Goal: Task Accomplishment & Management: Use online tool/utility

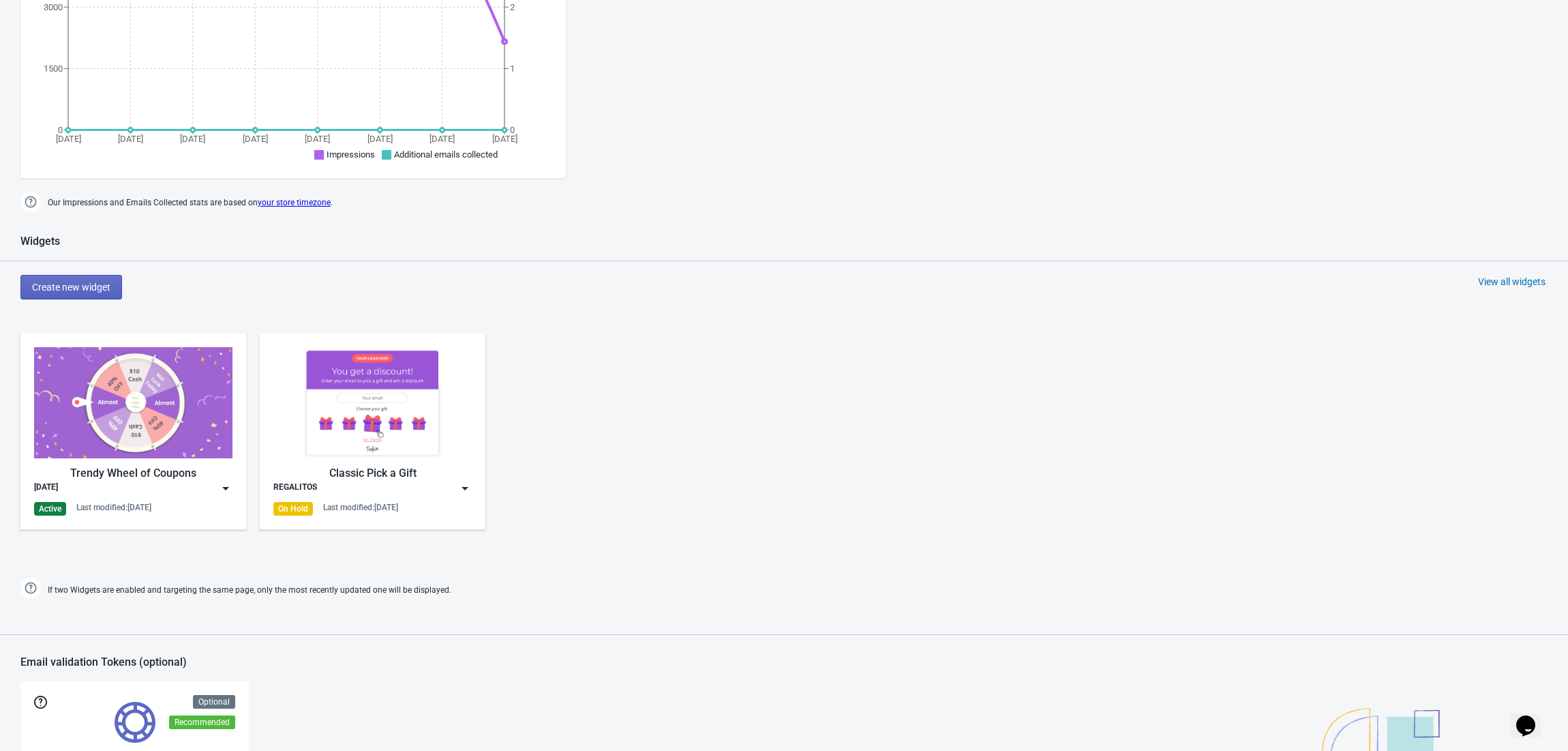
scroll to position [545, 0]
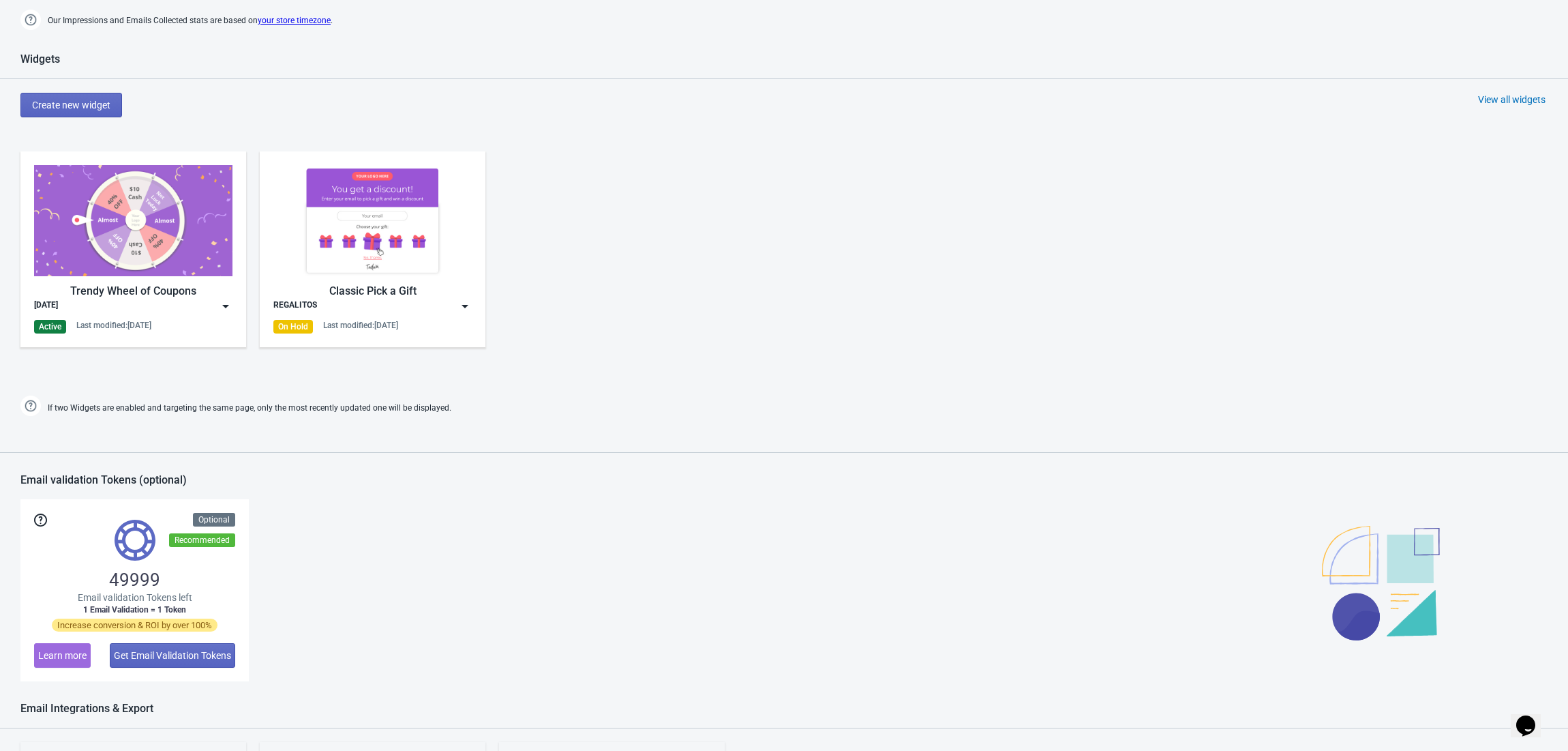
click at [148, 233] on img at bounding box center [134, 221] width 199 height 112
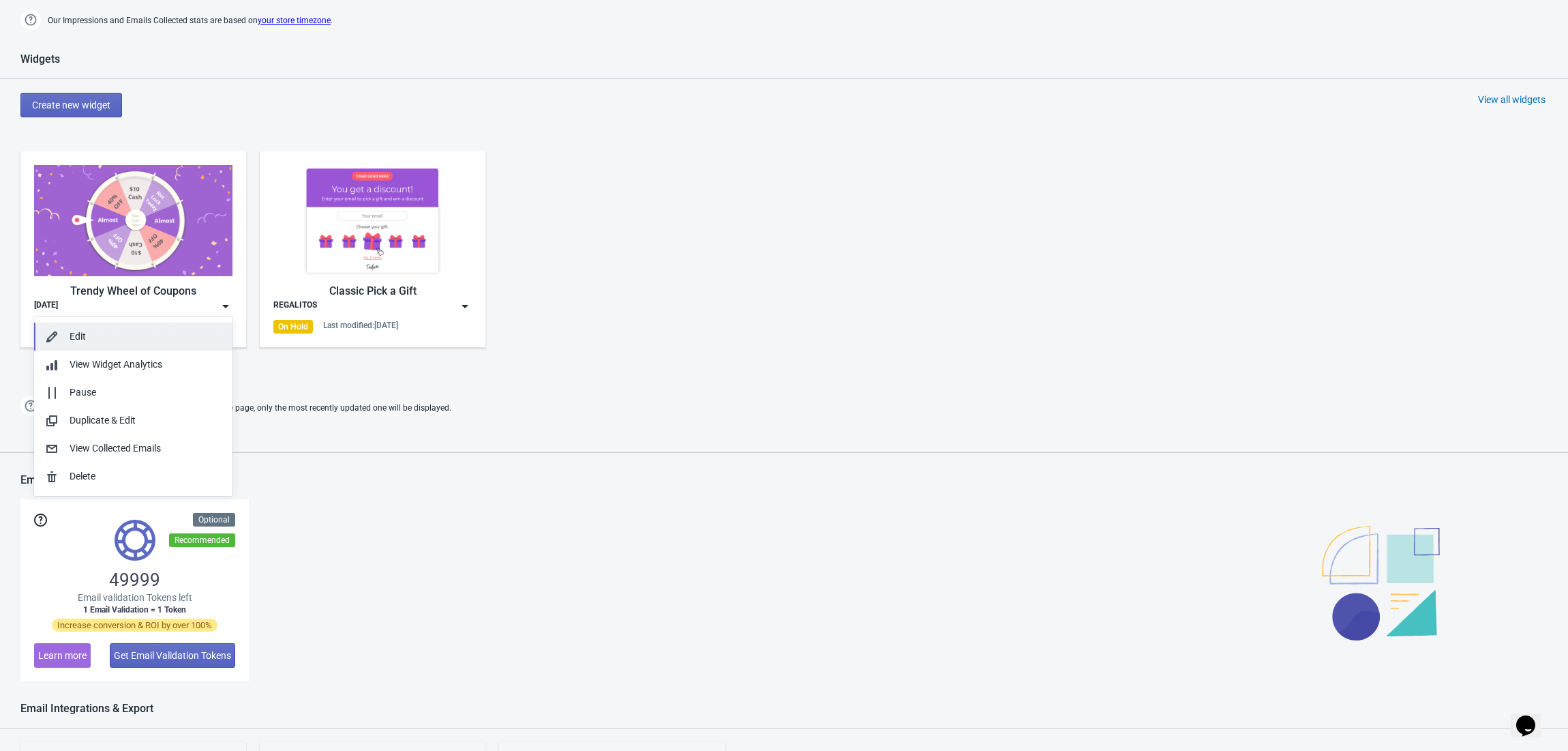
click at [83, 328] on button "Edit" at bounding box center [134, 336] width 199 height 28
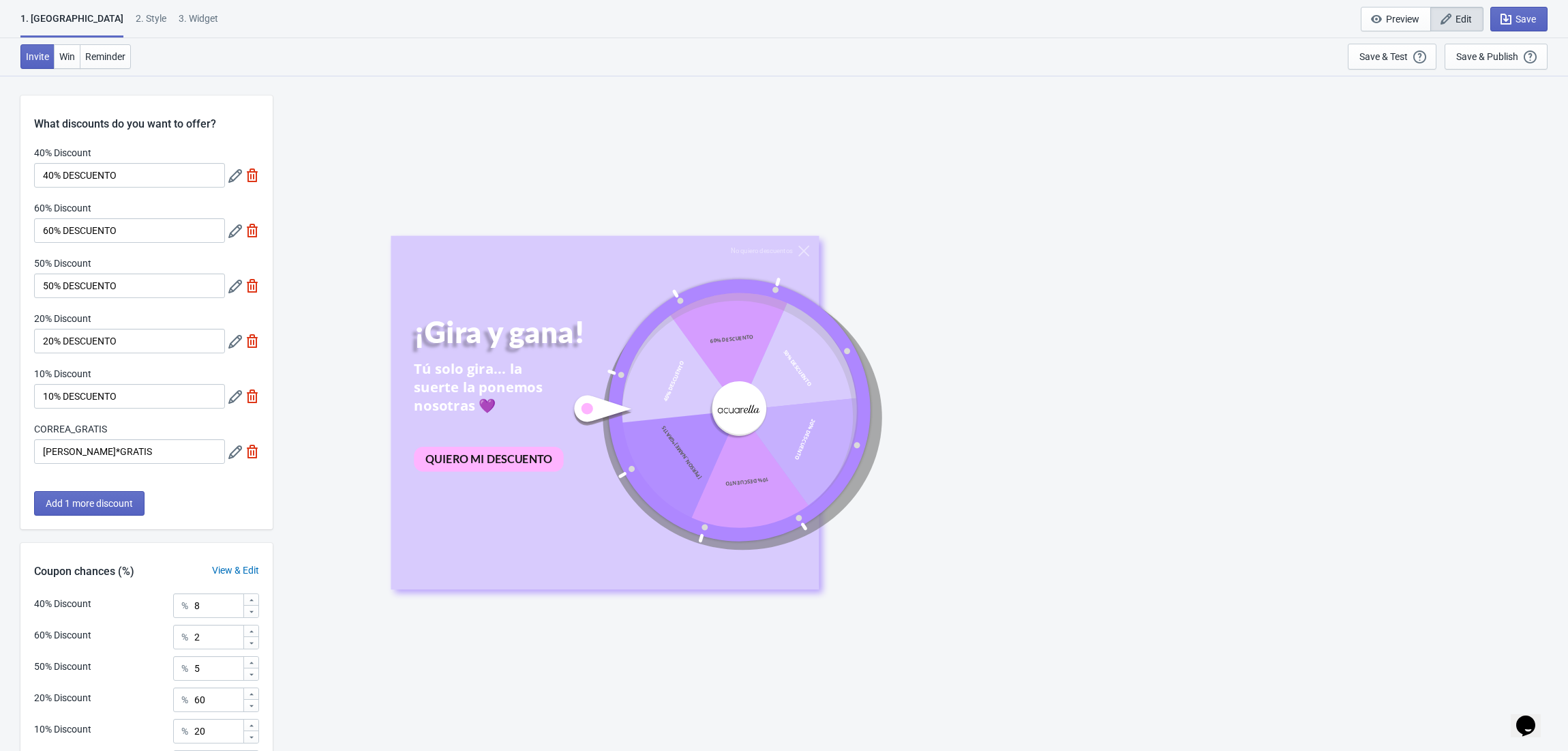
scroll to position [152, 0]
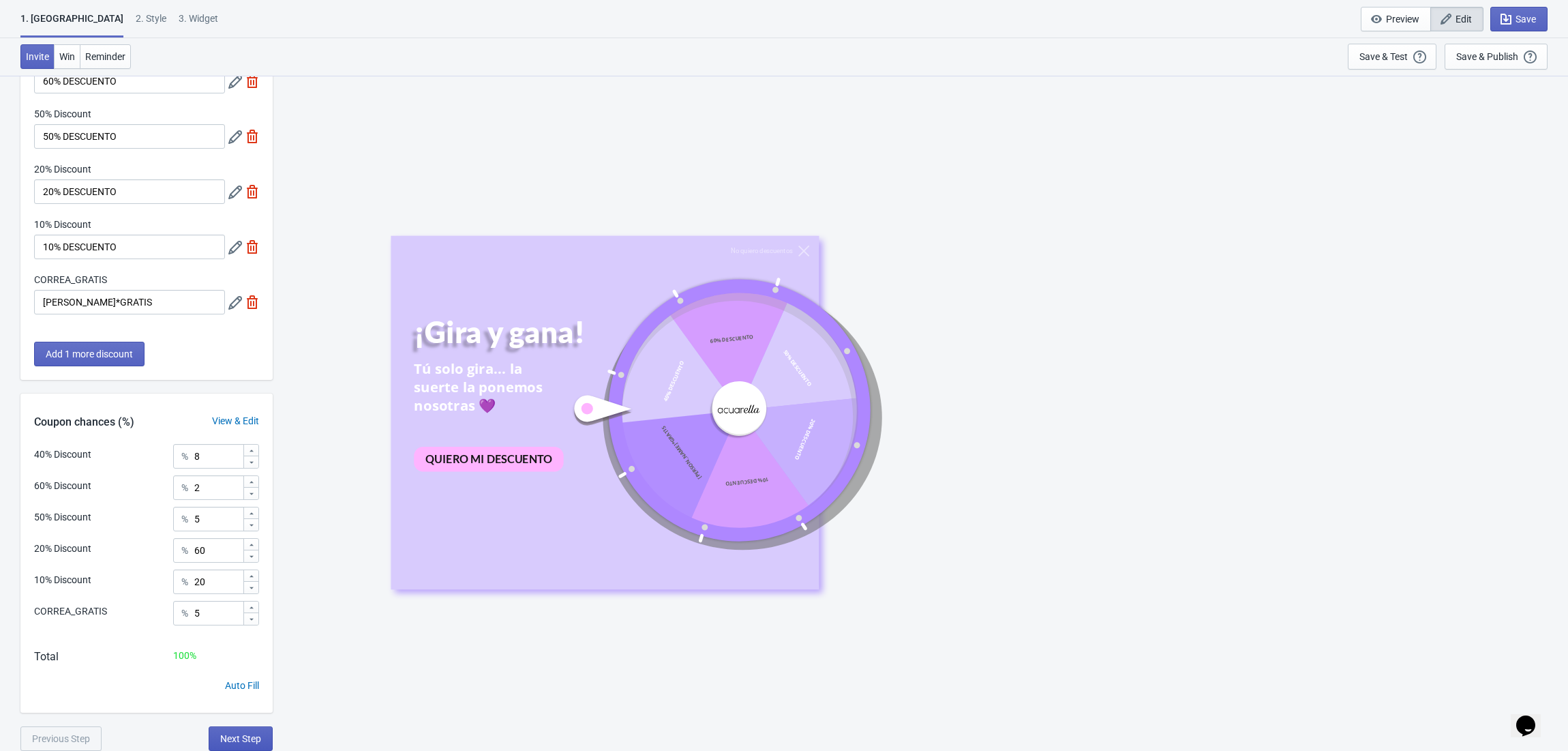
click at [244, 737] on span "Next Step" at bounding box center [240, 738] width 41 height 11
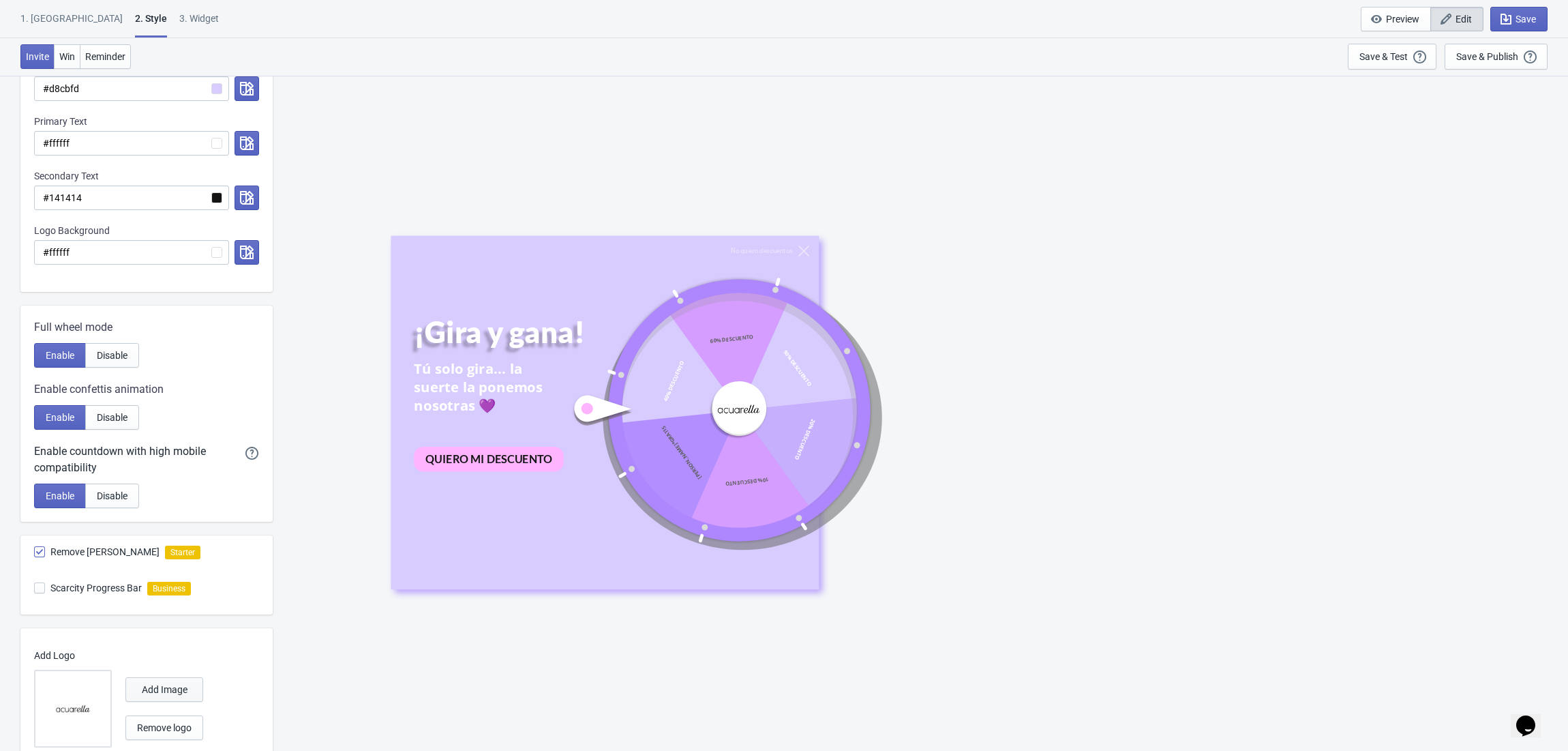
scroll to position [459, 0]
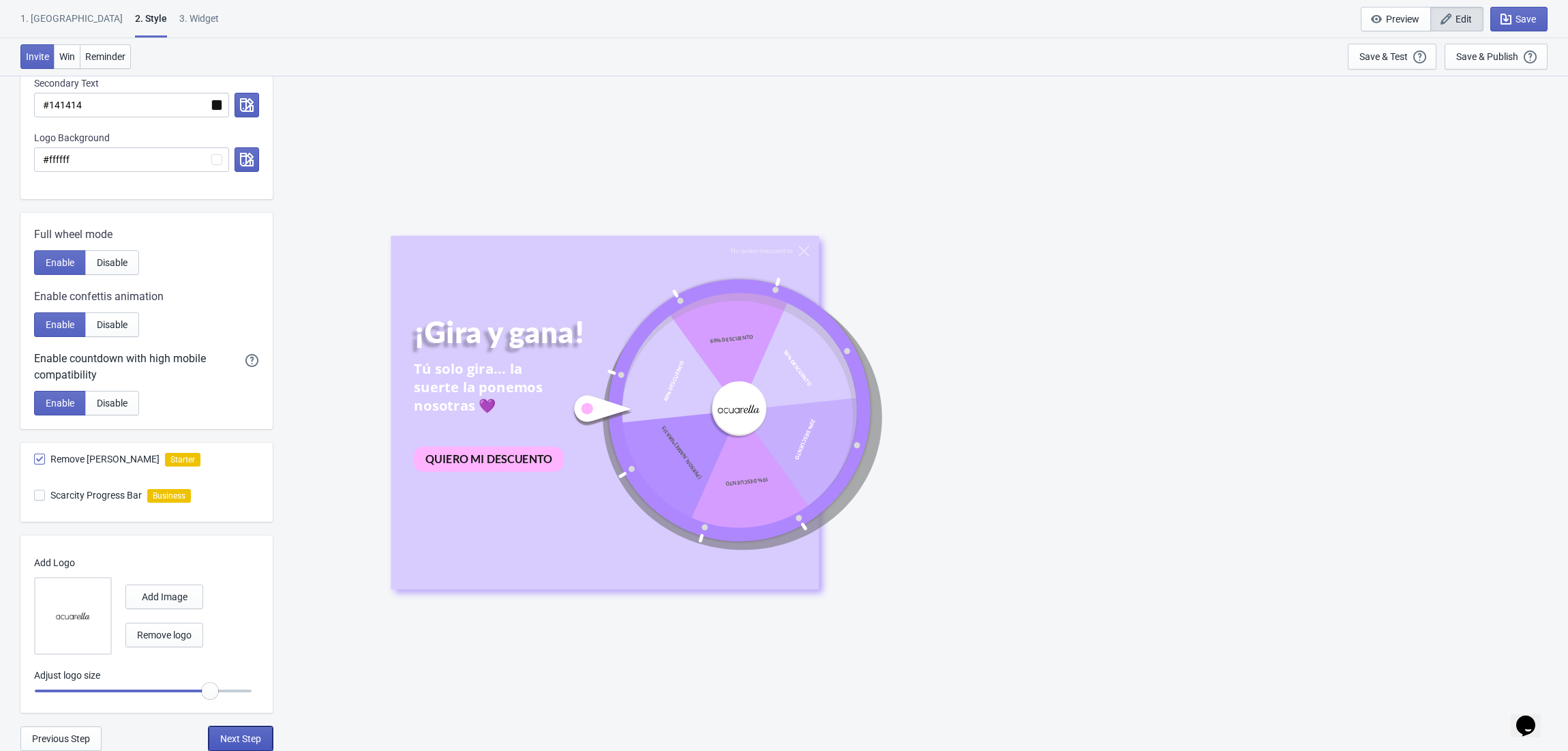
click at [234, 740] on span "Next Step" at bounding box center [240, 738] width 41 height 11
select select "once"
select select "middle_right"
select select "1"
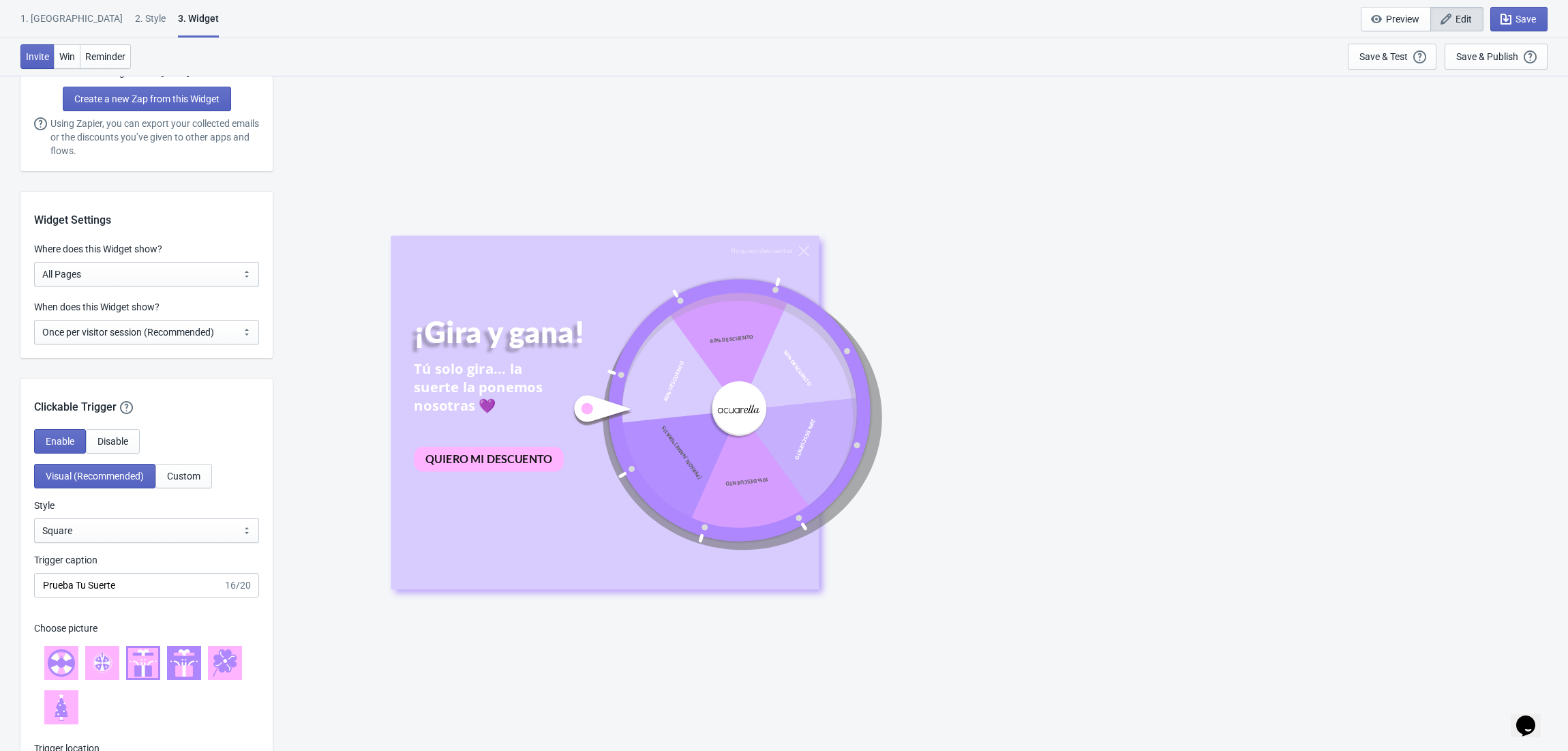
scroll to position [1091, 0]
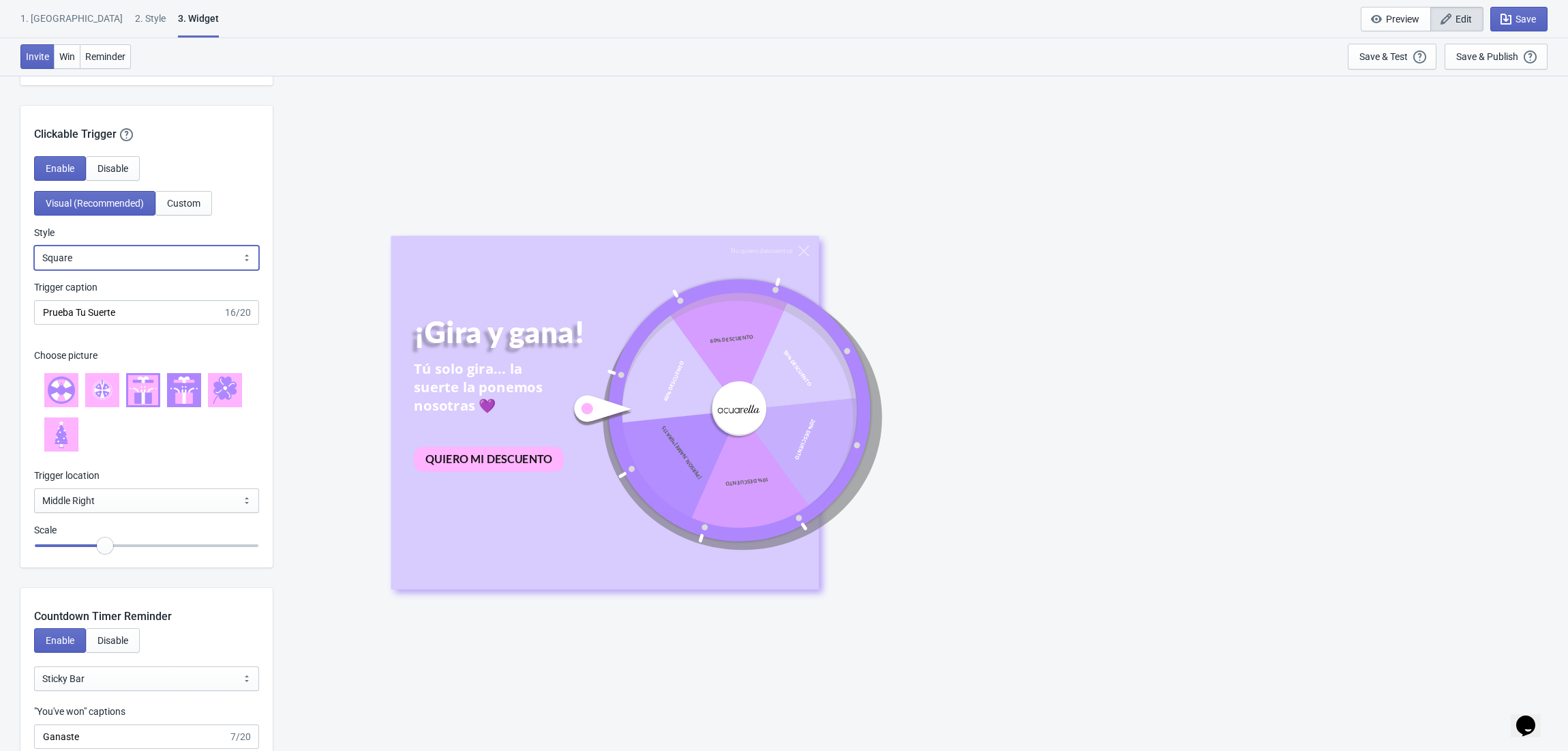
click at [115, 260] on select "Square Circle Tab" at bounding box center [146, 258] width 225 height 24
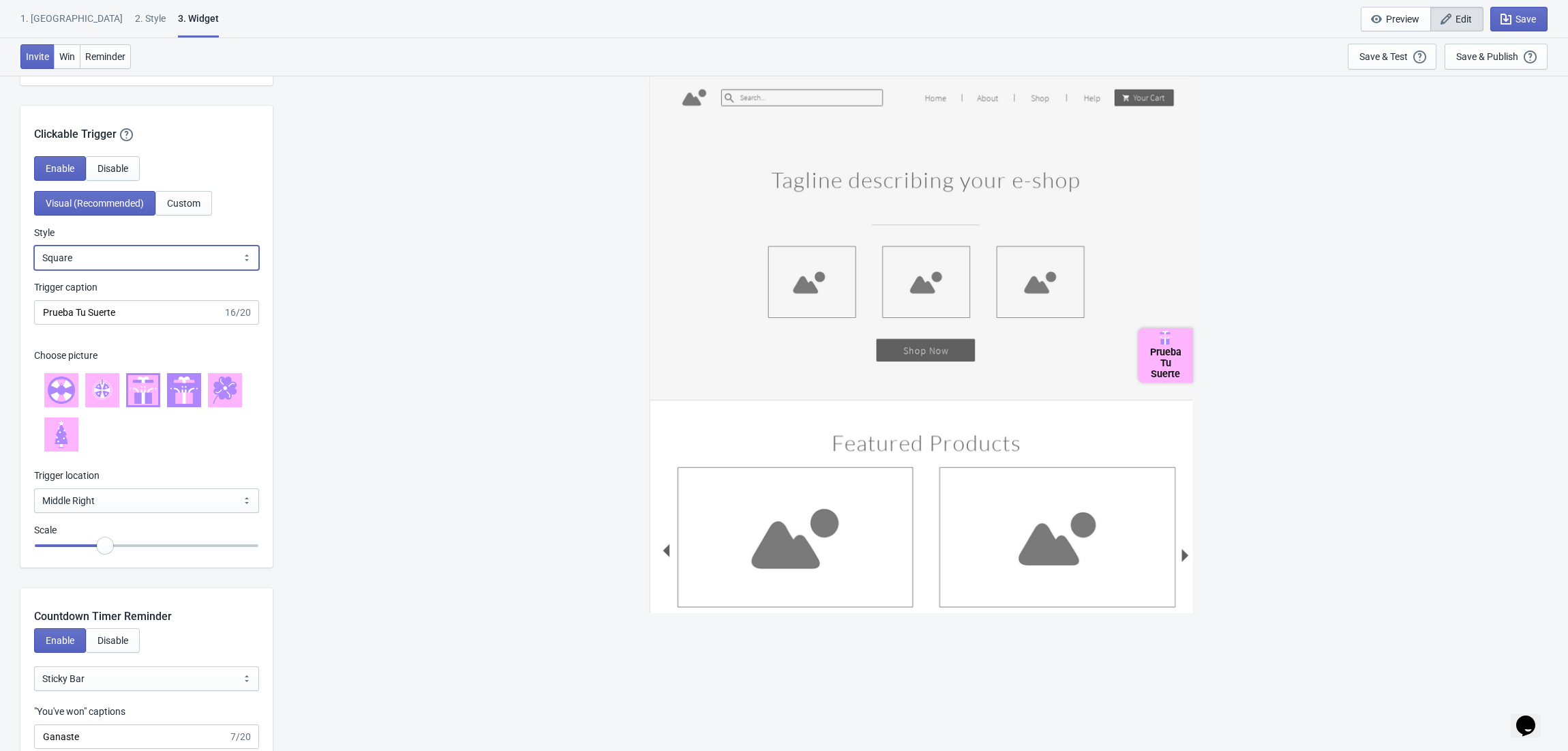
click at [34, 246] on select "Square Circle Tab" at bounding box center [146, 258] width 225 height 24
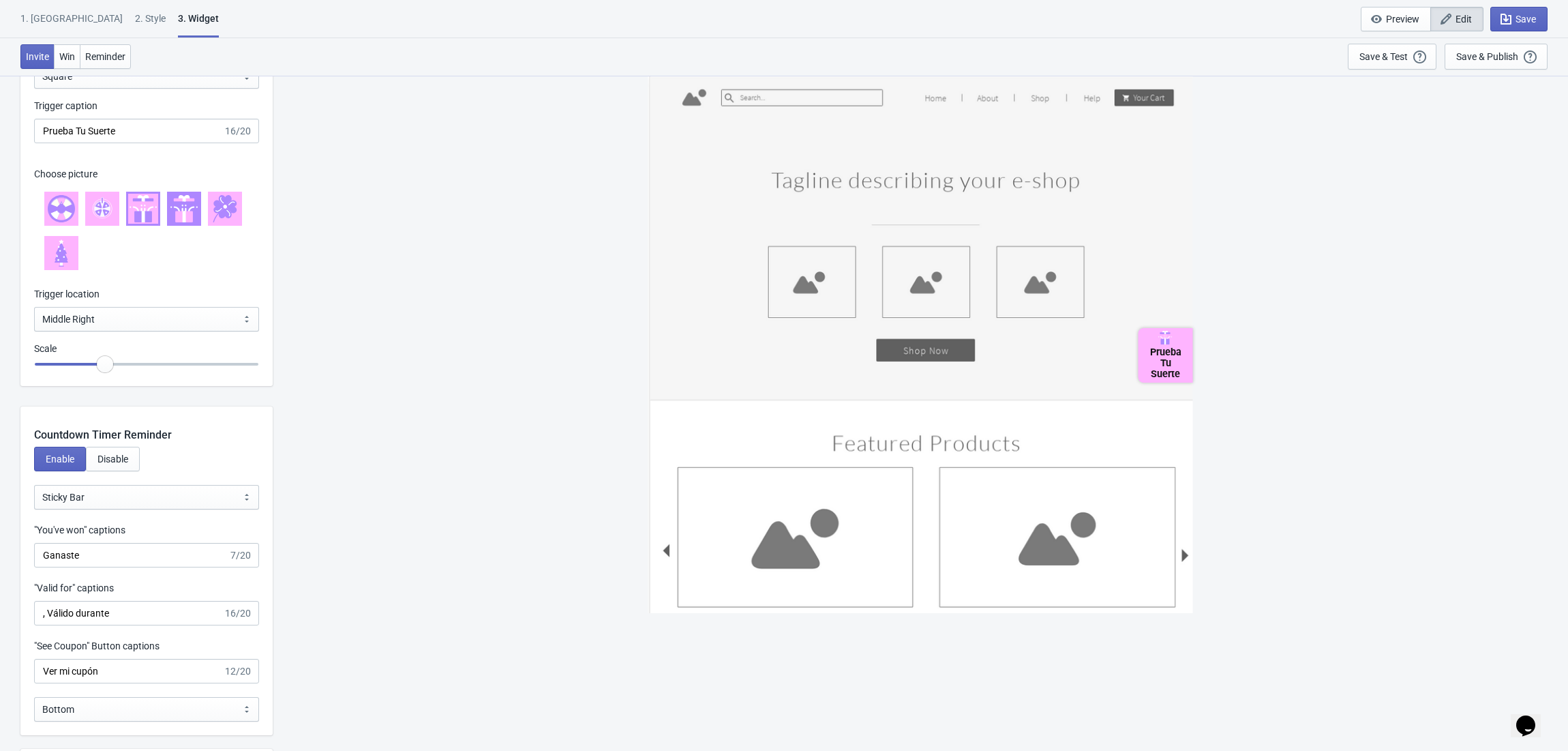
click at [184, 212] on icon at bounding box center [185, 216] width 2 height 11
click at [1465, 56] on div "Save & Publish" at bounding box center [1488, 56] width 62 height 11
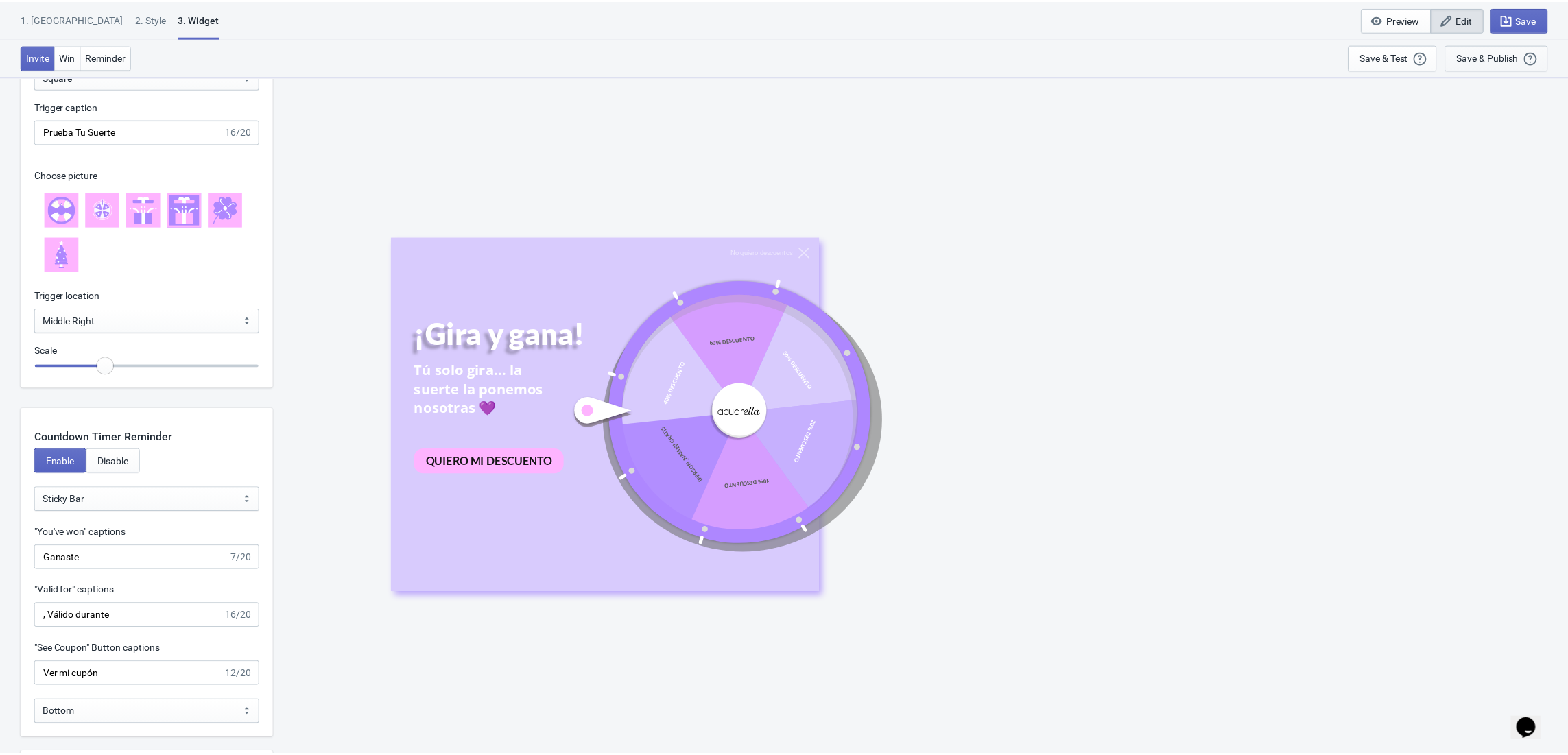
scroll to position [14, 0]
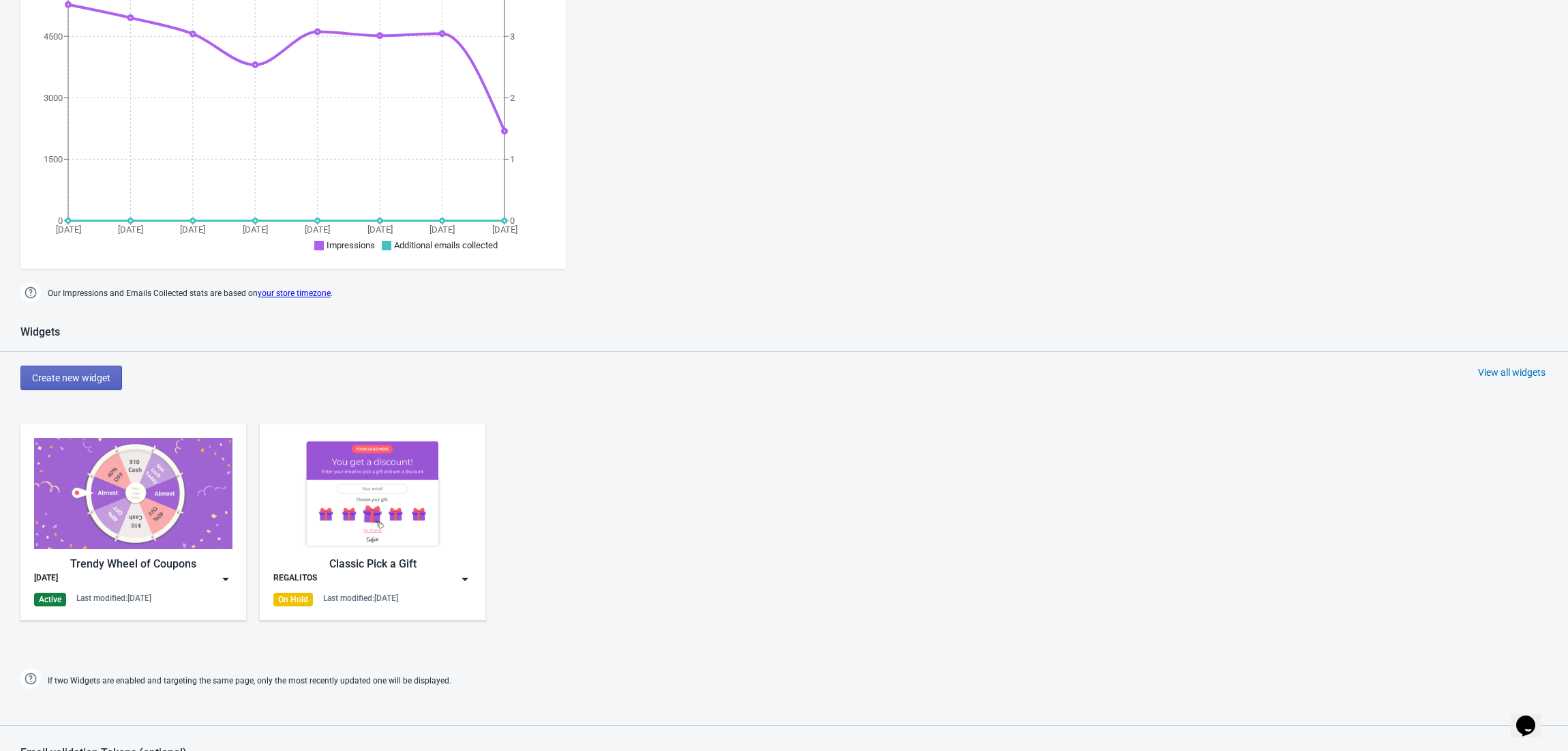
scroll to position [636, 0]
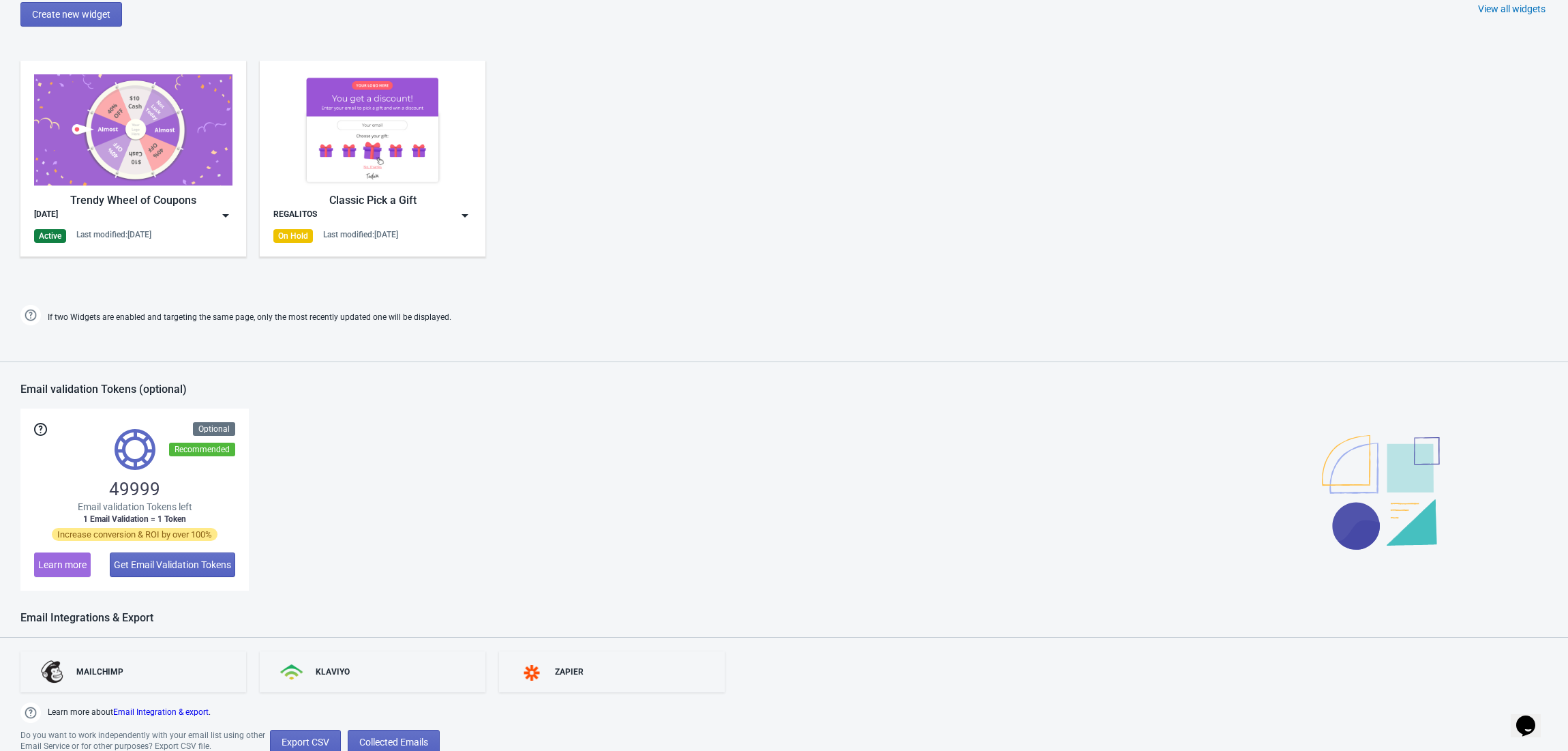
click at [96, 156] on img at bounding box center [134, 130] width 199 height 112
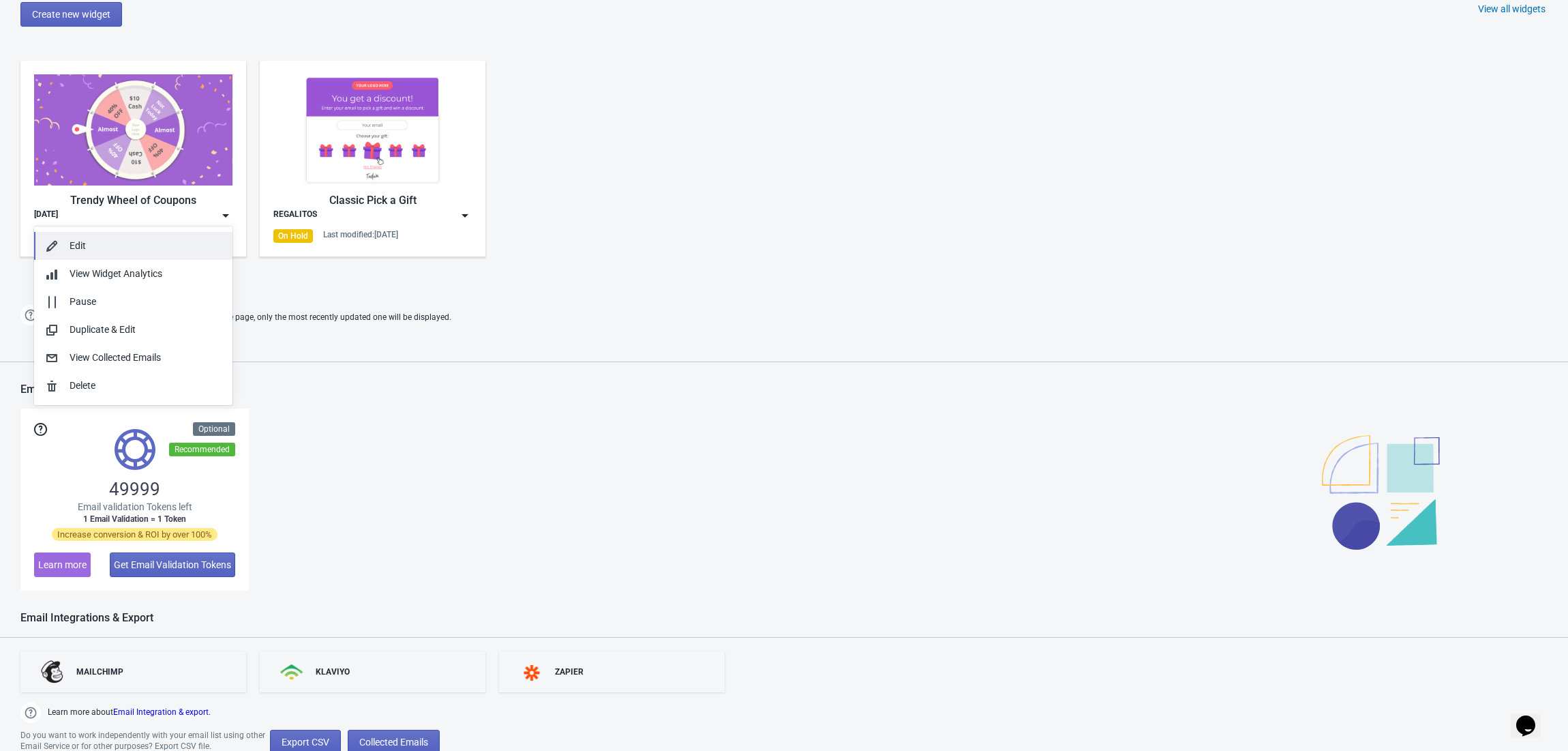
click at [112, 247] on div "Edit" at bounding box center [146, 246] width 152 height 14
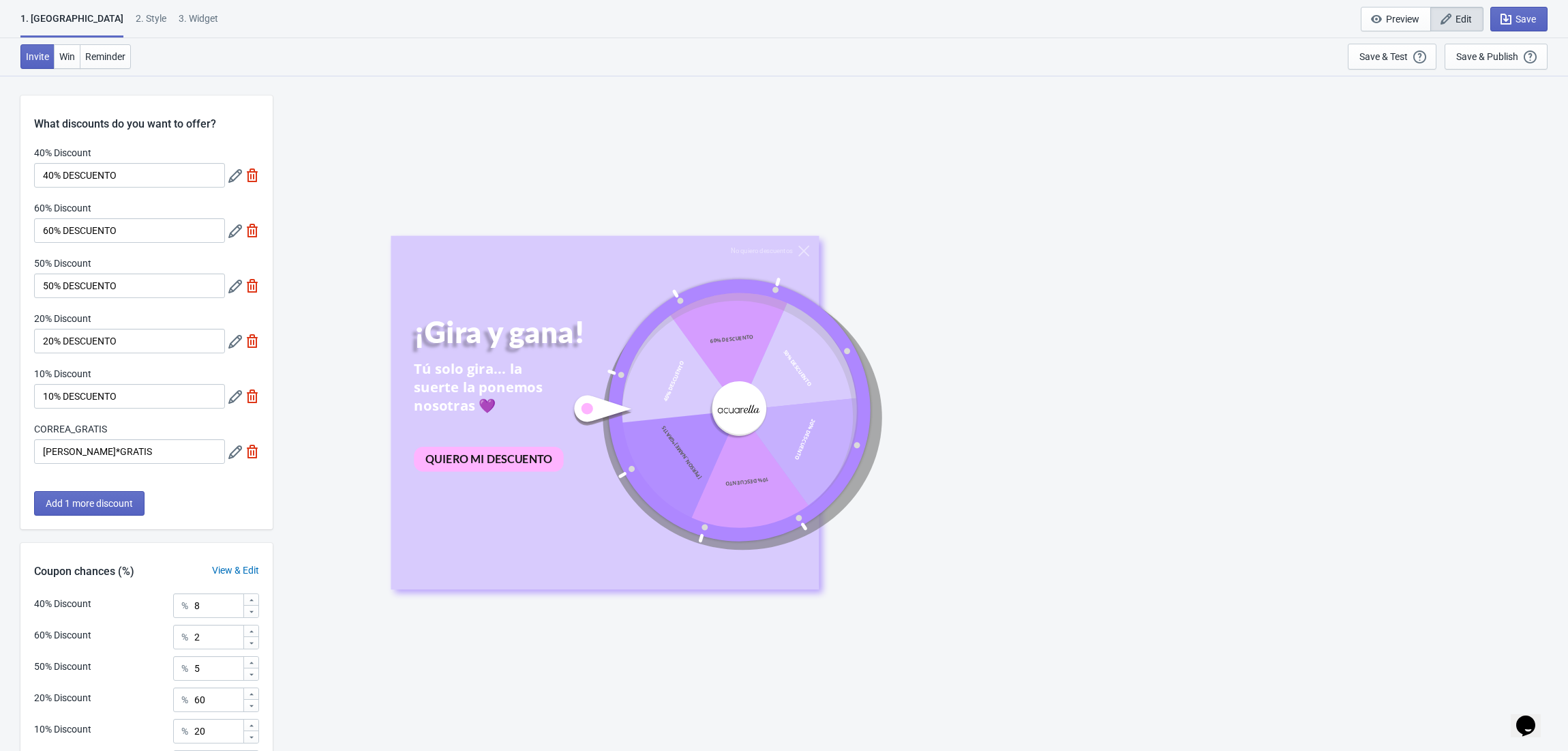
scroll to position [152, 0]
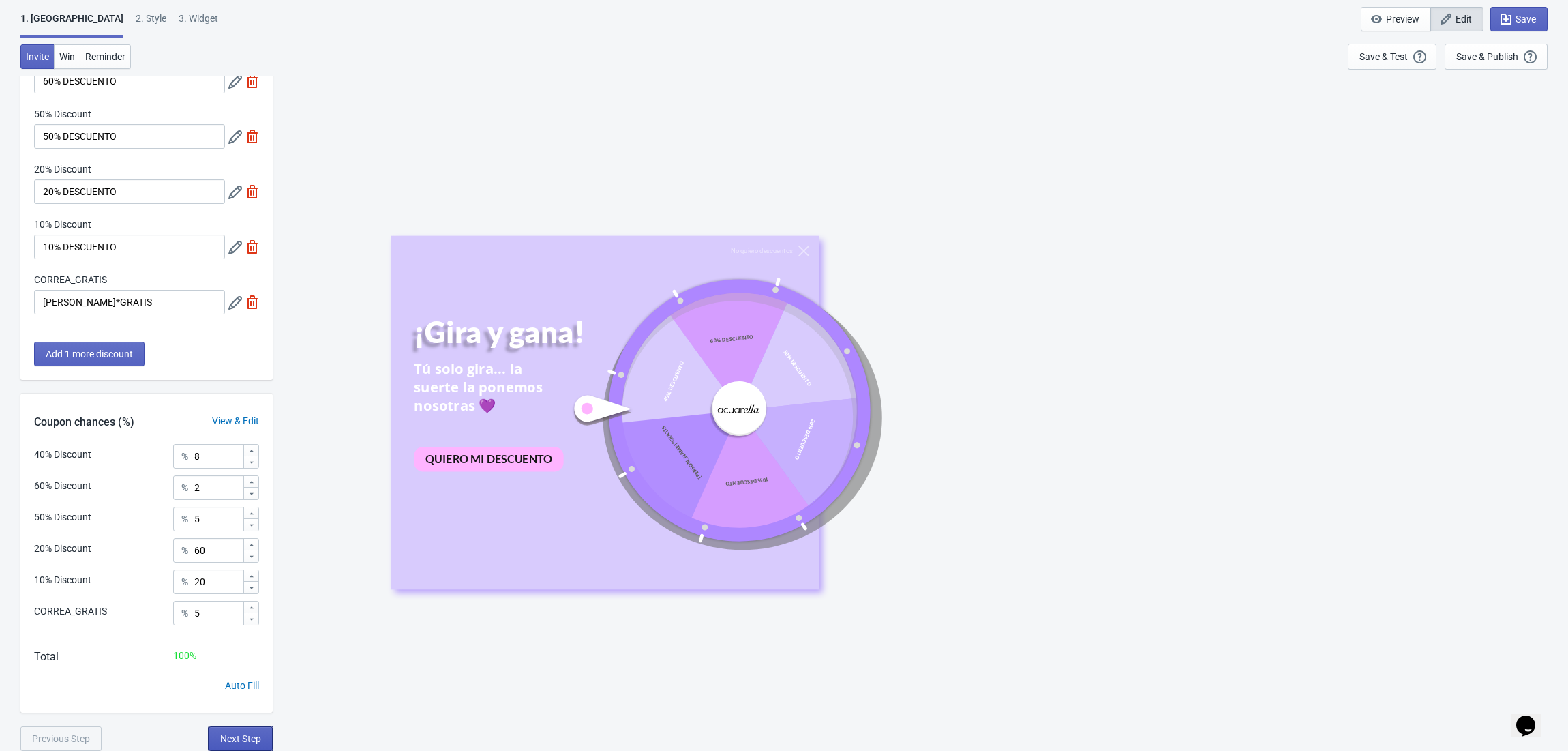
click at [235, 735] on span "Next Step" at bounding box center [240, 738] width 41 height 11
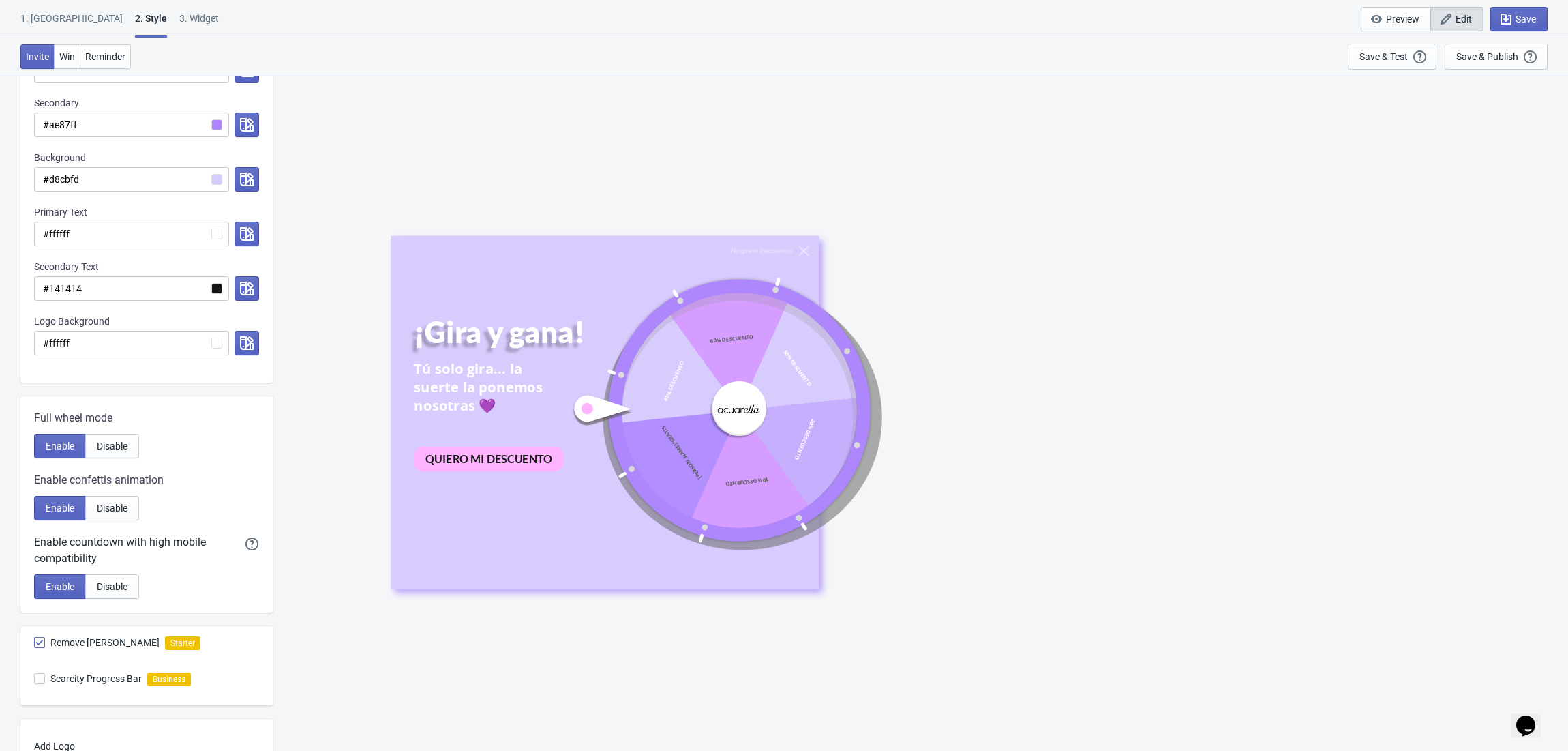
scroll to position [459, 0]
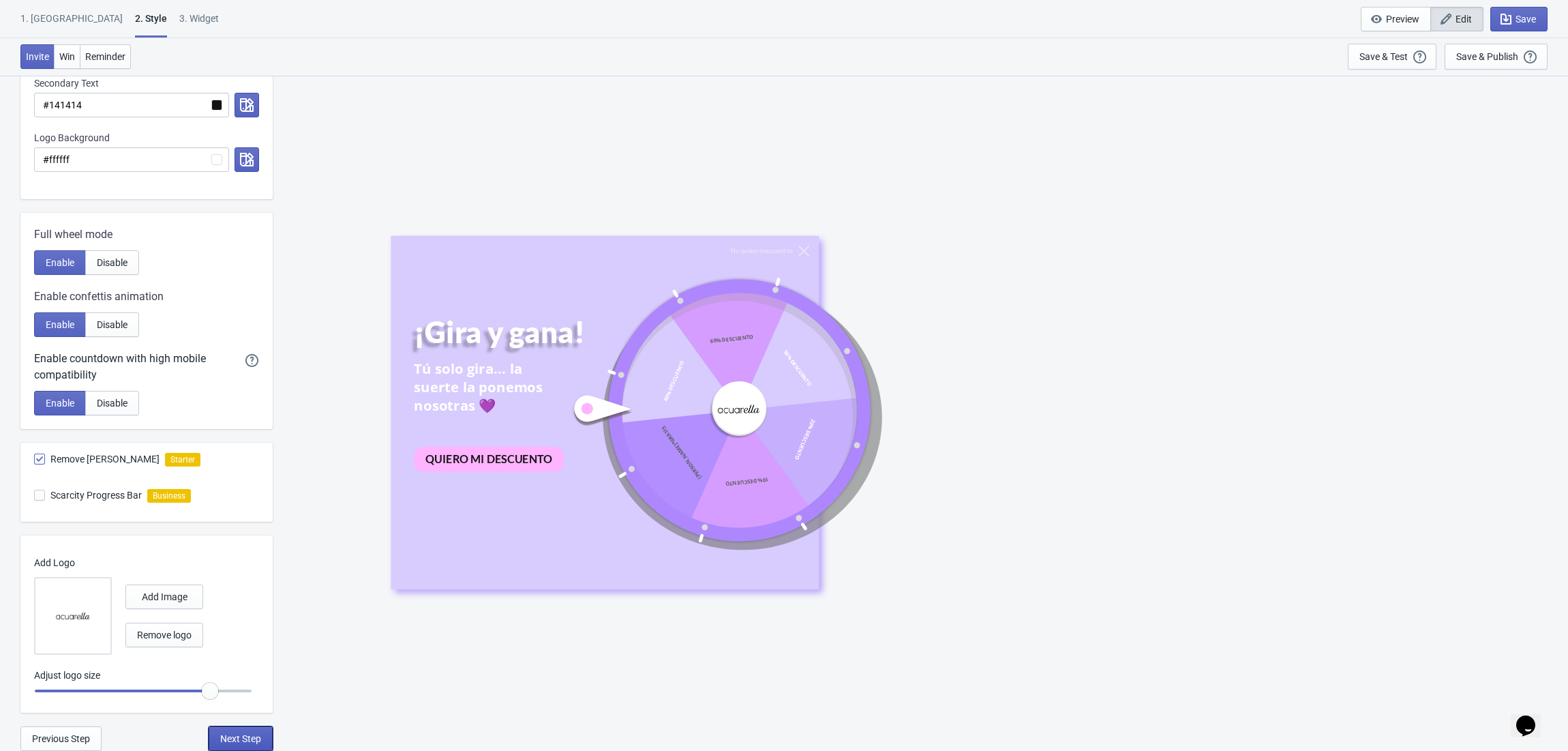
click at [238, 727] on button "Next Step" at bounding box center [240, 738] width 64 height 24
select select "once"
select select "middle_right"
select select "1"
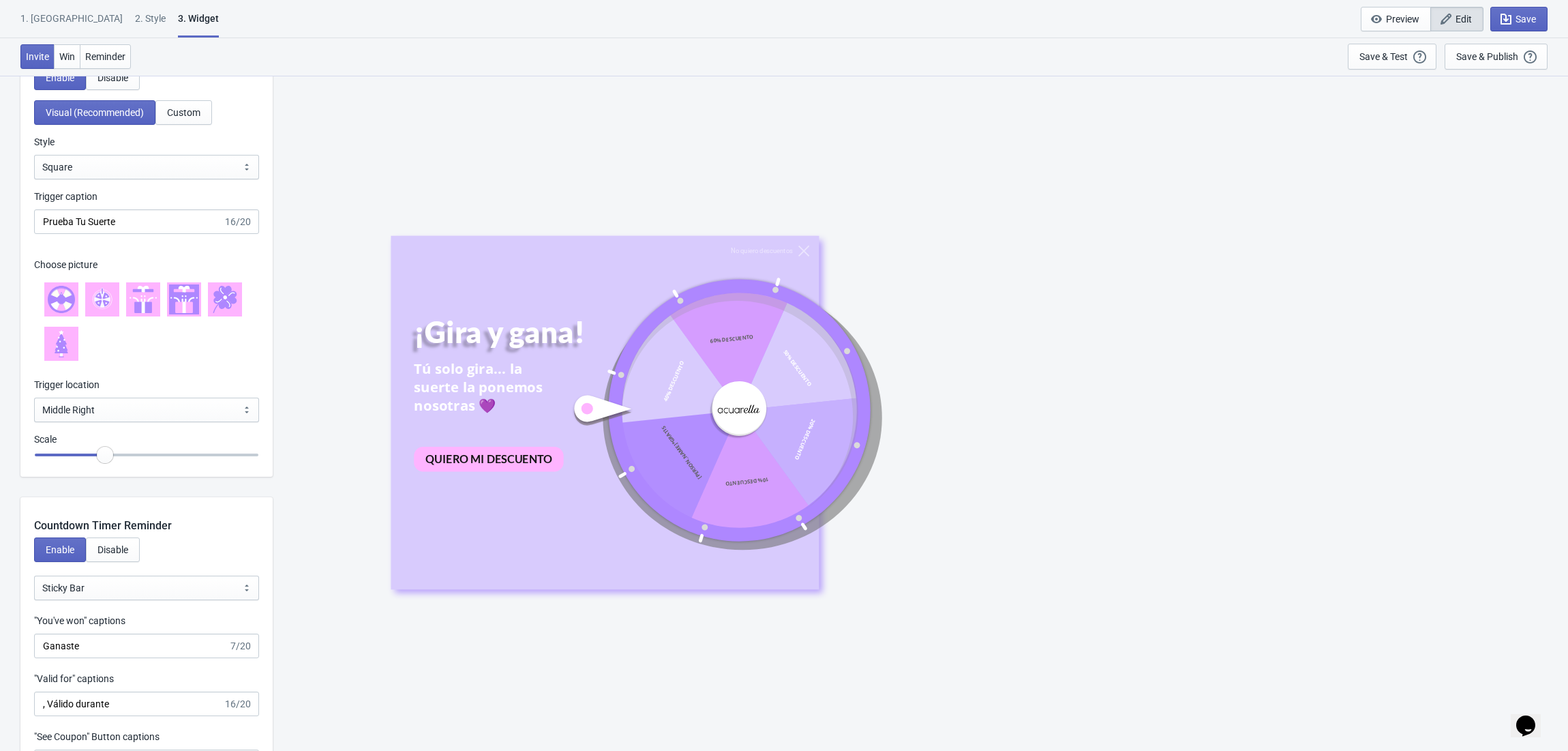
scroll to position [819, 0]
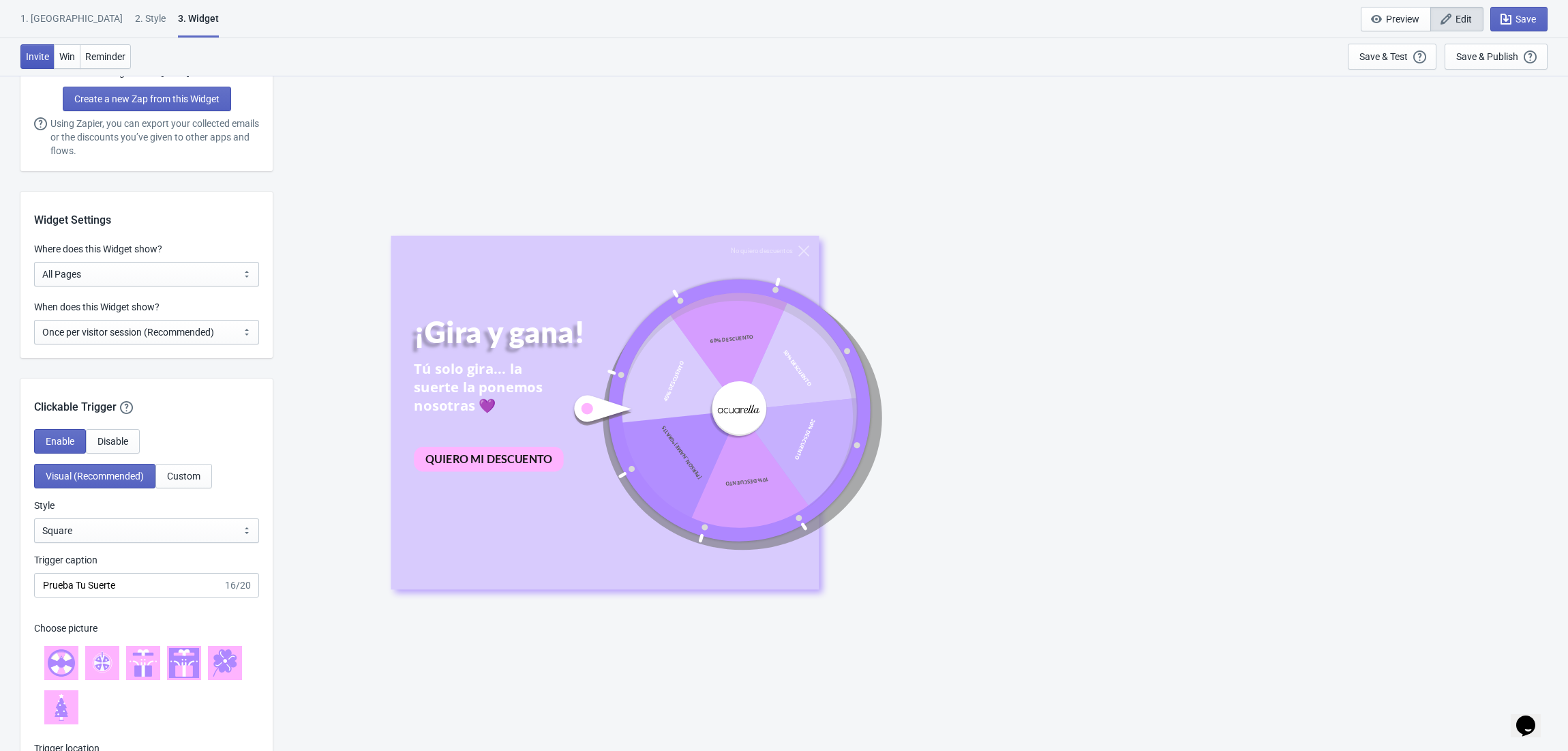
click at [24, 53] on button "Invite" at bounding box center [37, 56] width 34 height 24
click at [36, 7] on div "1. Coupon 2 . Style 3. Widget 1. Coupon 2 . Style 3. Widget Save and Exit Previ…" at bounding box center [784, 19] width 1568 height 38
click at [38, 17] on div "1. [GEOGRAPHIC_DATA]" at bounding box center [71, 23] width 102 height 24
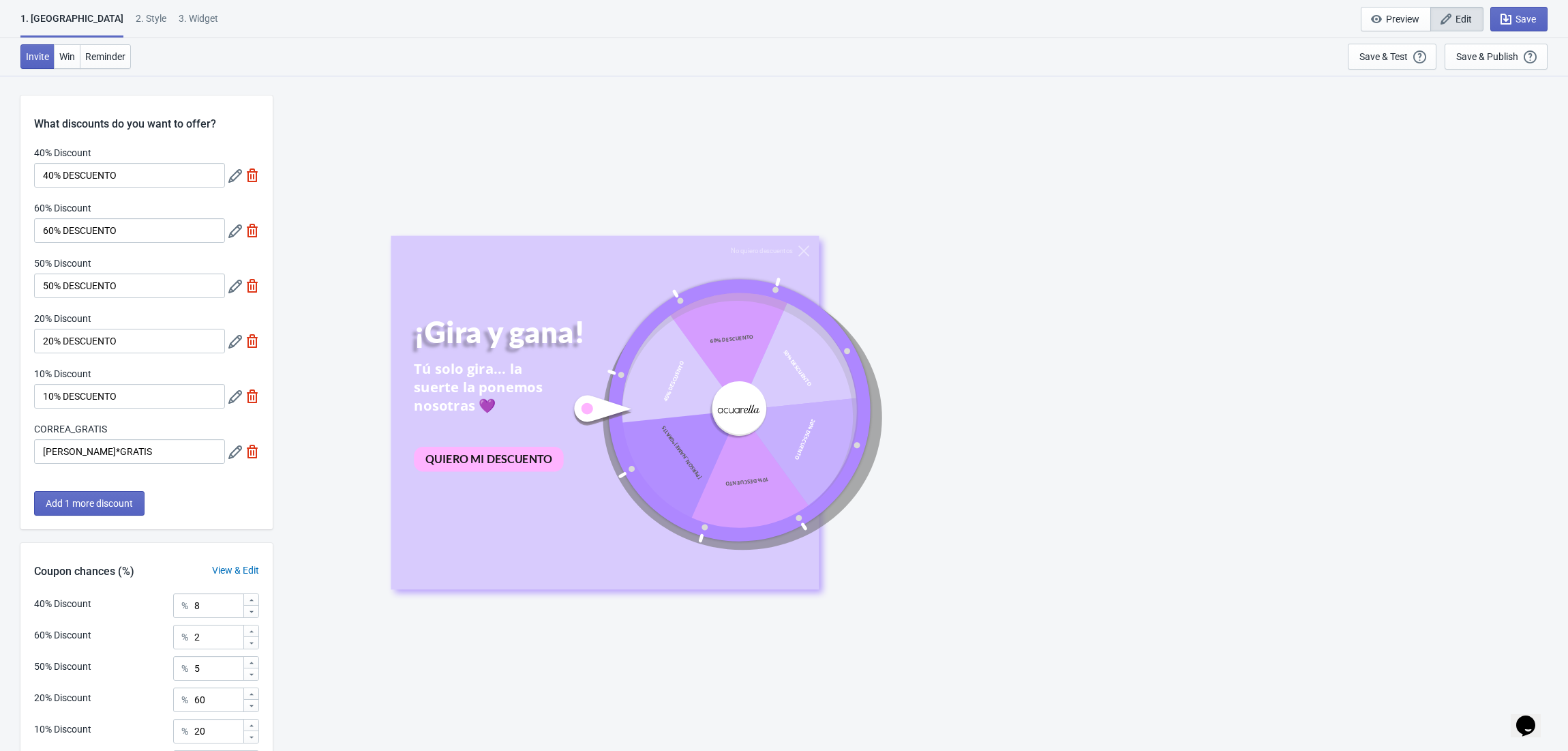
scroll to position [152, 0]
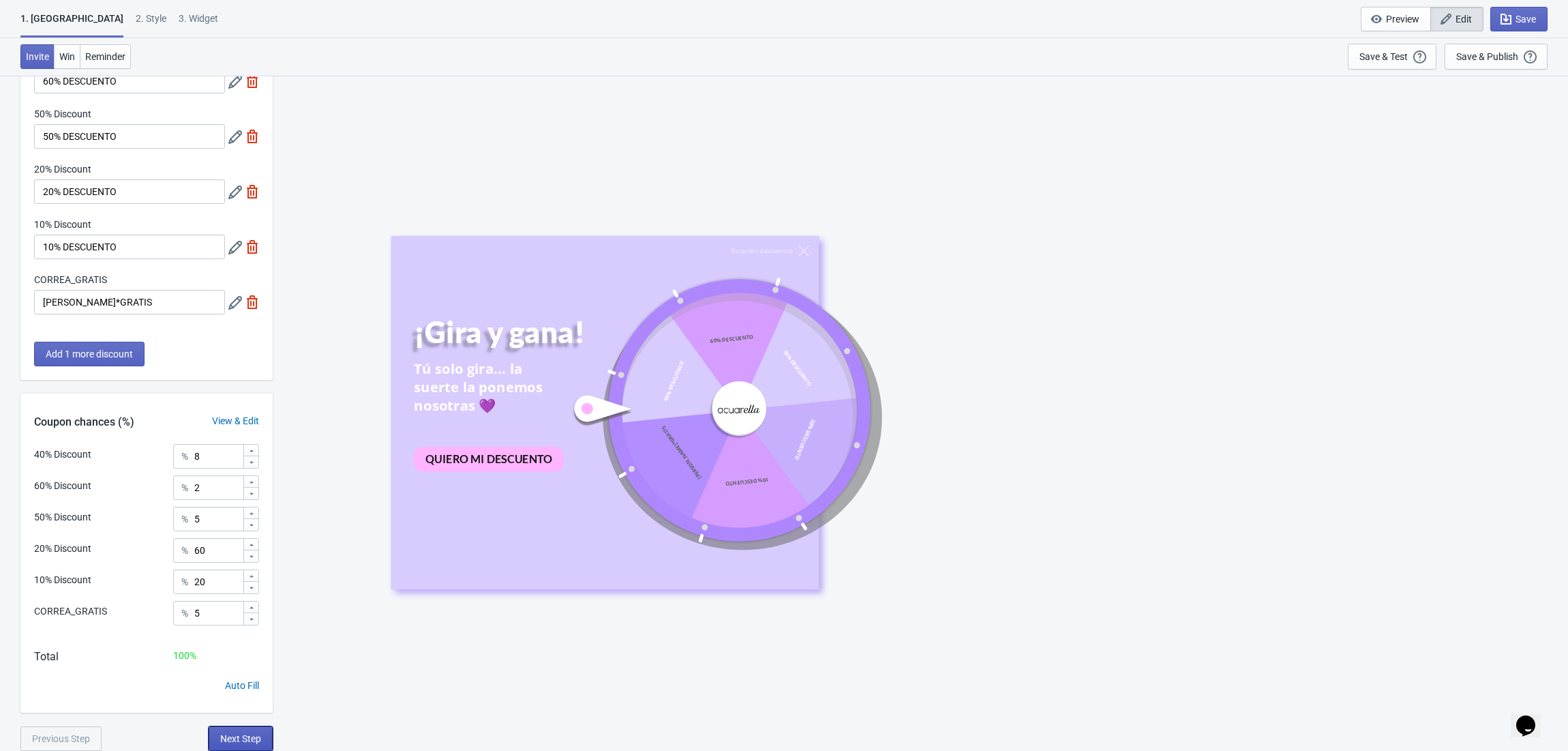
click at [244, 734] on span "Next Step" at bounding box center [240, 738] width 41 height 11
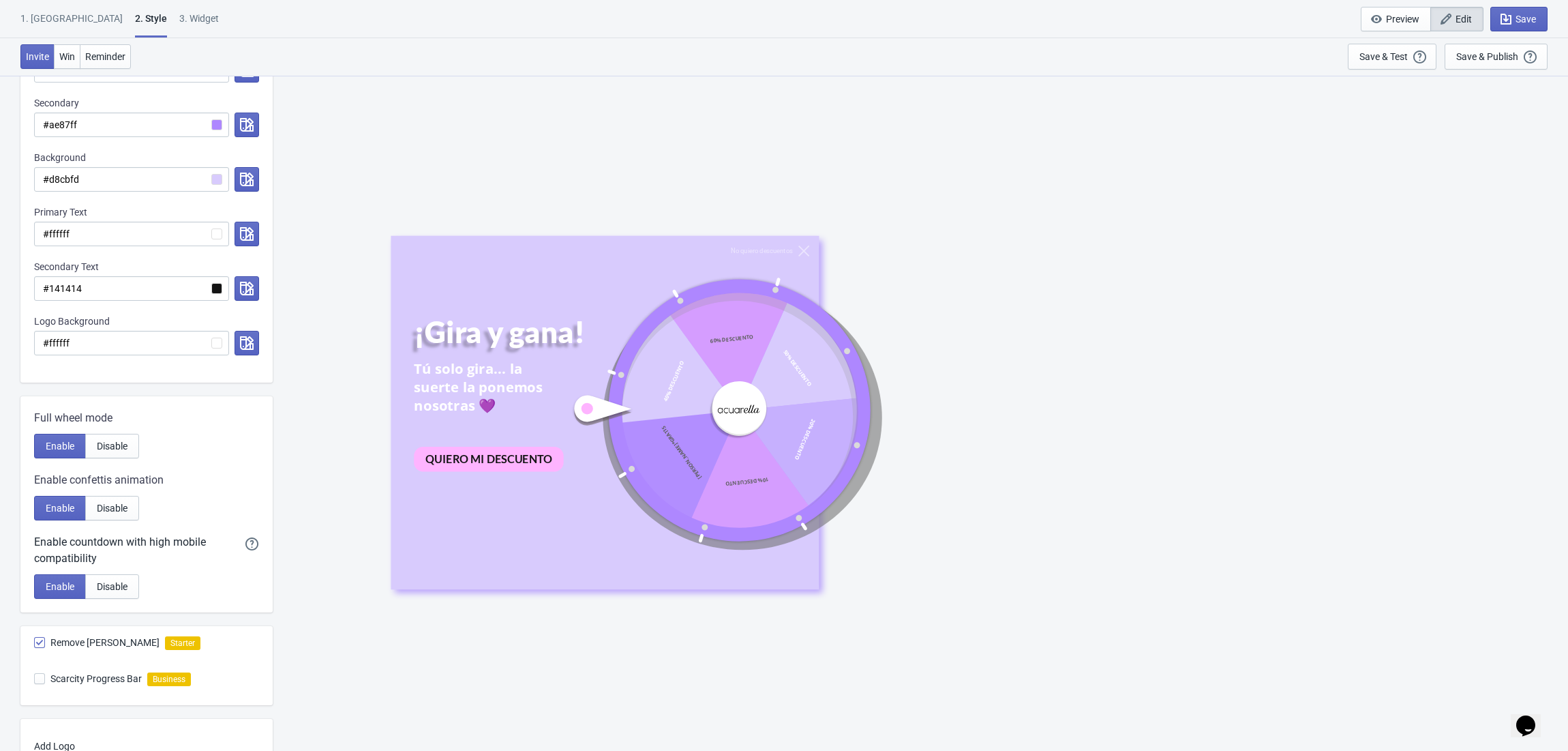
scroll to position [459, 0]
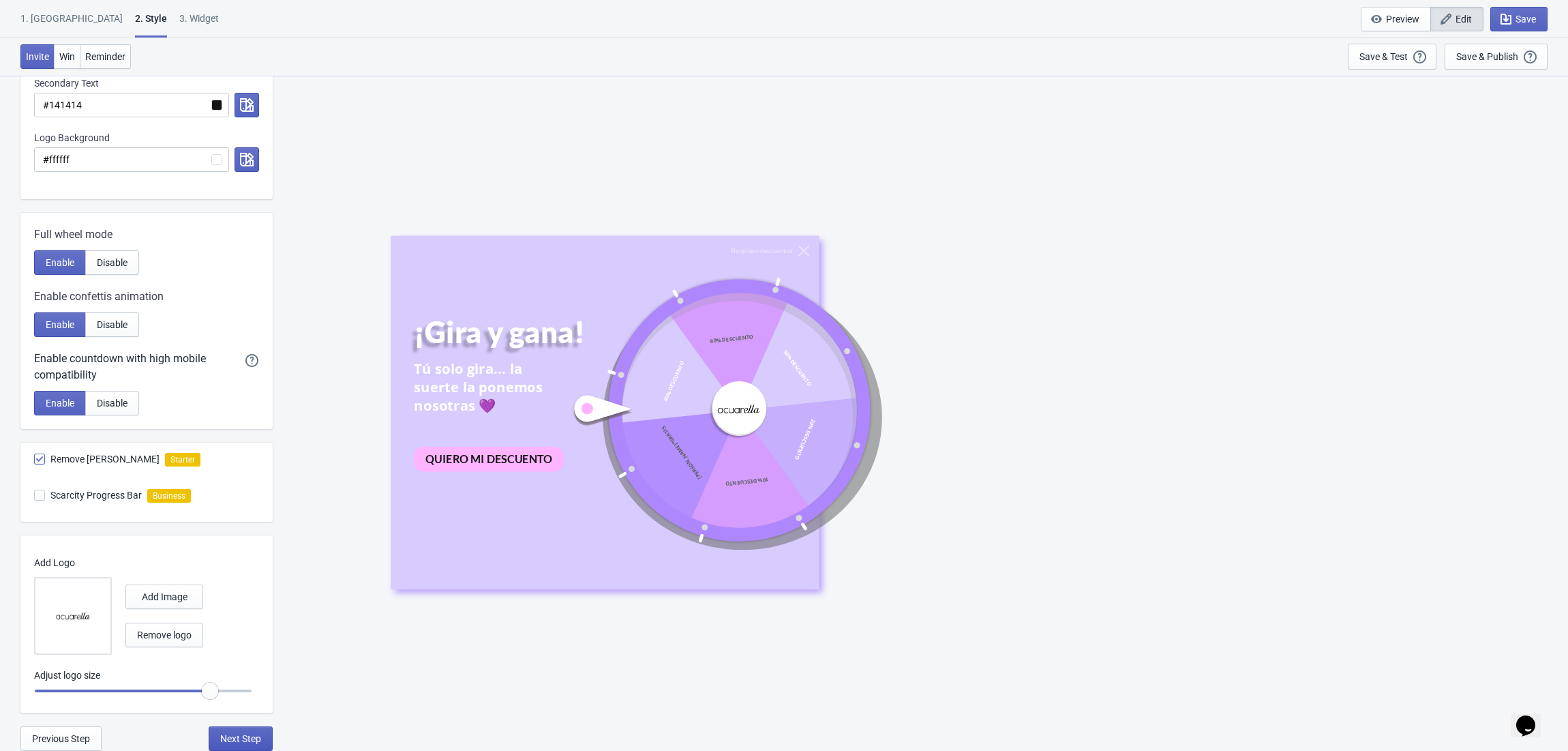
click at [255, 739] on span "Next Step" at bounding box center [240, 738] width 41 height 11
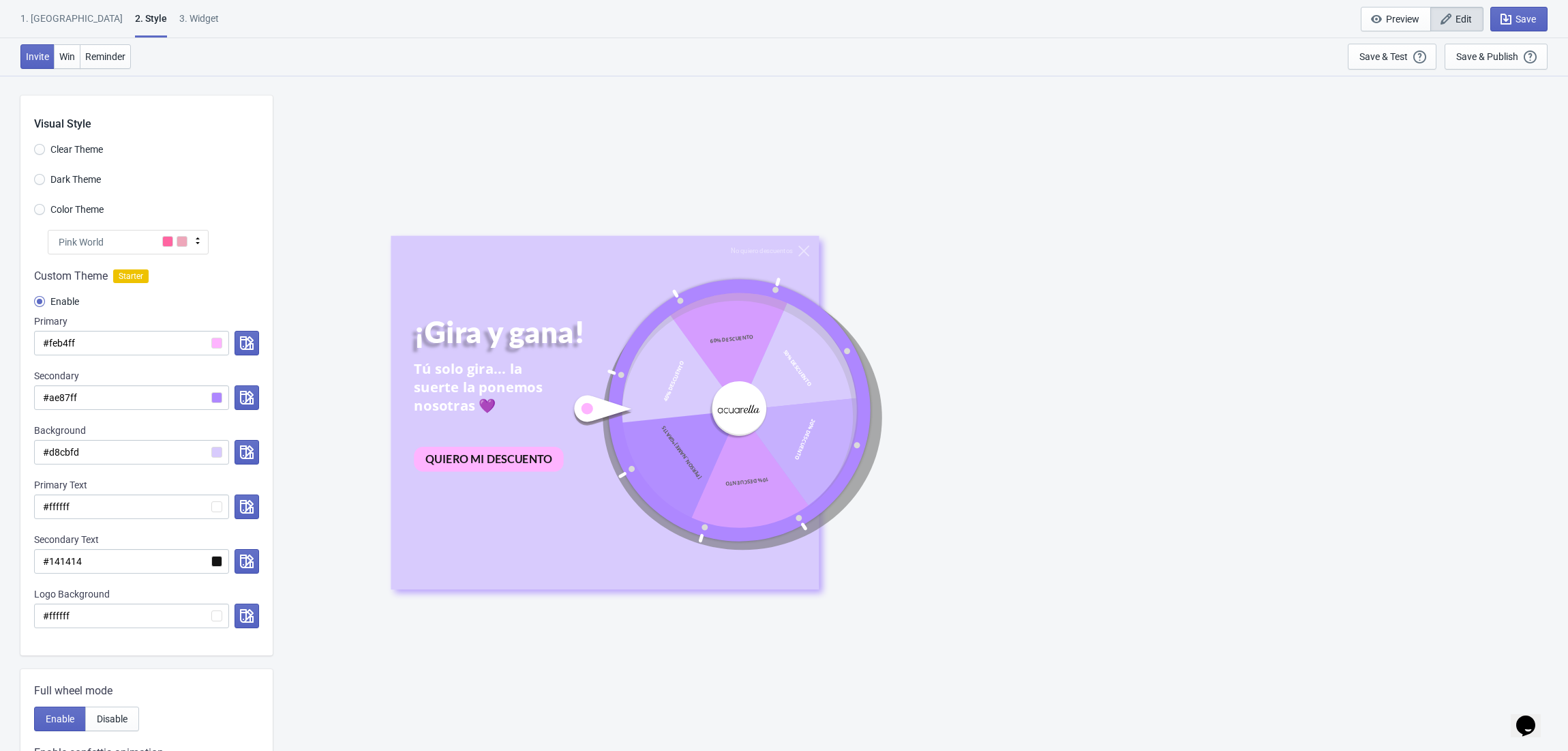
select select "once"
select select "middle_right"
select select "1"
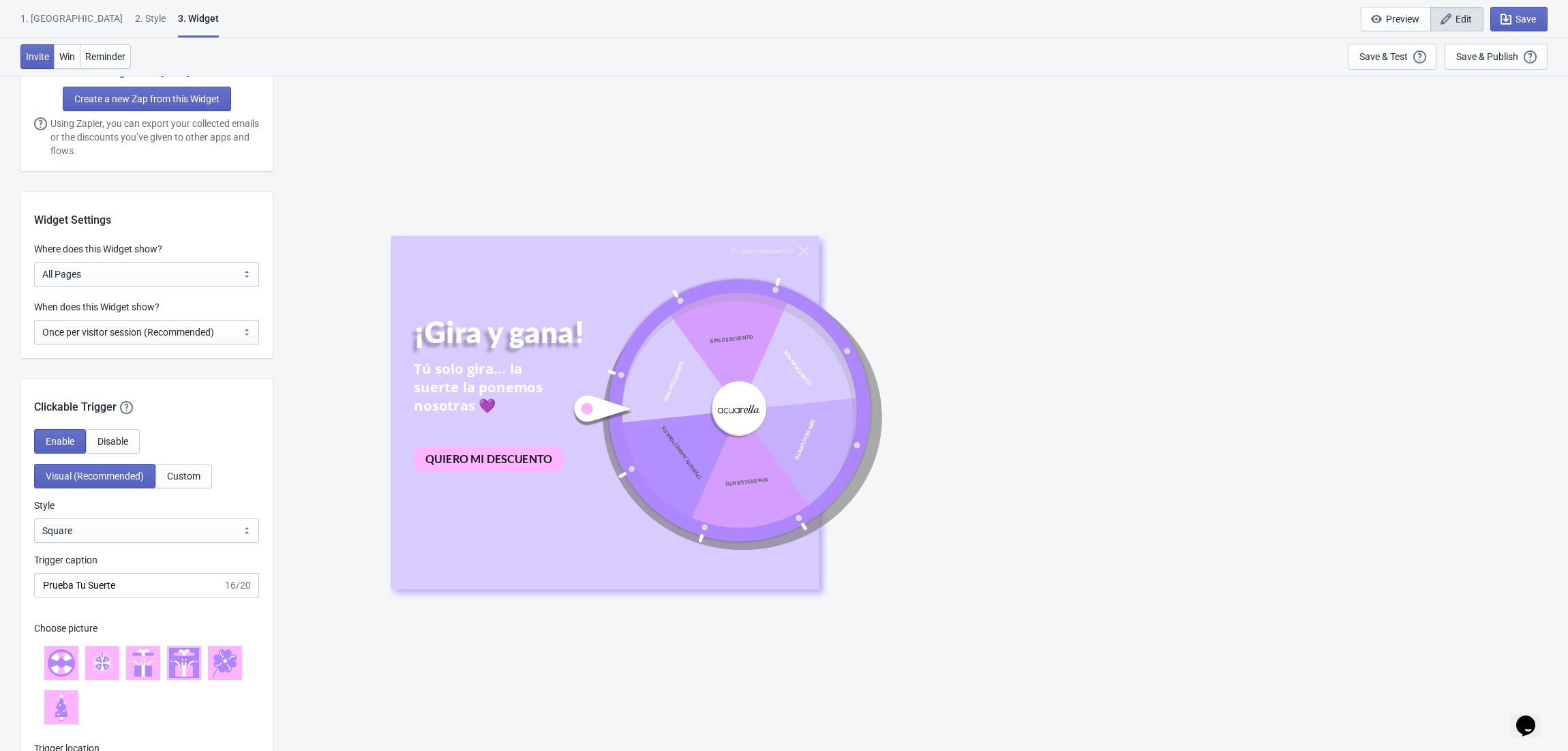
scroll to position [1000, 0]
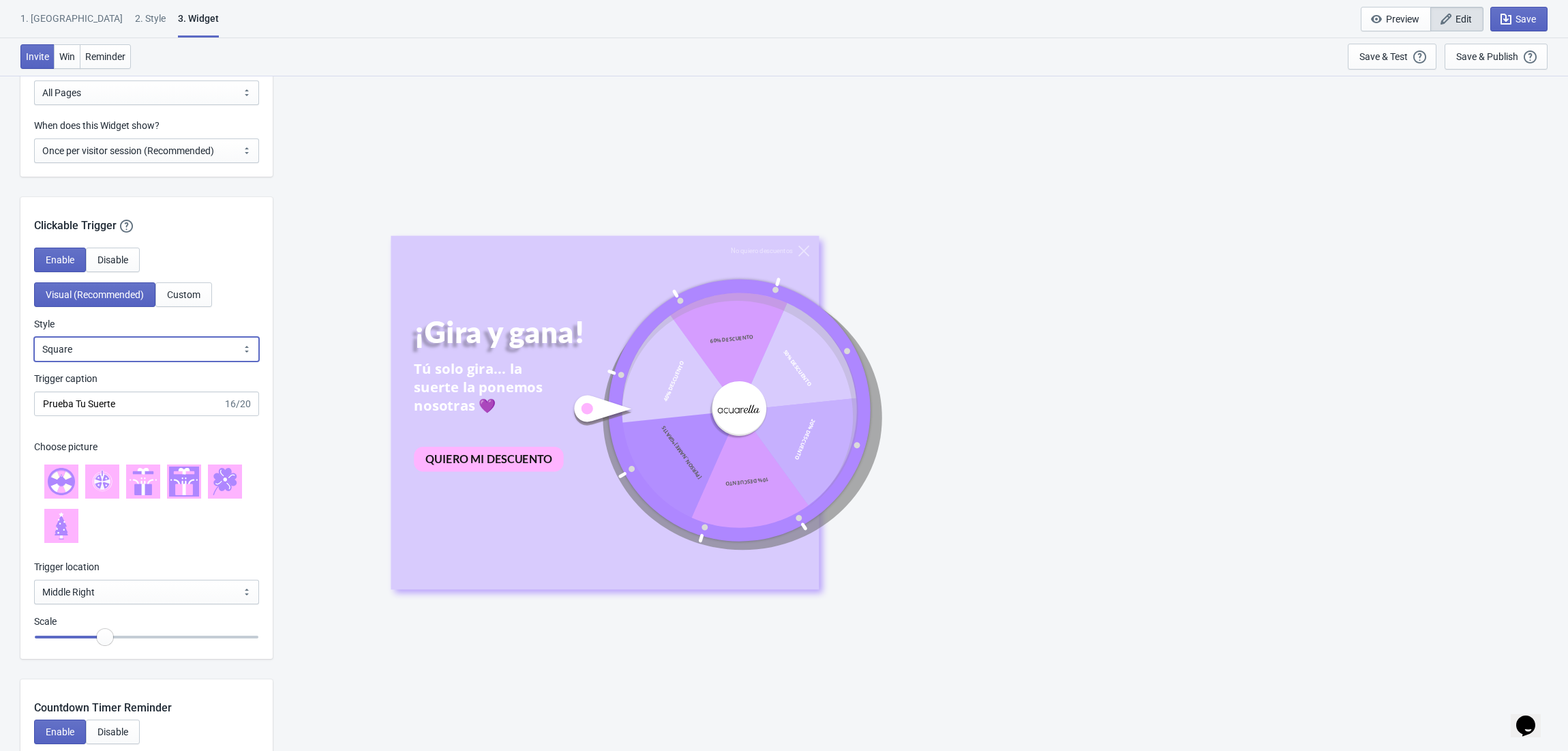
click at [145, 345] on select "Square Circle Tab" at bounding box center [146, 349] width 225 height 24
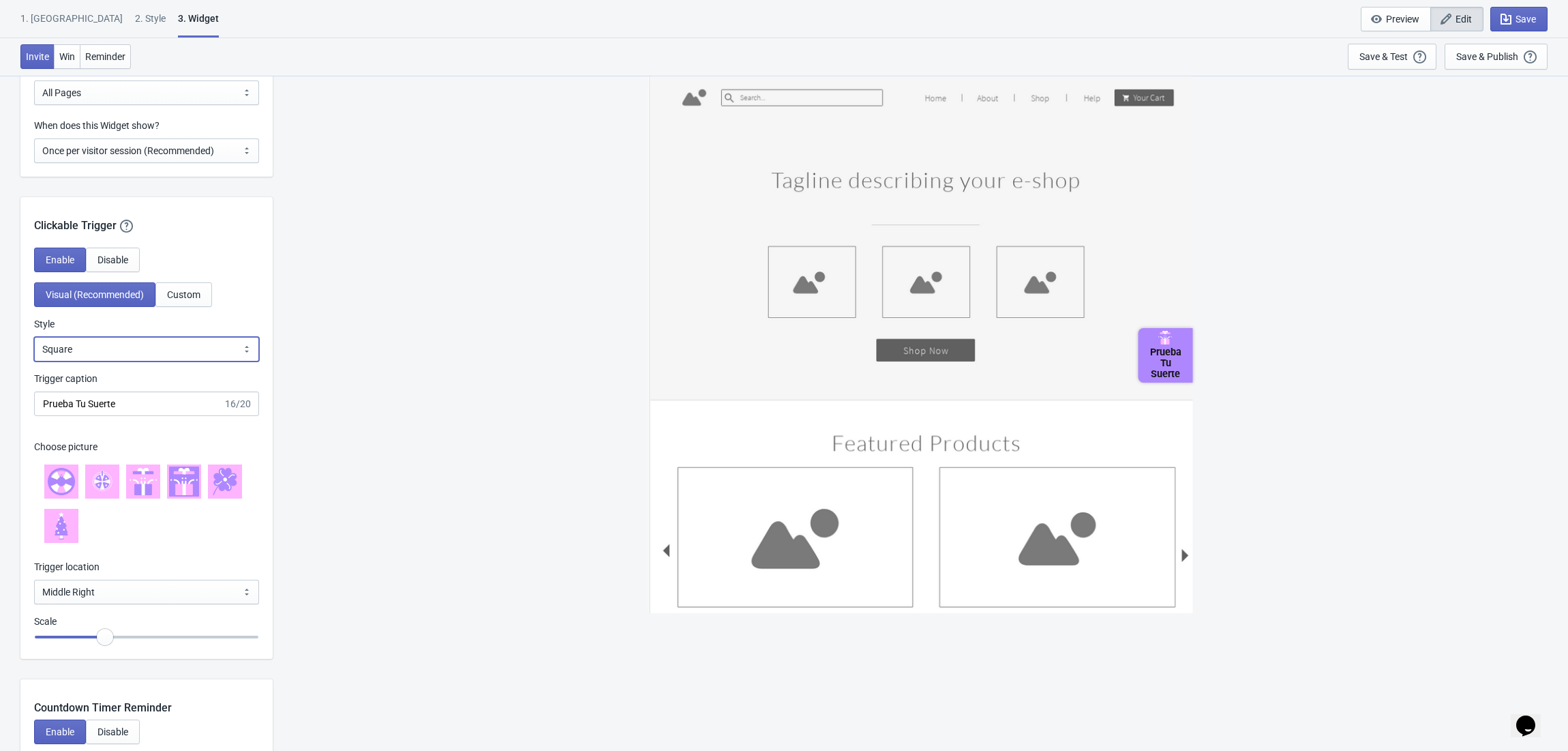
click at [145, 345] on select "Square Circle Tab" at bounding box center [146, 349] width 225 height 24
click at [340, 363] on div "Prueba Tu Suerte" at bounding box center [921, 413] width 1282 height 675
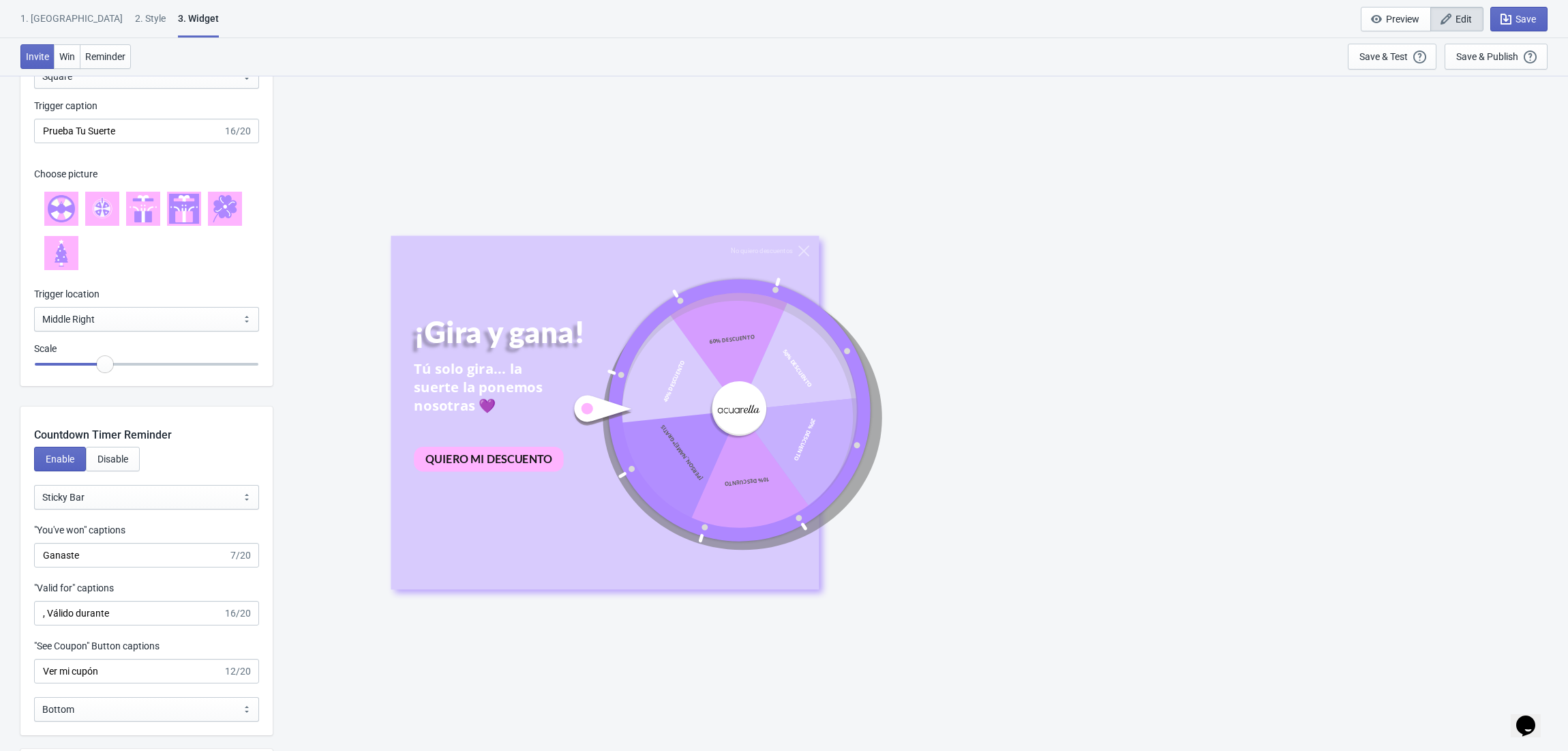
scroll to position [1454, 0]
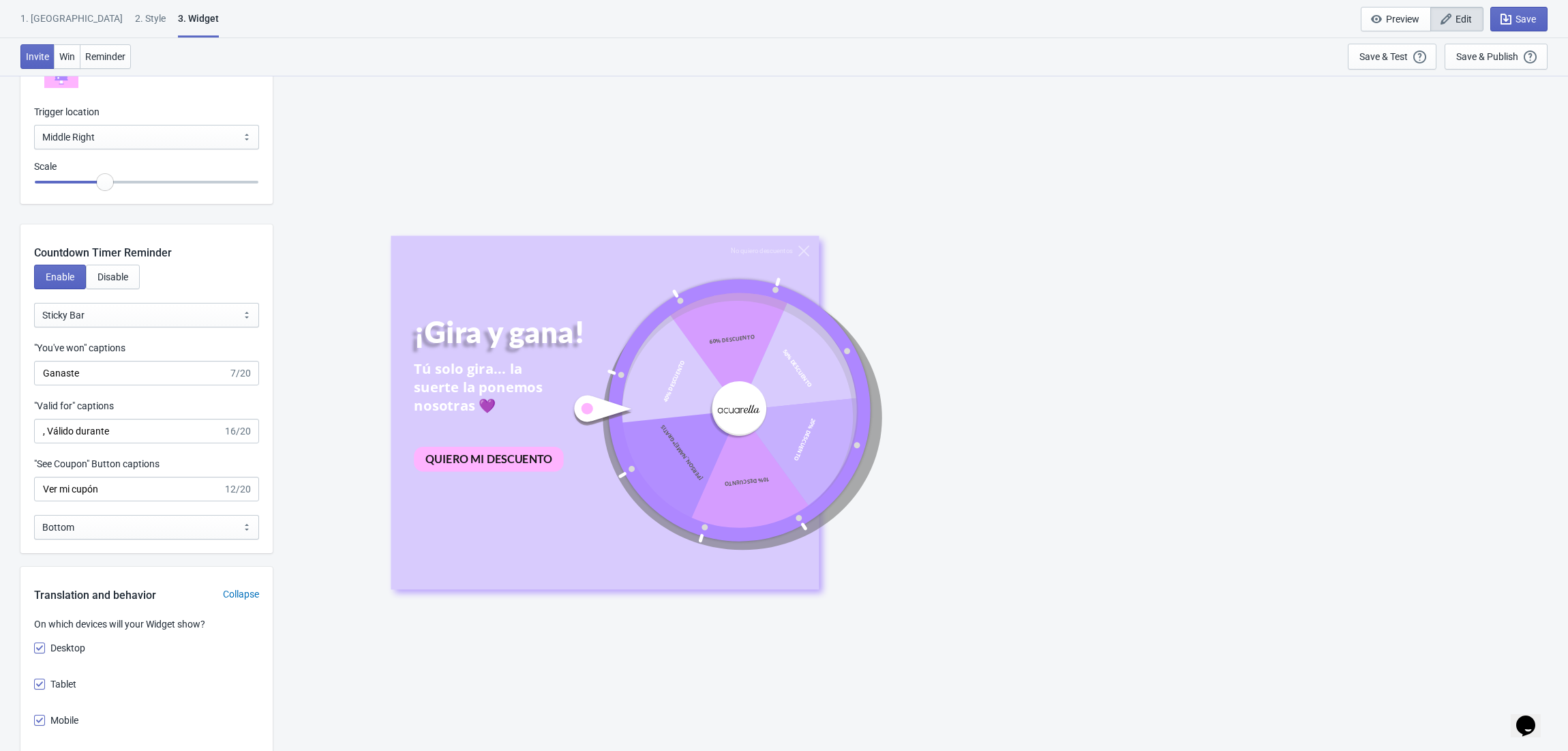
click at [184, 124] on div "Trigger location Bottom Left Bottom Right Middle Left Middle Right Top Left Top…" at bounding box center [146, 127] width 225 height 44
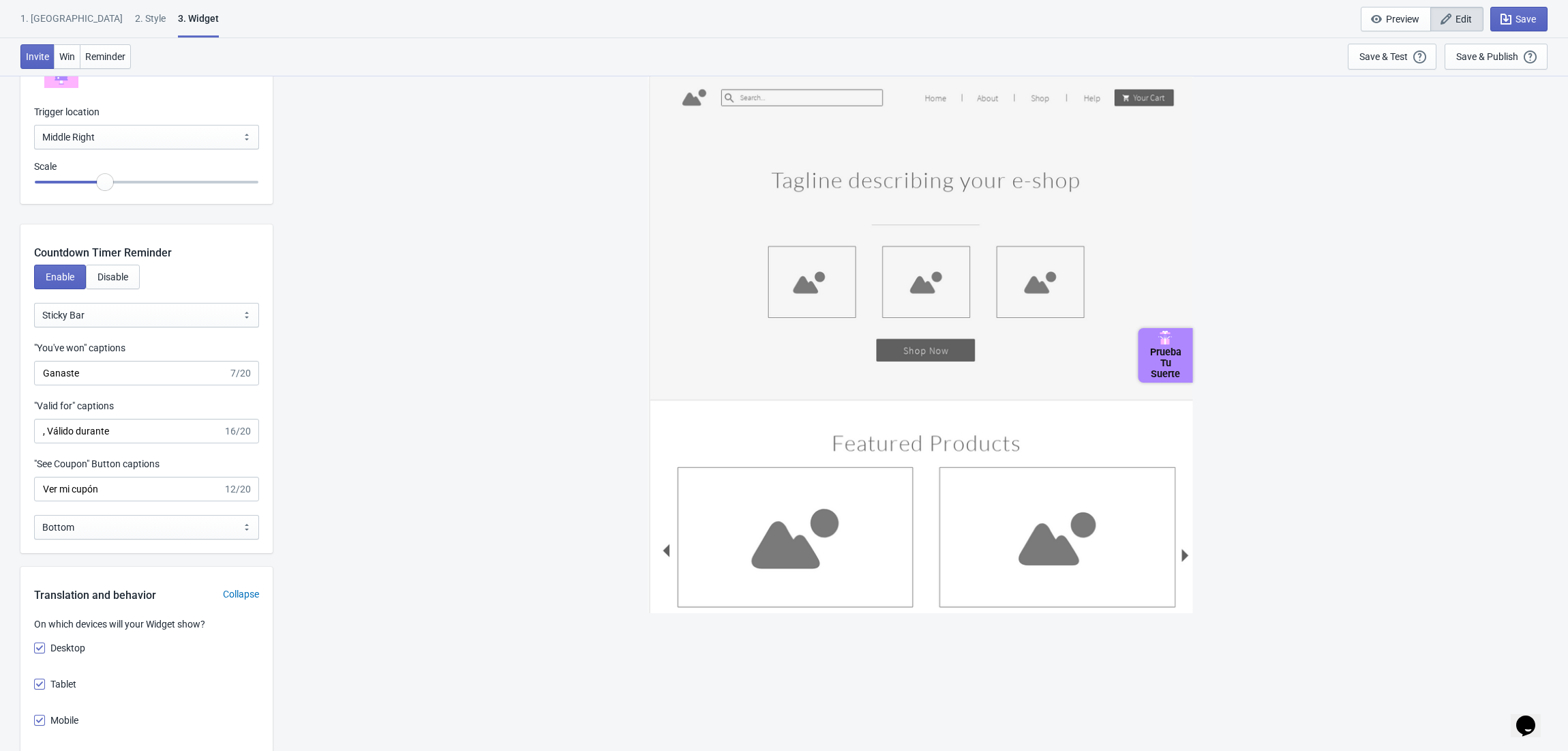
click at [186, 124] on div "Trigger location Bottom Left Bottom Right Middle Left Middle Right Top Left Top…" at bounding box center [146, 127] width 225 height 44
click at [190, 130] on select "Bottom Left Bottom Right Middle Left Middle Right Top Left Top Right" at bounding box center [146, 137] width 225 height 24
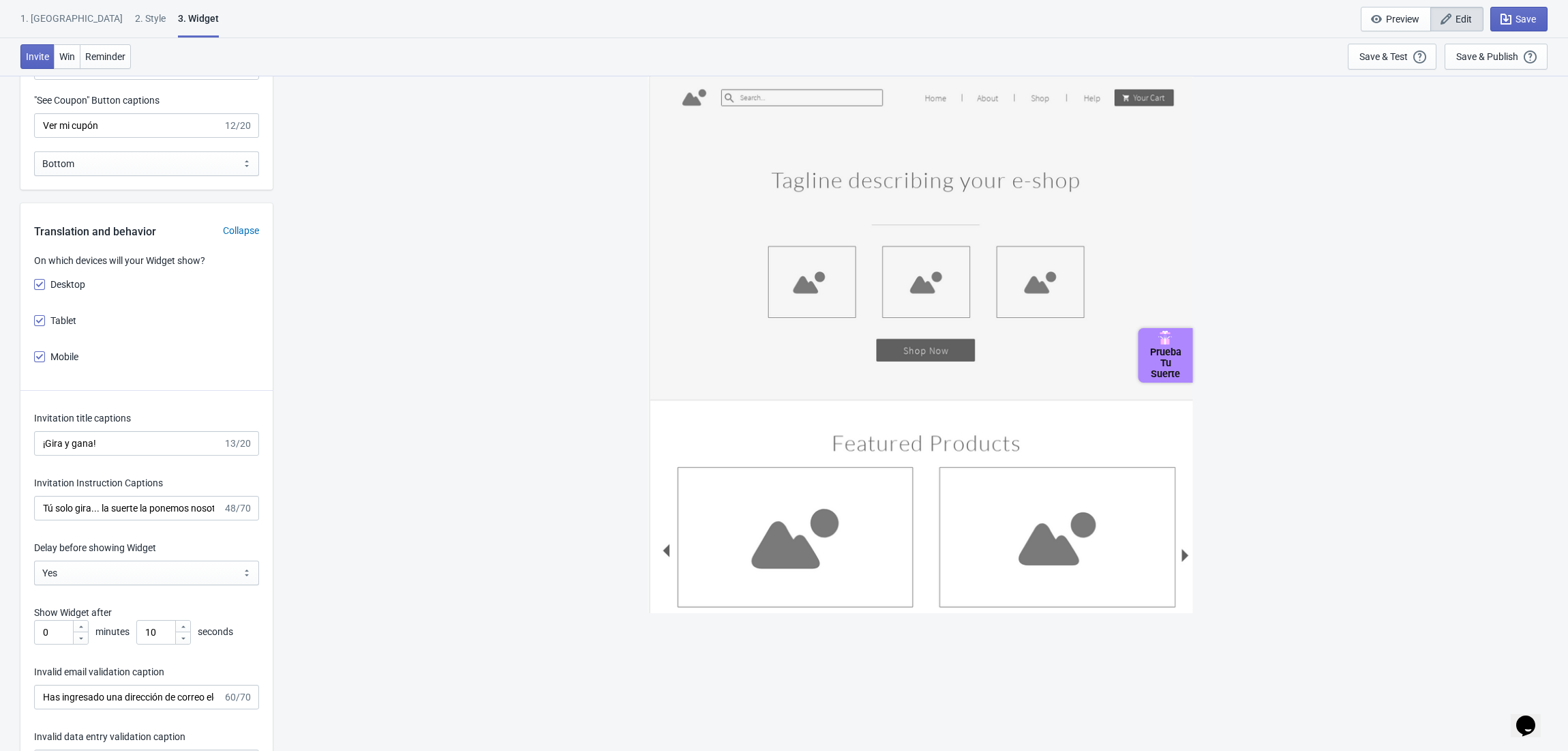
scroll to position [2091, 0]
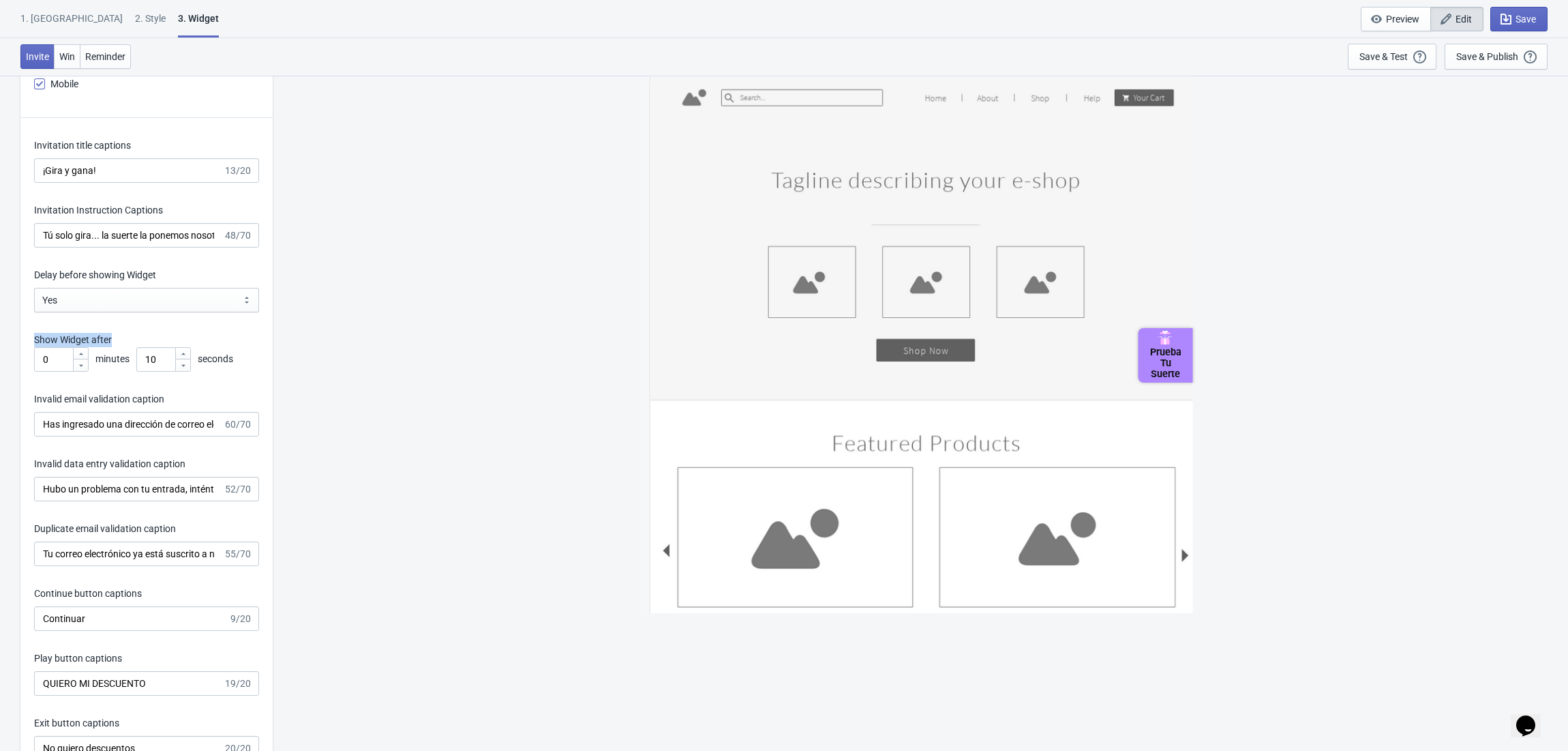
drag, startPoint x: 112, startPoint y: 341, endPoint x: 33, endPoint y: 339, distance: 79.0
click at [34, 339] on p "Show Widget after" at bounding box center [146, 340] width 225 height 14
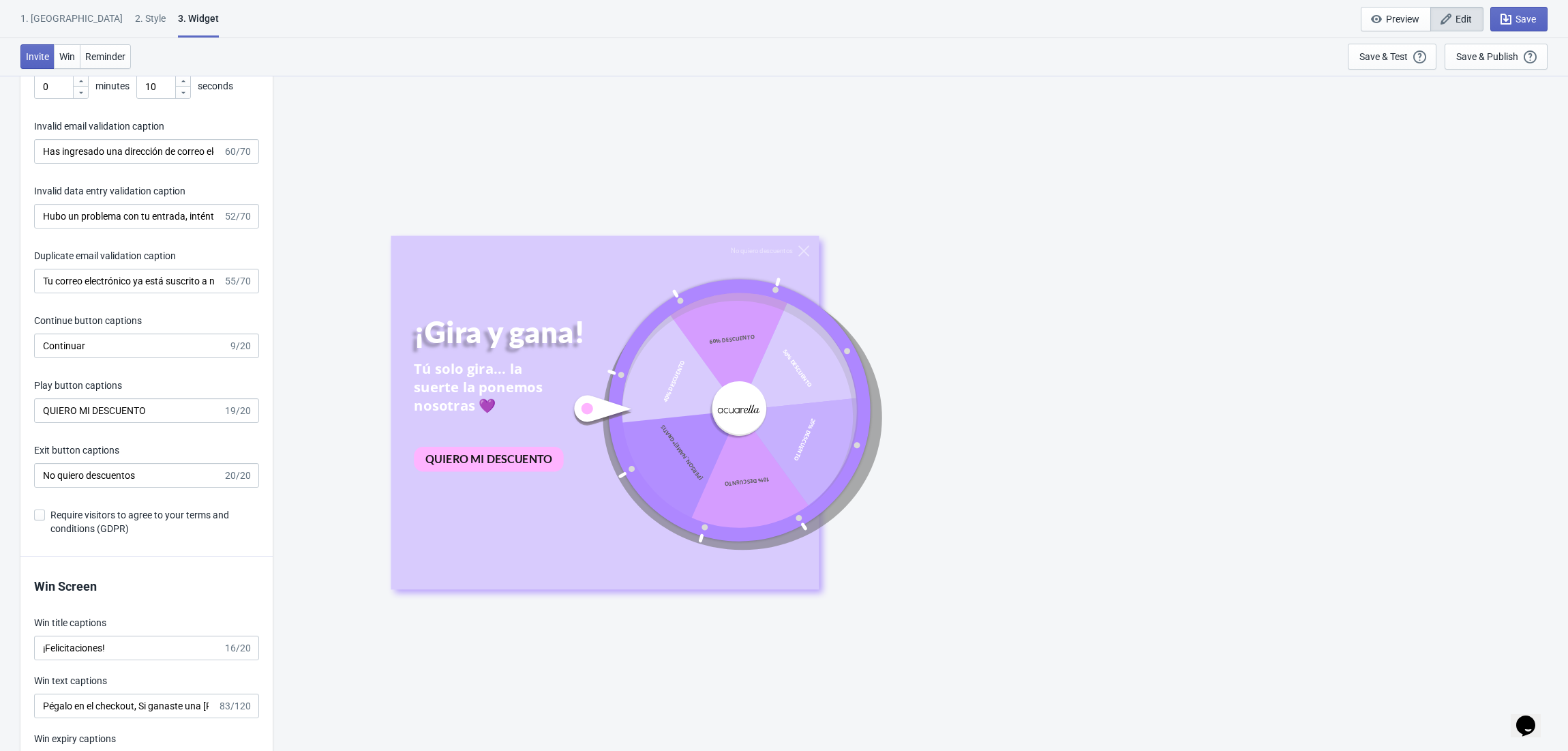
scroll to position [2273, 0]
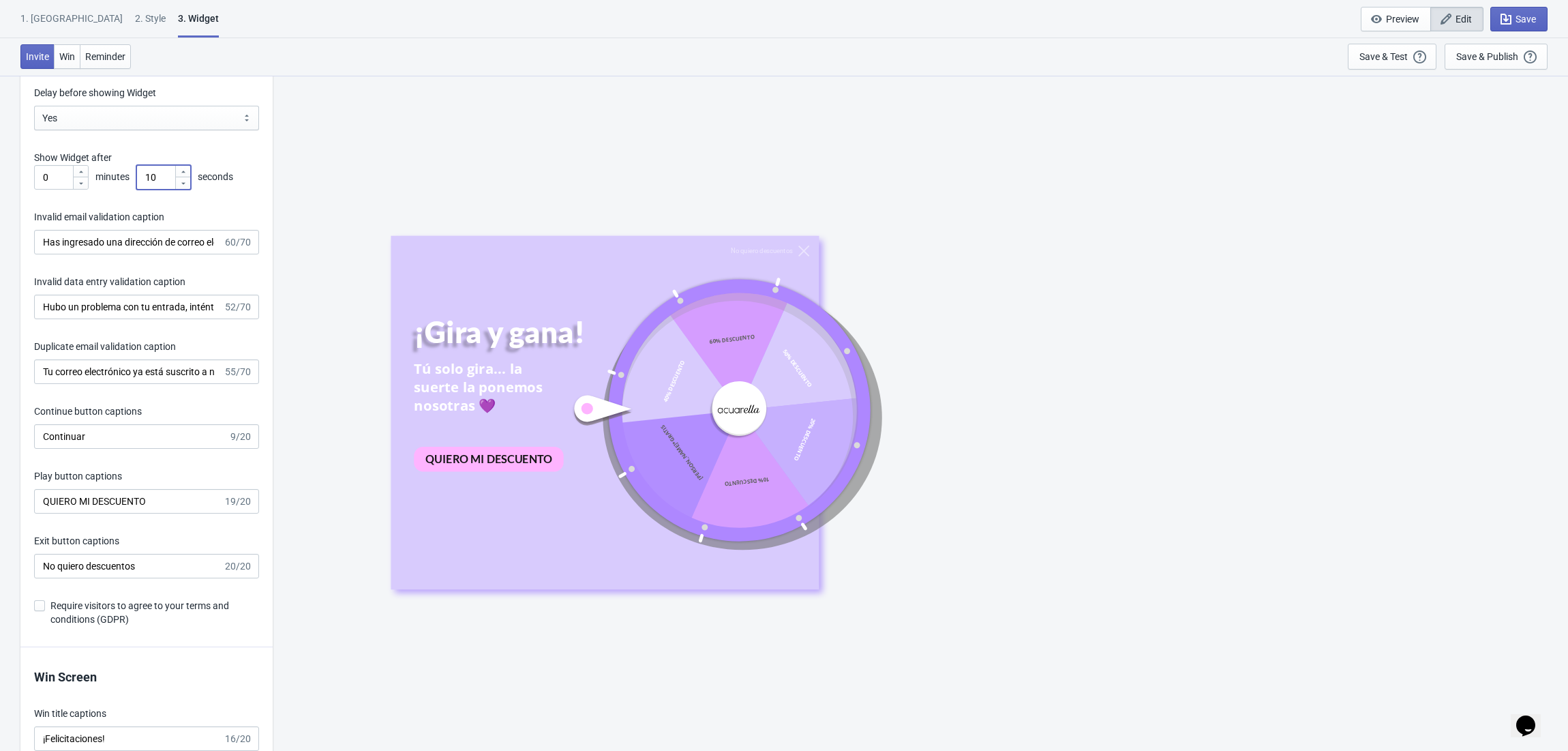
click at [161, 178] on input "10" at bounding box center [156, 178] width 38 height 24
click at [246, 199] on div "Invitation title captions ¡Gira y gana! 13/20 Invitation Instruction Captions T…" at bounding box center [146, 292] width 253 height 712
click at [164, 181] on input "10" at bounding box center [156, 178] width 38 height 24
type input "1"
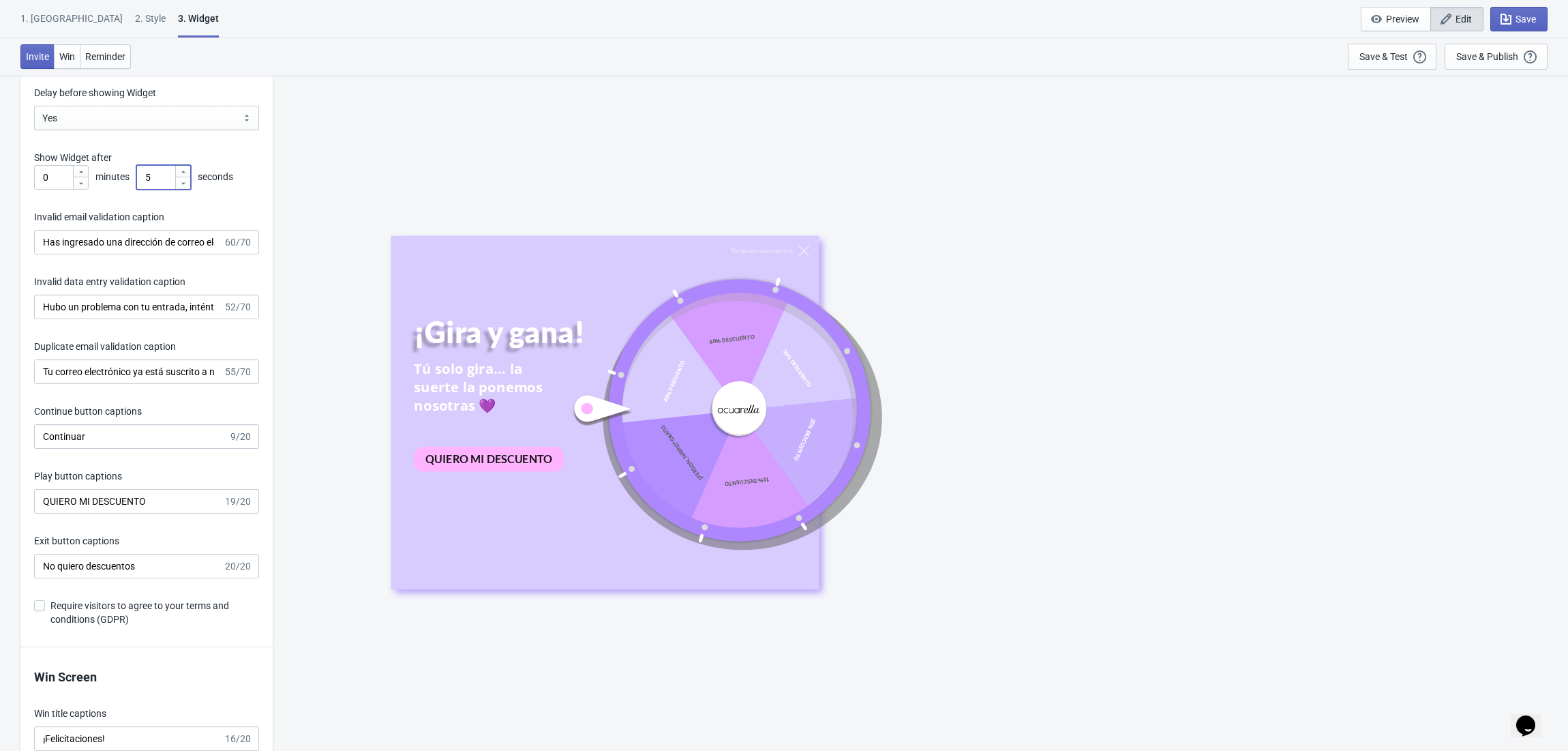
type input "5"
click at [299, 159] on div "No quiero descuentos ¡Gira y gana! Tú solo gira... la suerte la ponemos nosotra…" at bounding box center [921, 413] width 1282 height 675
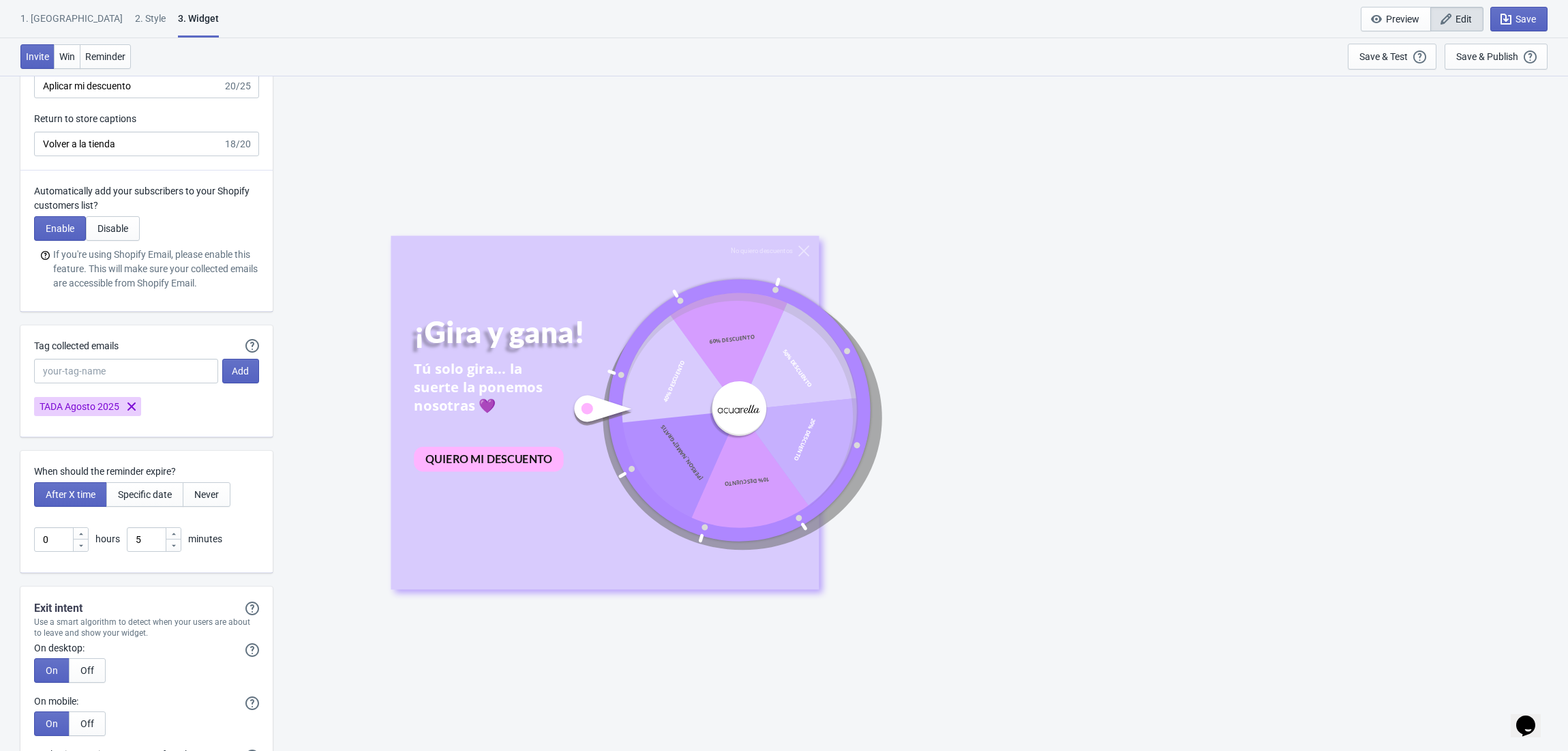
scroll to position [3455, 0]
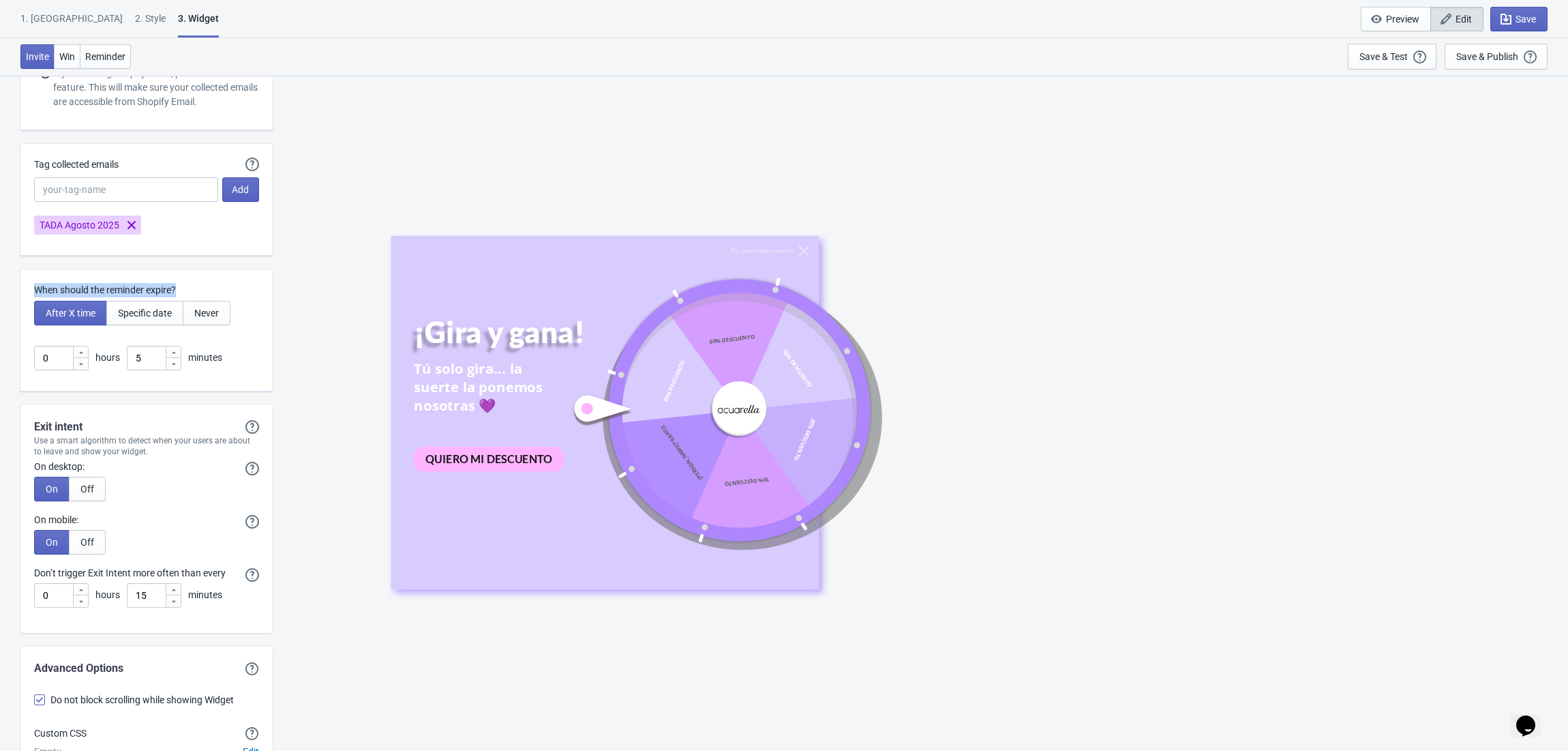
drag, startPoint x: 189, startPoint y: 297, endPoint x: 34, endPoint y: 294, distance: 155.0
click at [34, 294] on p "When should the reminder expire?" at bounding box center [146, 290] width 225 height 14
click at [145, 369] on input "5" at bounding box center [146, 358] width 38 height 24
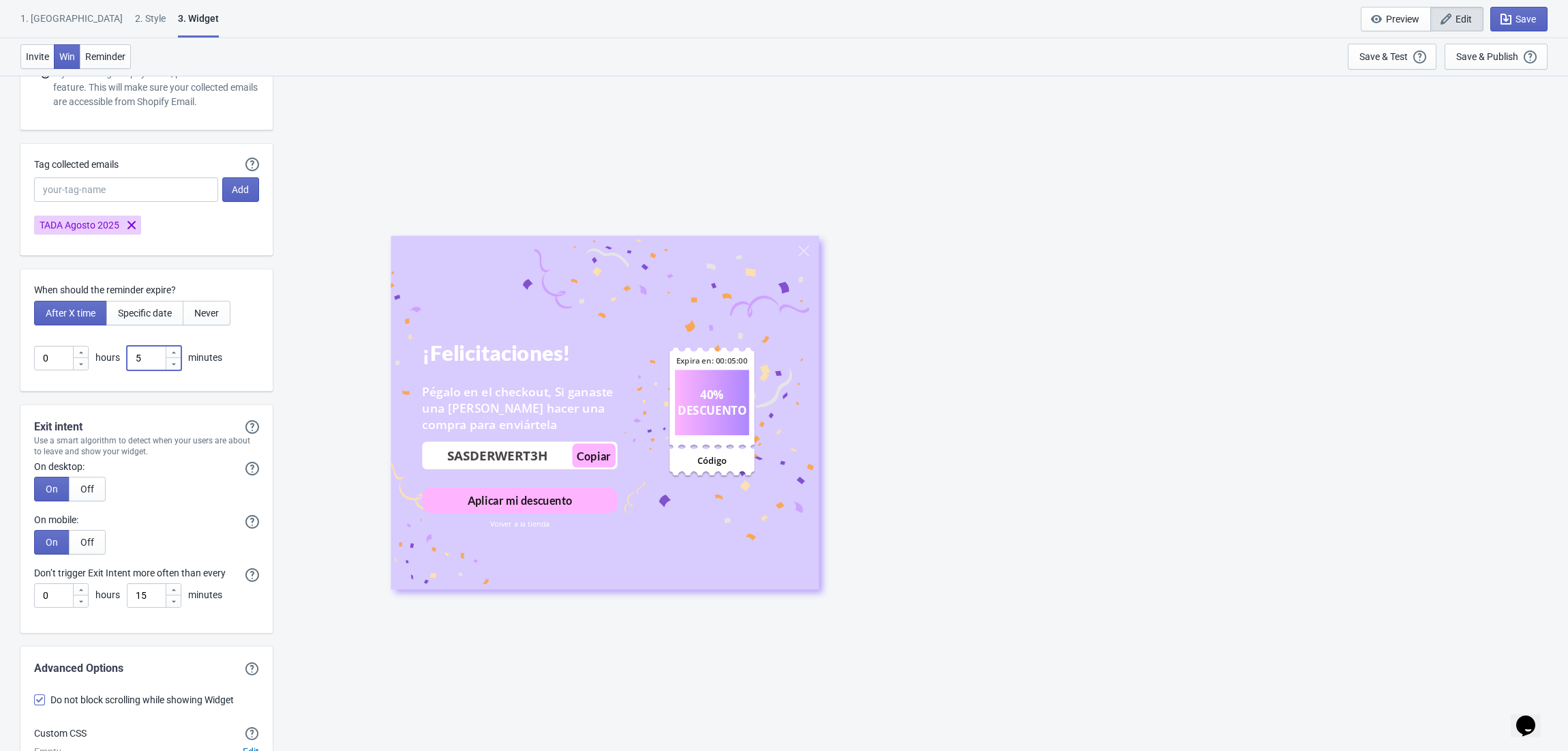
click at [143, 369] on input "5" at bounding box center [146, 358] width 38 height 24
type input "2"
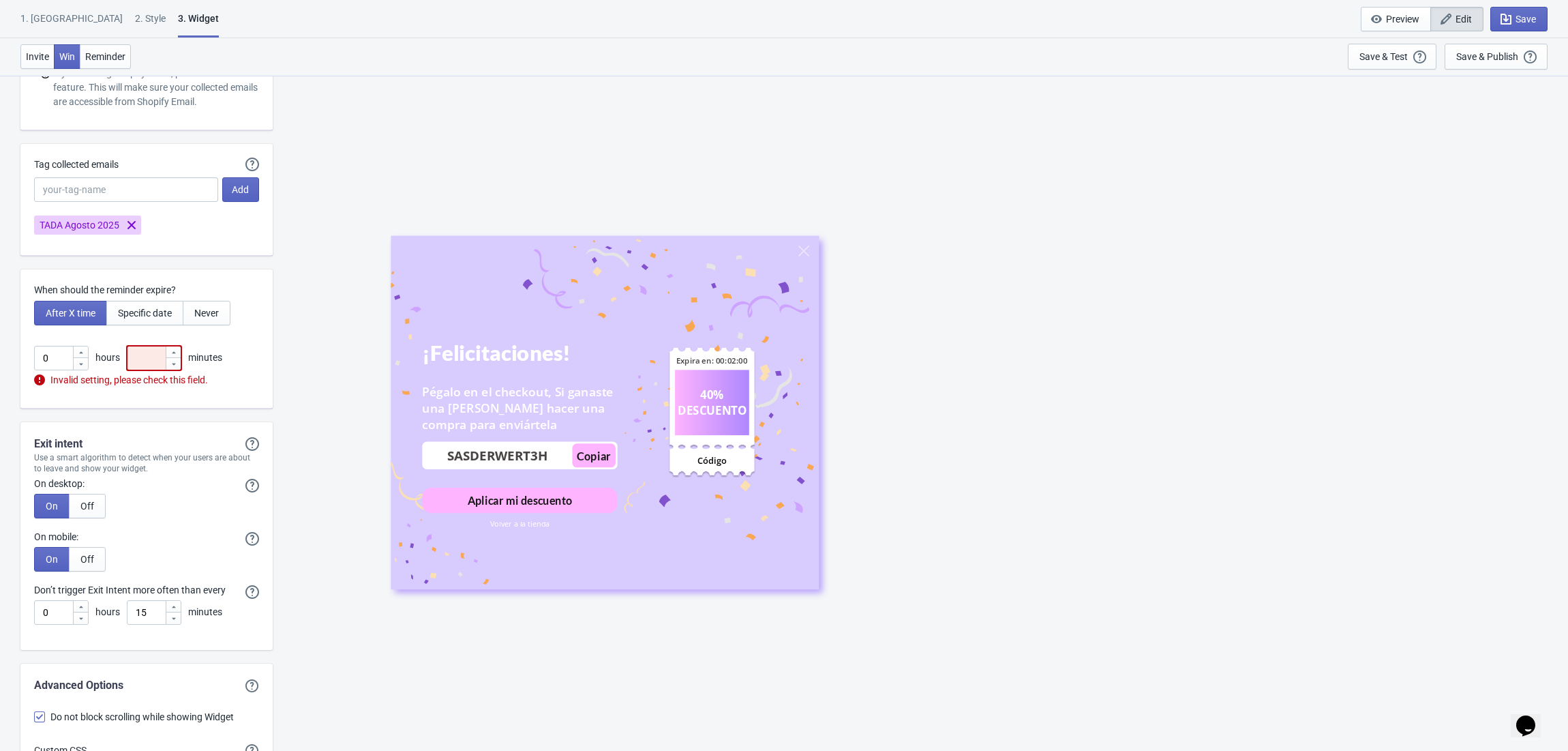
type input "5"
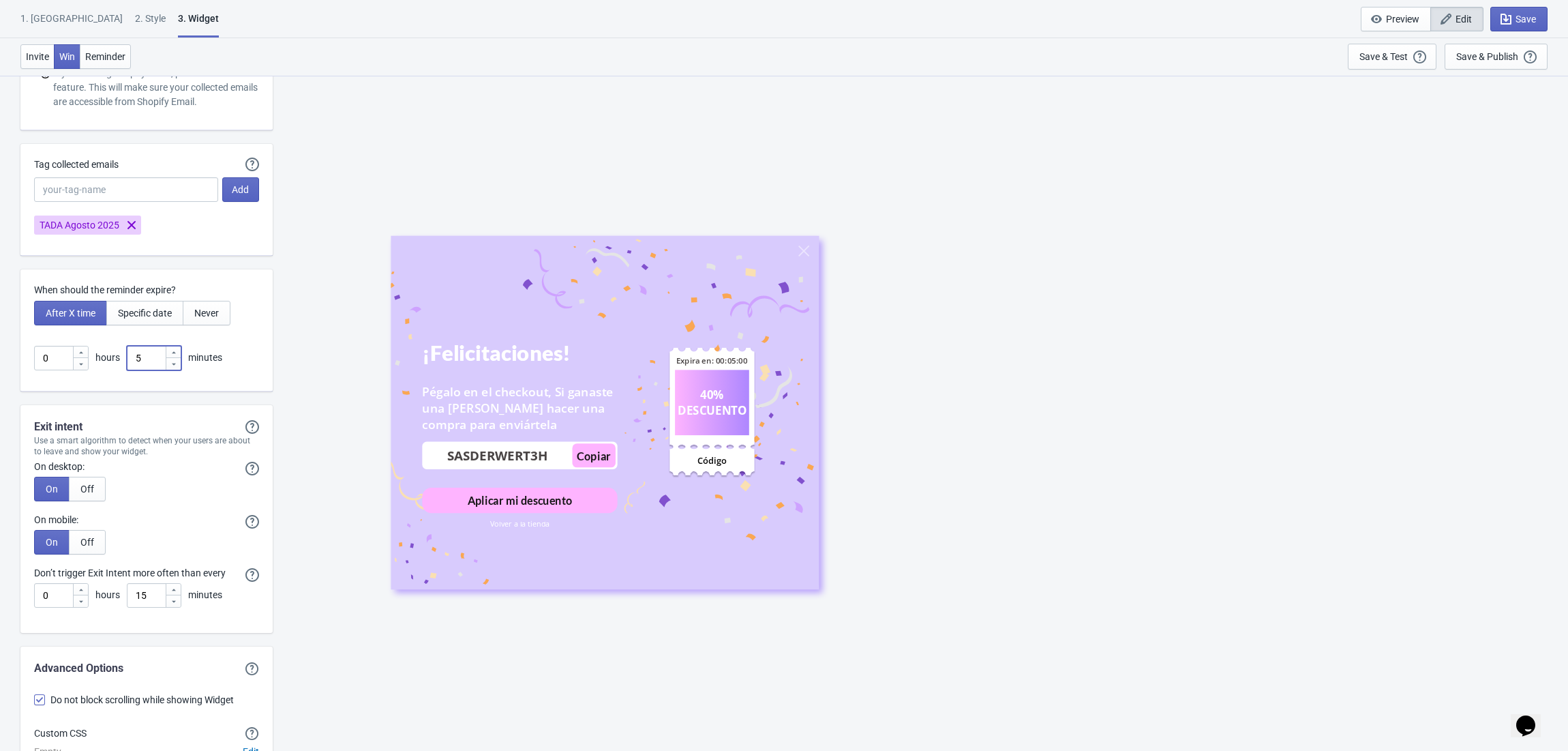
click at [281, 363] on div "¡Felicitaciones! Pégalo en el checkout, Si ganaste una [PERSON_NAME] hacer una …" at bounding box center [921, 413] width 1282 height 675
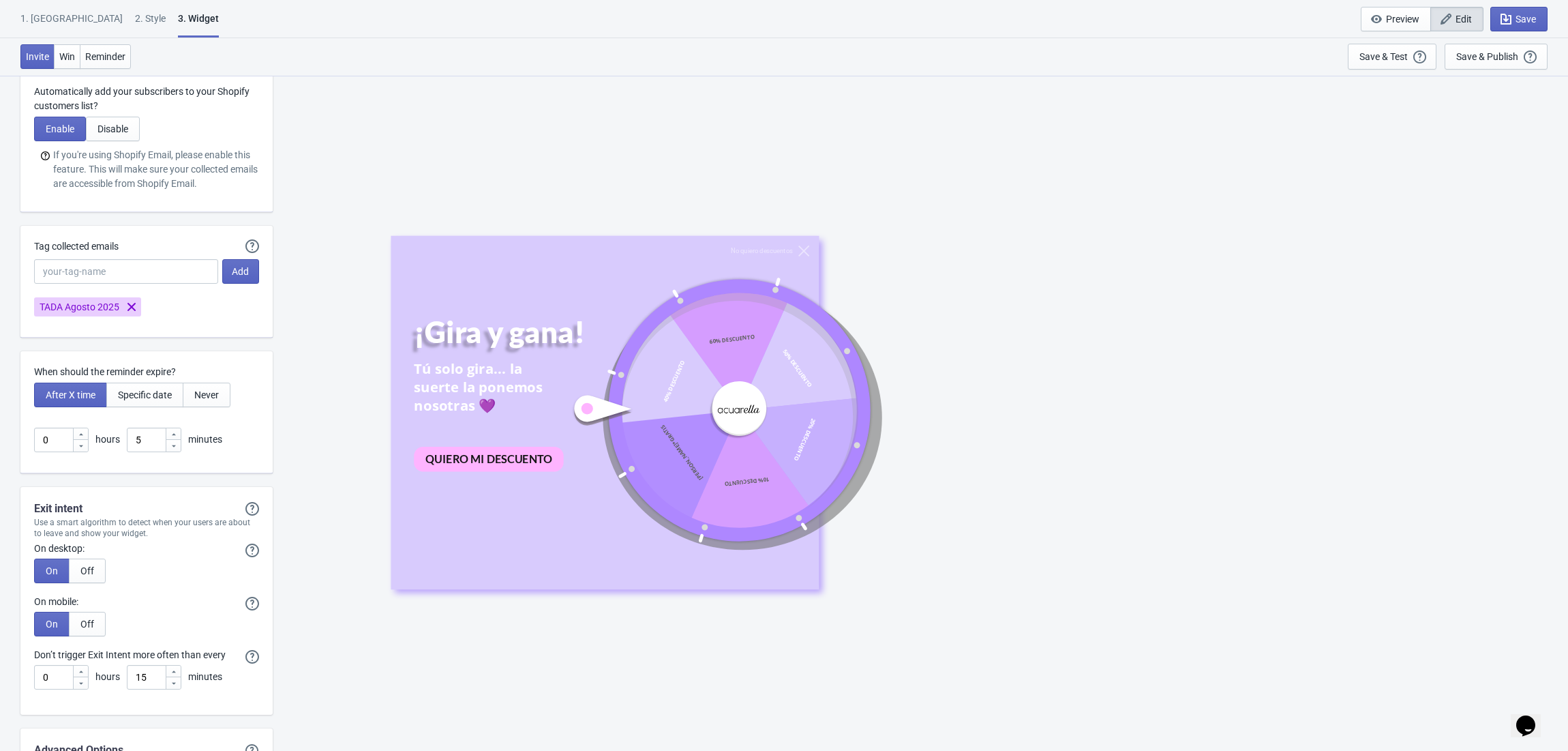
scroll to position [3191, 0]
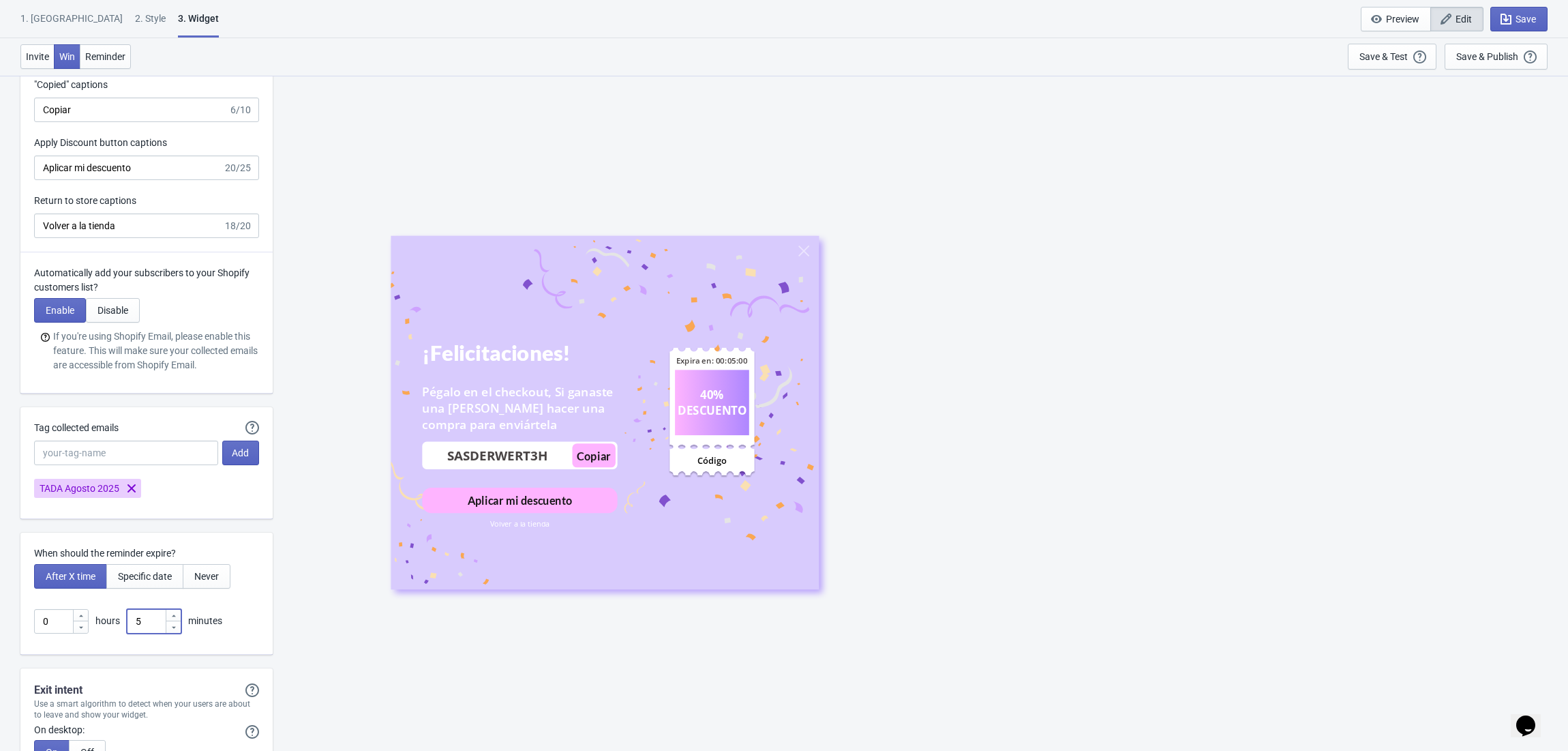
click at [145, 626] on input "5" at bounding box center [146, 621] width 38 height 24
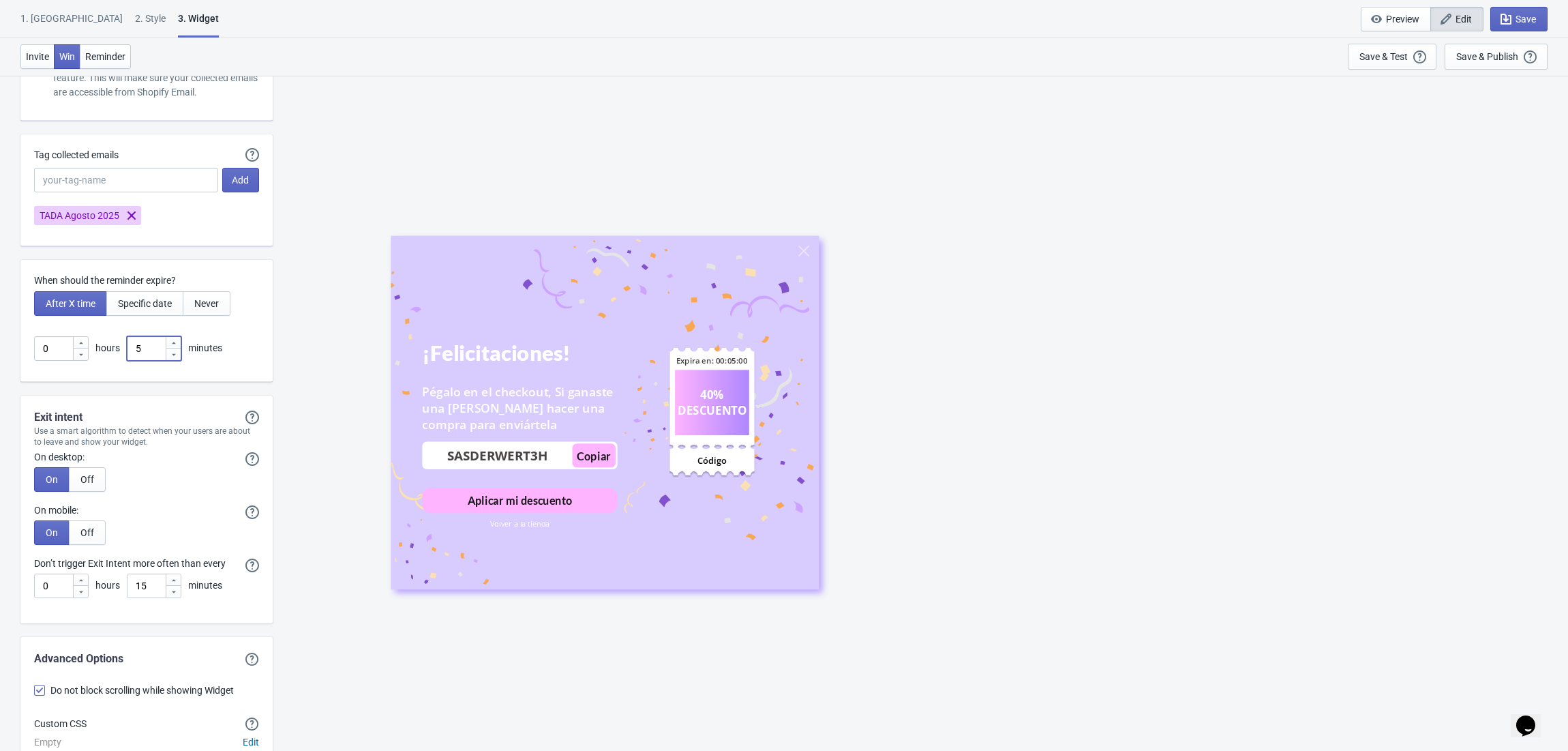
scroll to position [3555, 0]
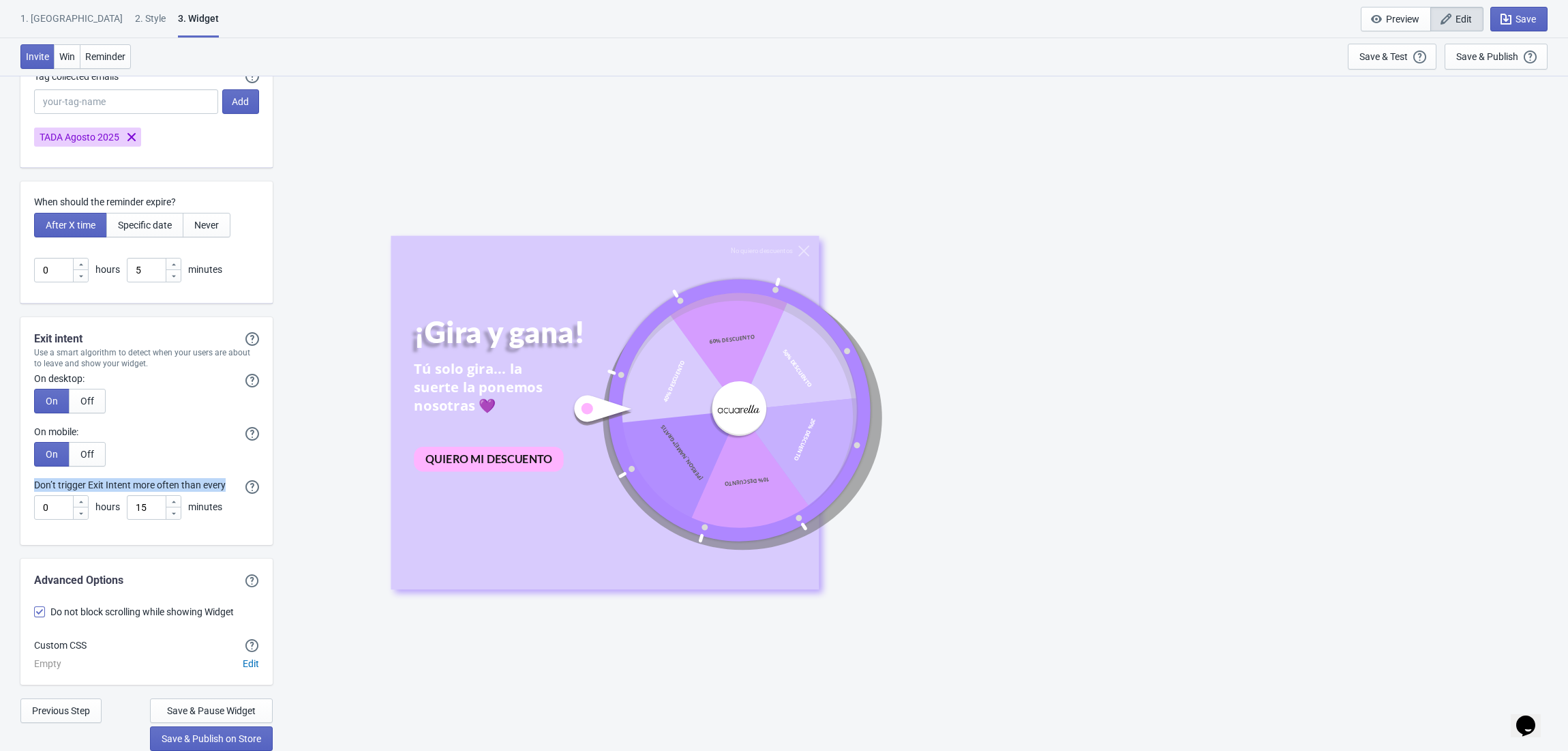
drag, startPoint x: 230, startPoint y: 478, endPoint x: 24, endPoint y: 480, distance: 206.0
click at [24, 480] on div "Don’t trigger Exit Intent more often than every If you enter 5 hours in the fie…" at bounding box center [146, 498] width 253 height 42
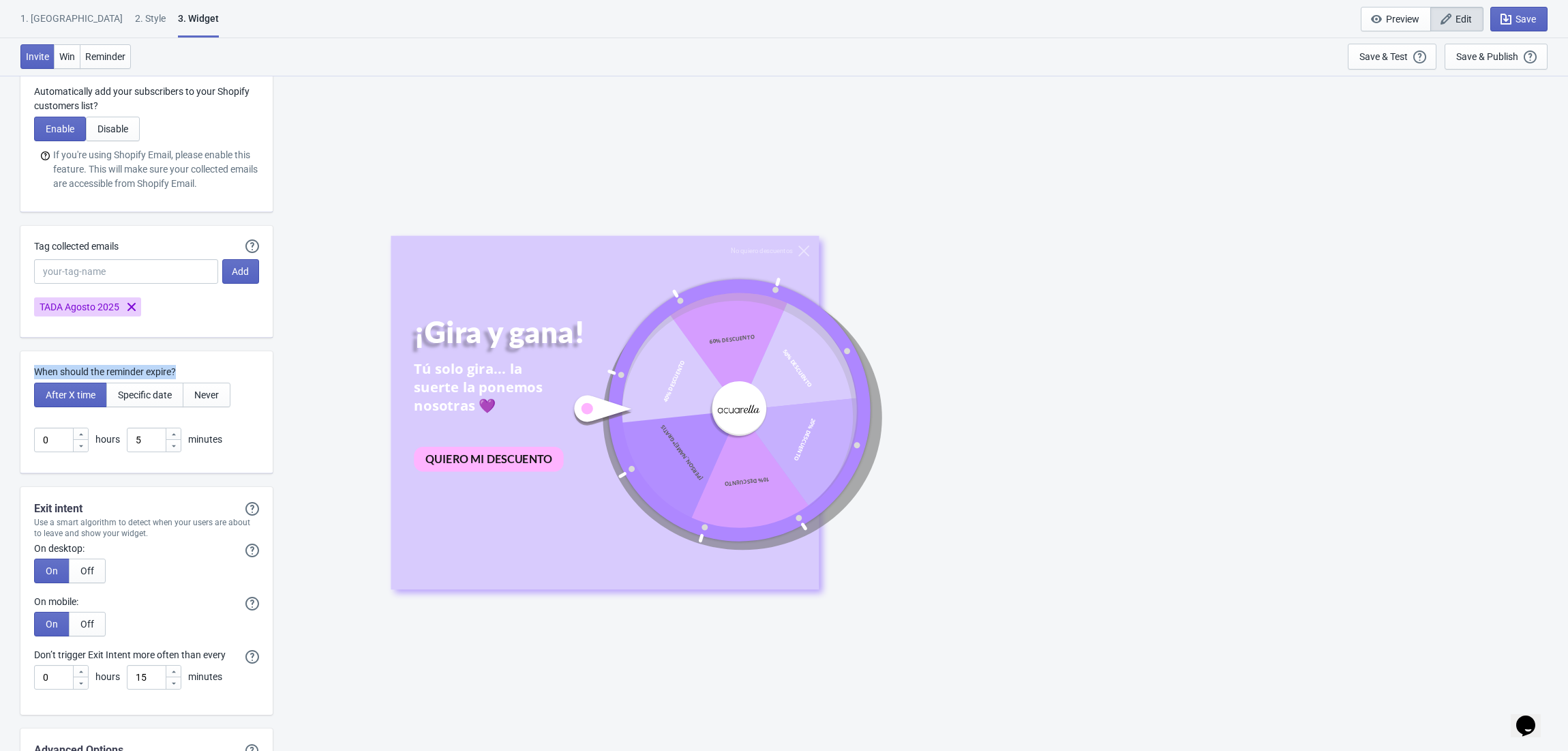
drag, startPoint x: 210, startPoint y: 376, endPoint x: 34, endPoint y: 369, distance: 176.1
click at [34, 369] on div "When should the reminder expire? After X time Specific date Never 0 hours 5 min…" at bounding box center [146, 412] width 253 height 122
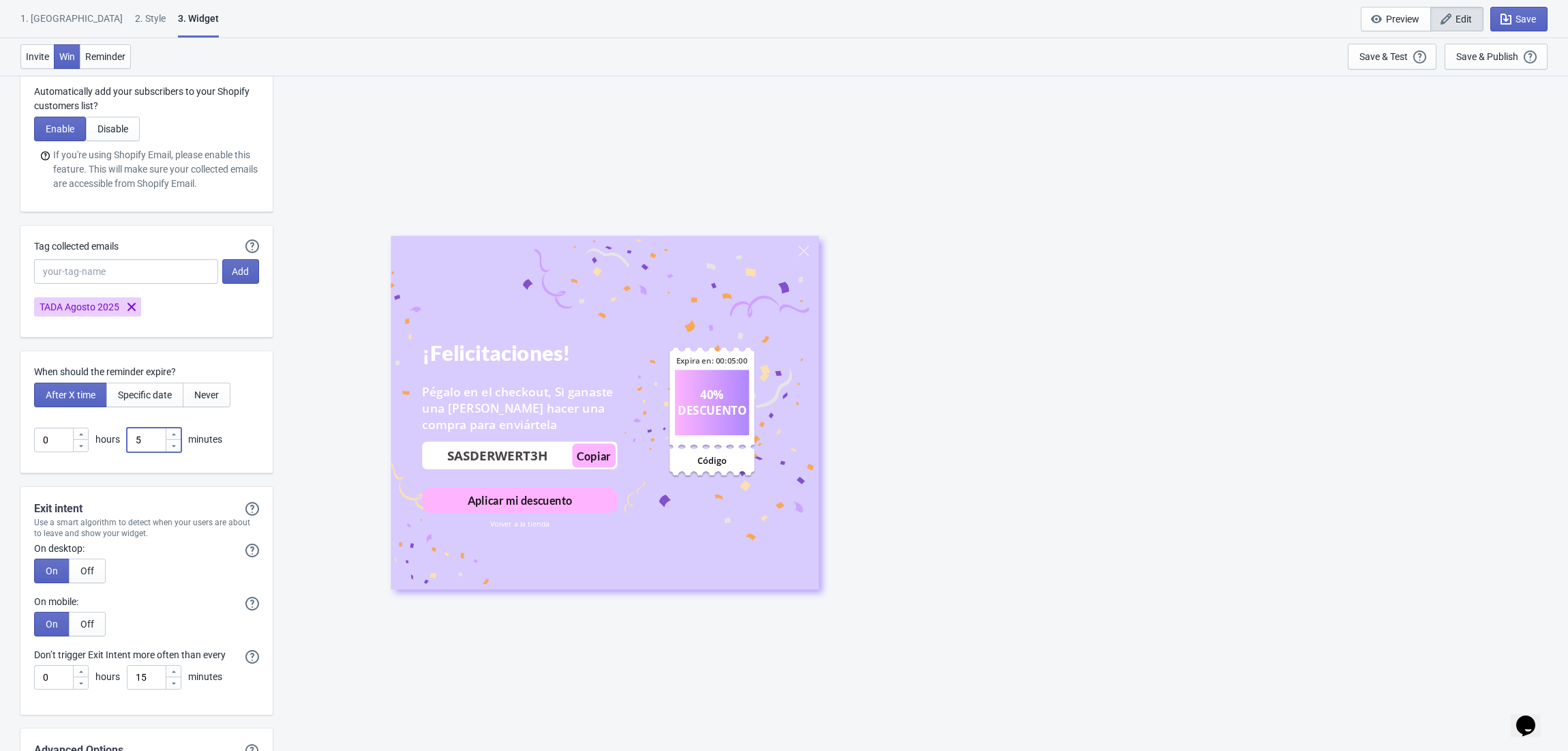
click at [154, 446] on input "5" at bounding box center [146, 440] width 38 height 24
type input "1"
type input "20"
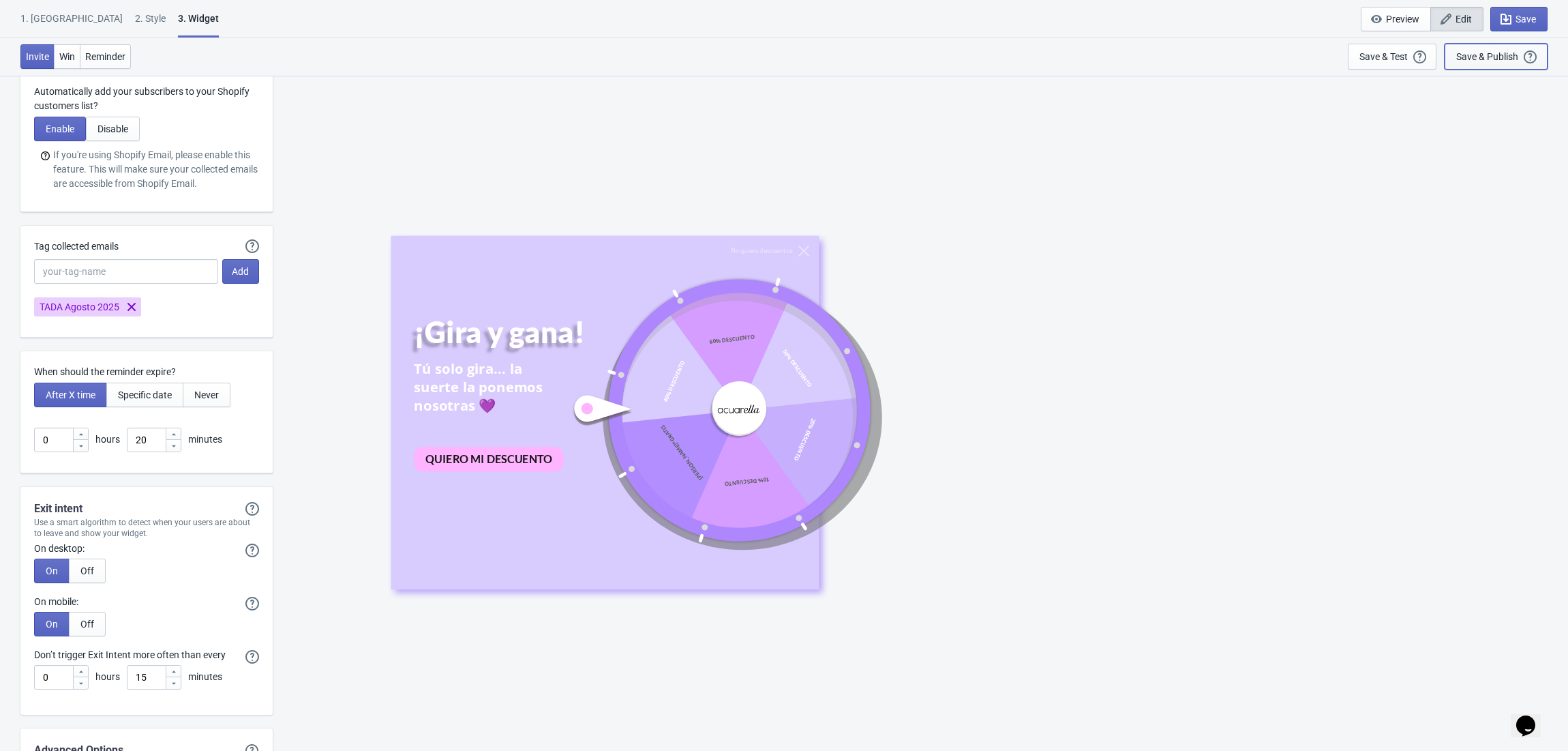
click at [1495, 56] on div "Save & Publish" at bounding box center [1488, 56] width 62 height 11
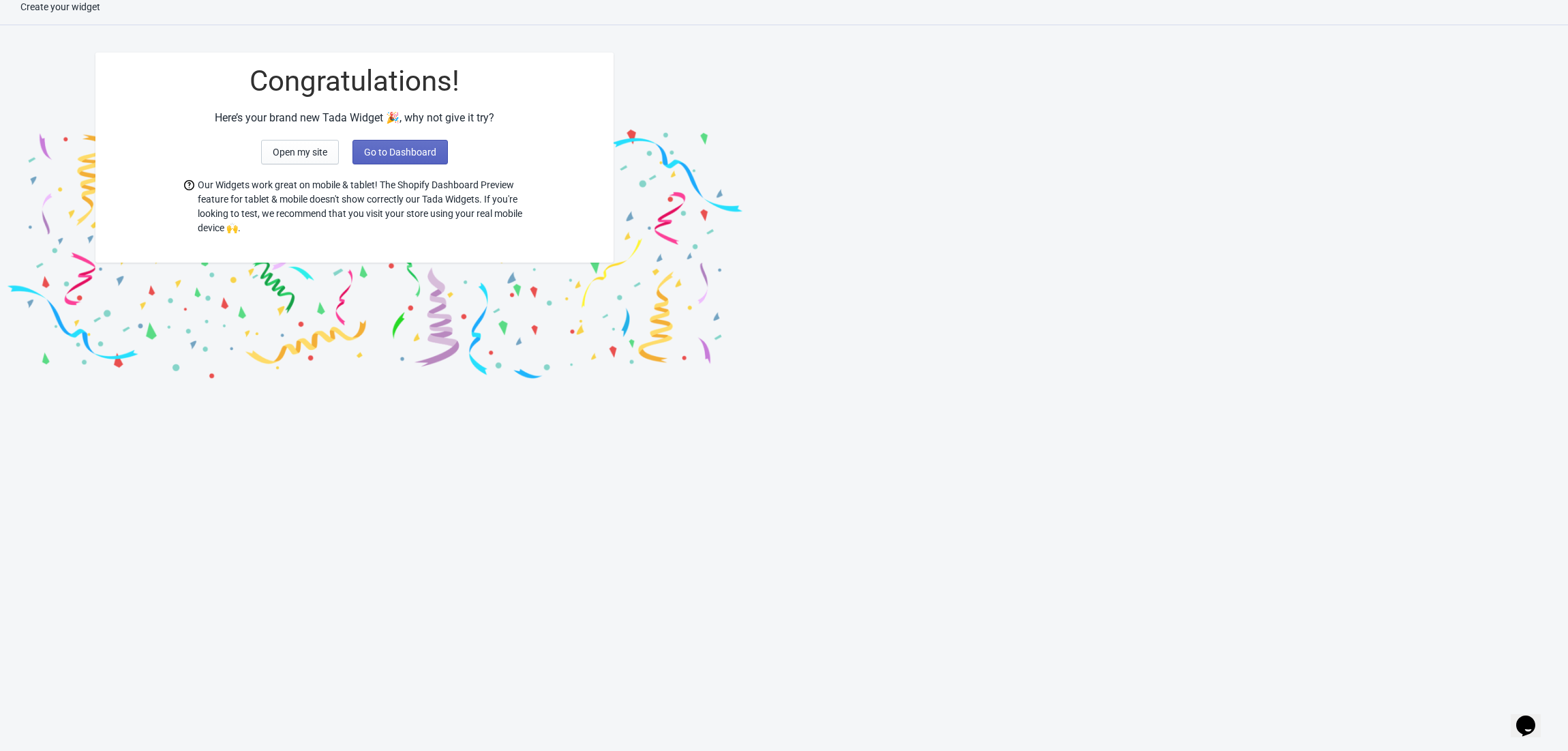
scroll to position [14, 0]
click at [383, 148] on span "Go to Dashboard" at bounding box center [400, 152] width 72 height 11
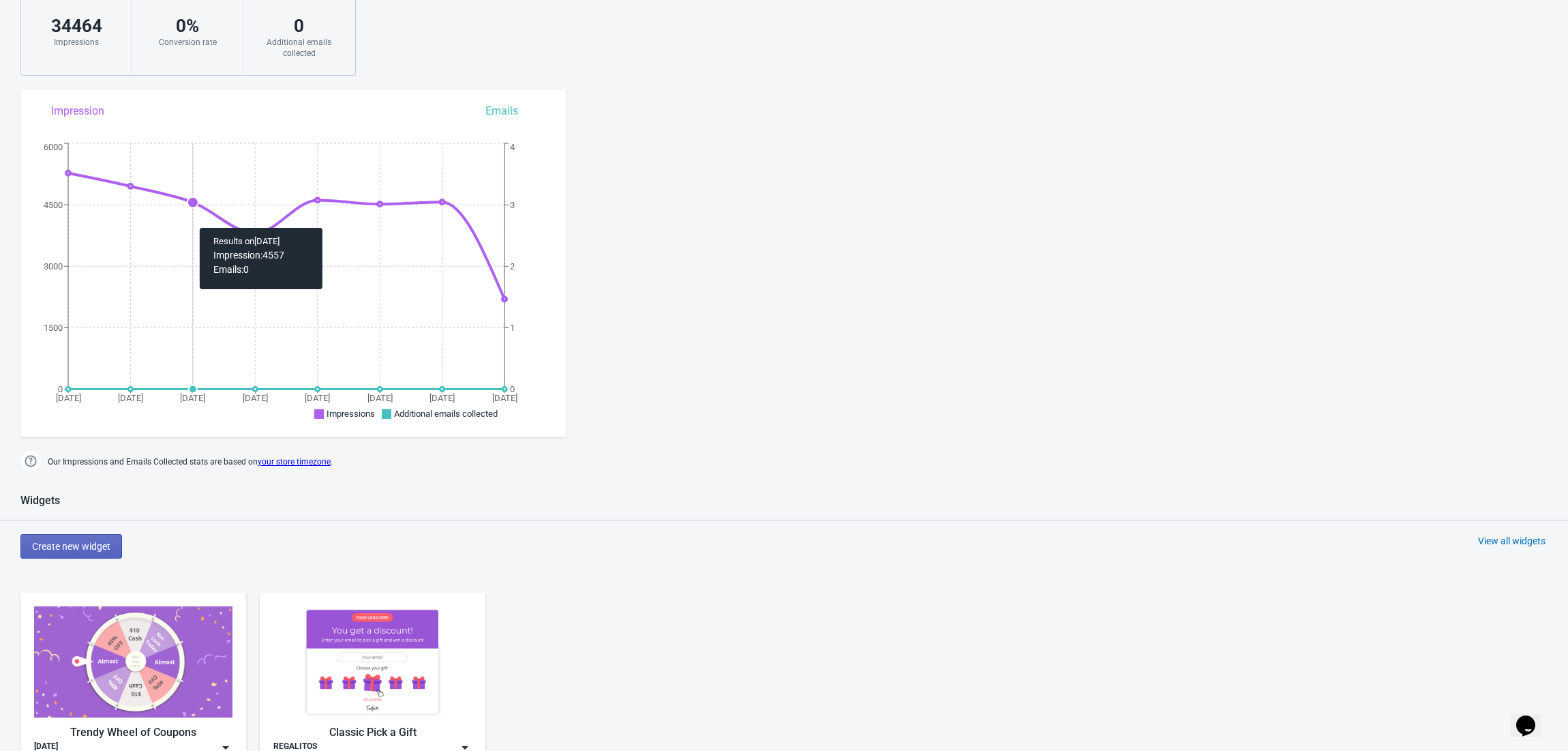
scroll to position [287, 0]
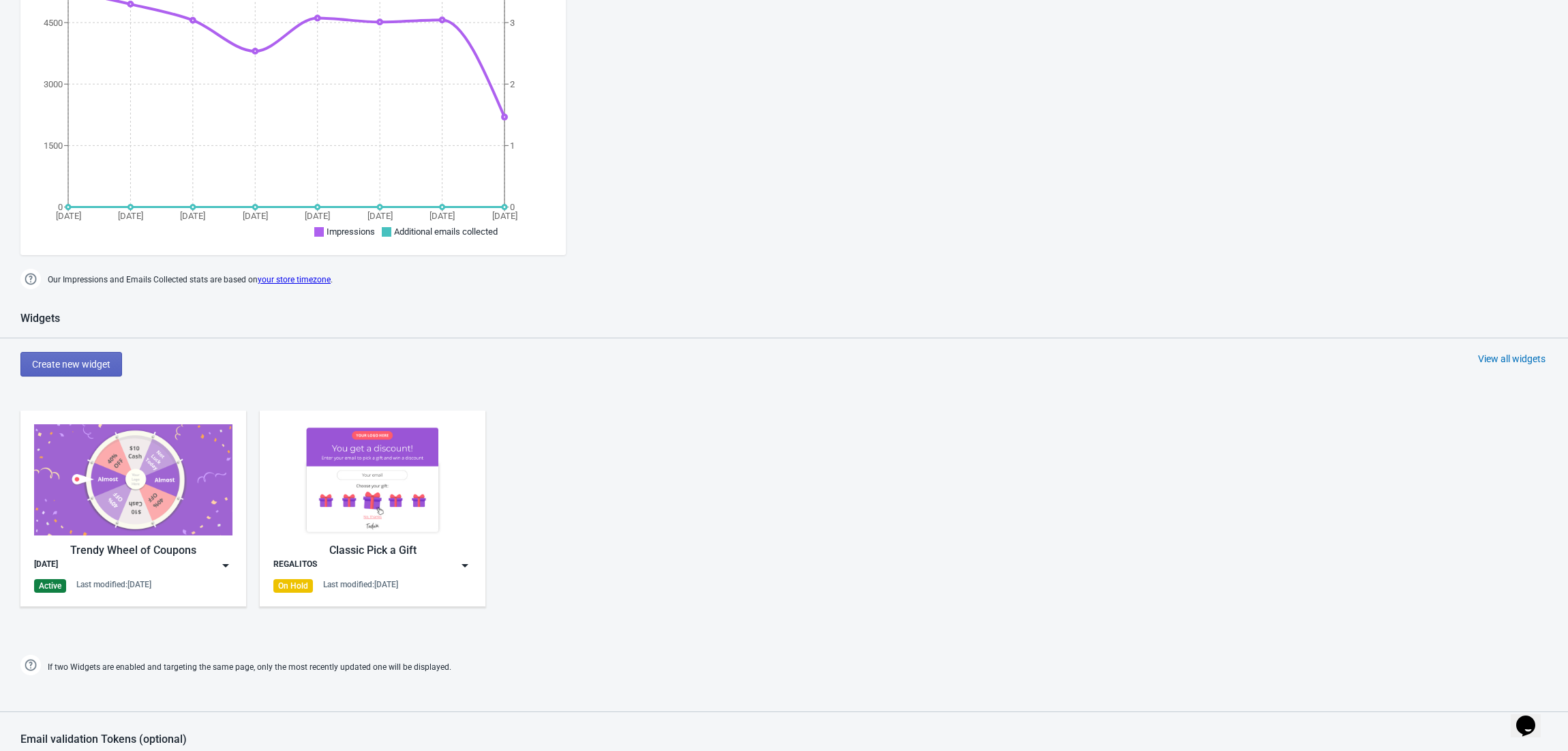
click at [149, 484] on img at bounding box center [134, 479] width 199 height 112
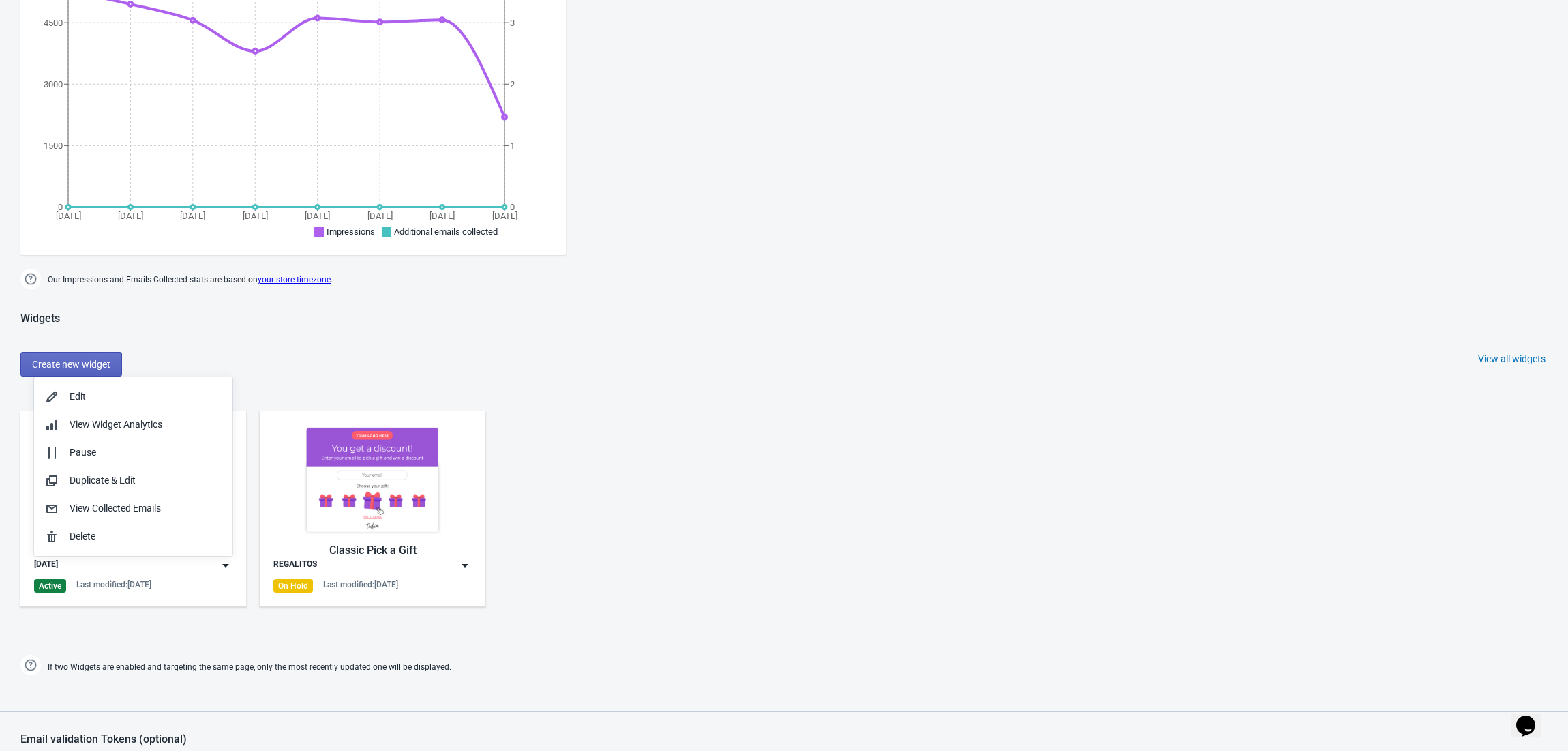
click at [124, 381] on div "Edit View Widget Analytics Pause Duplicate & Edit View Collected Emails Delete" at bounding box center [134, 467] width 199 height 179
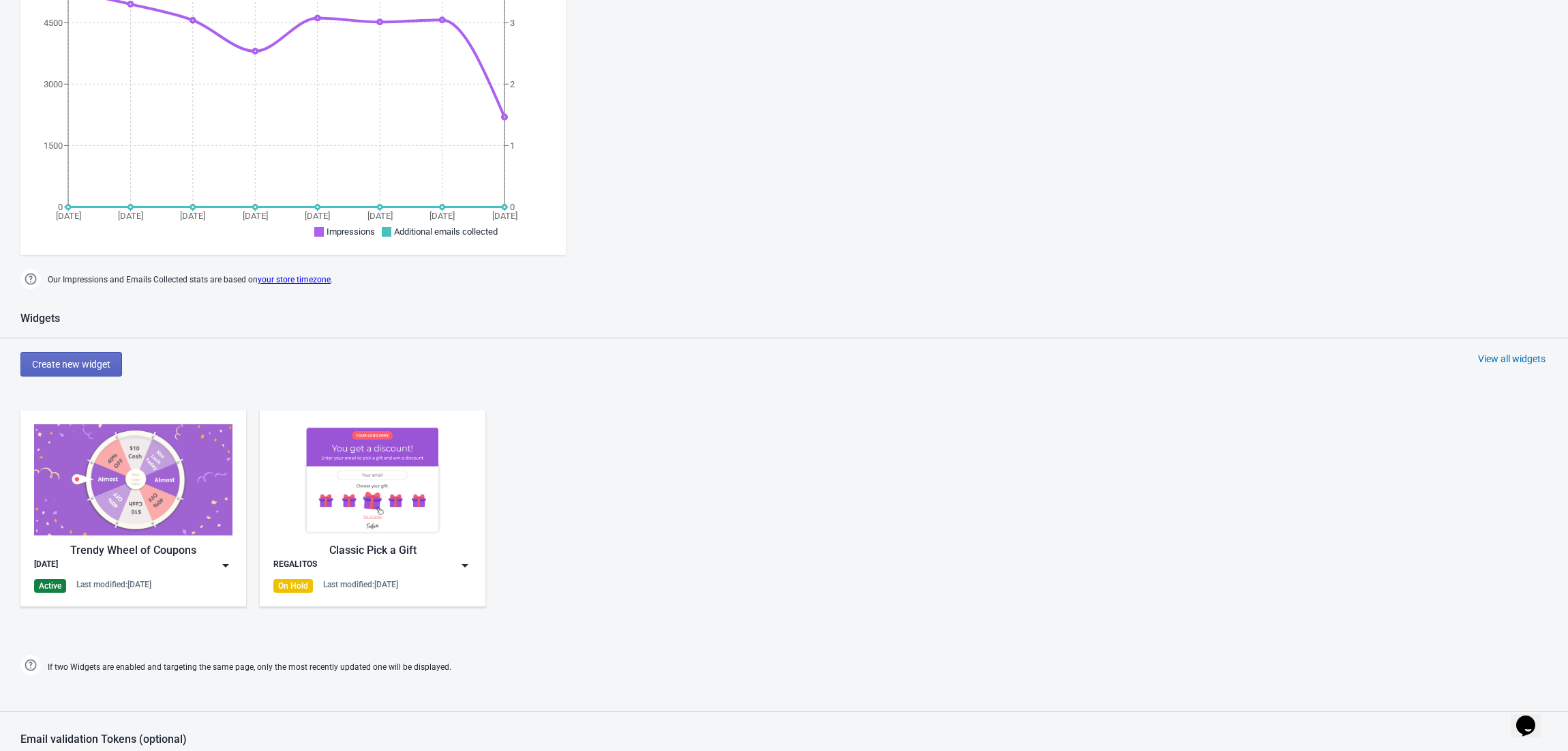
click at [116, 463] on img at bounding box center [134, 479] width 199 height 112
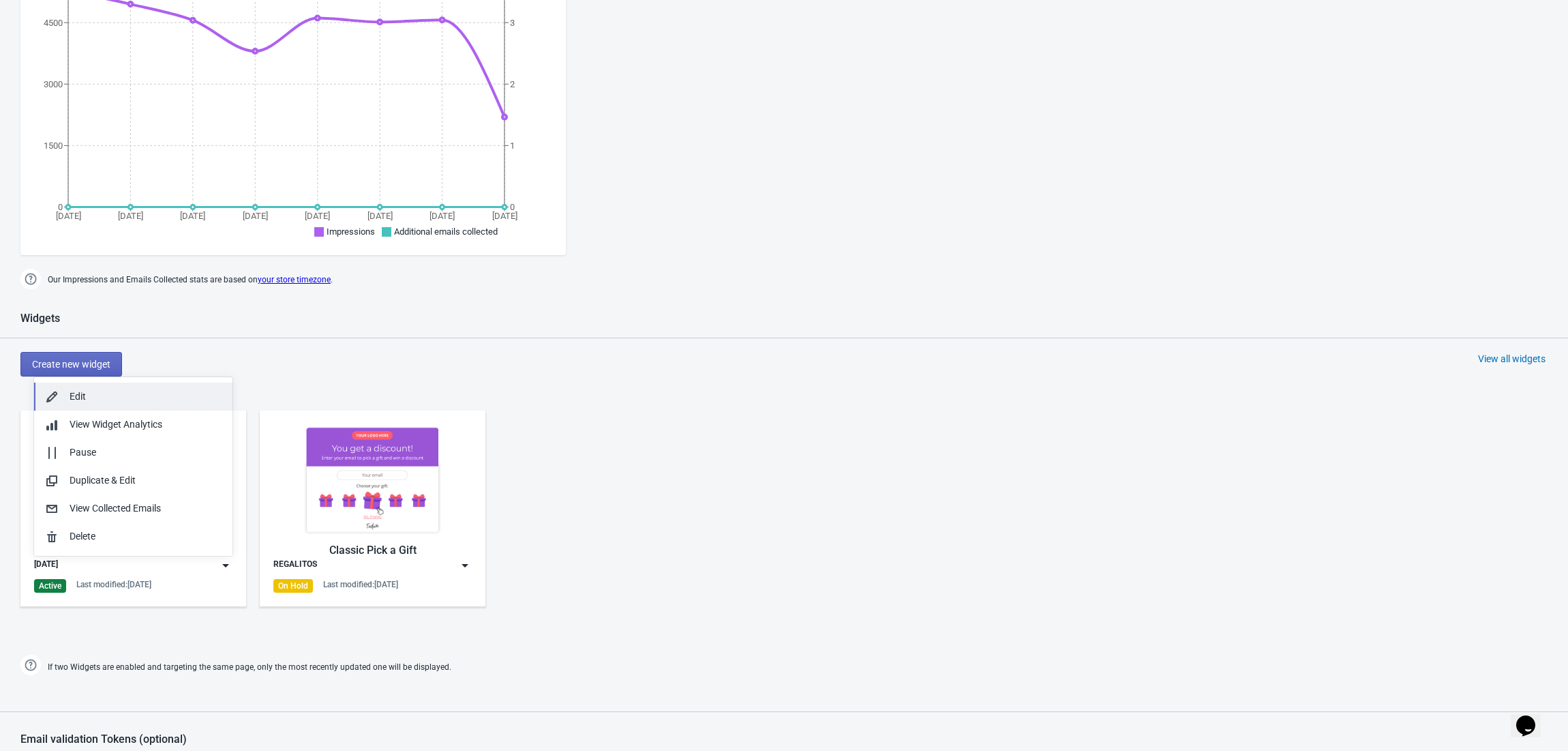
click at [121, 395] on div "Edit" at bounding box center [146, 396] width 152 height 14
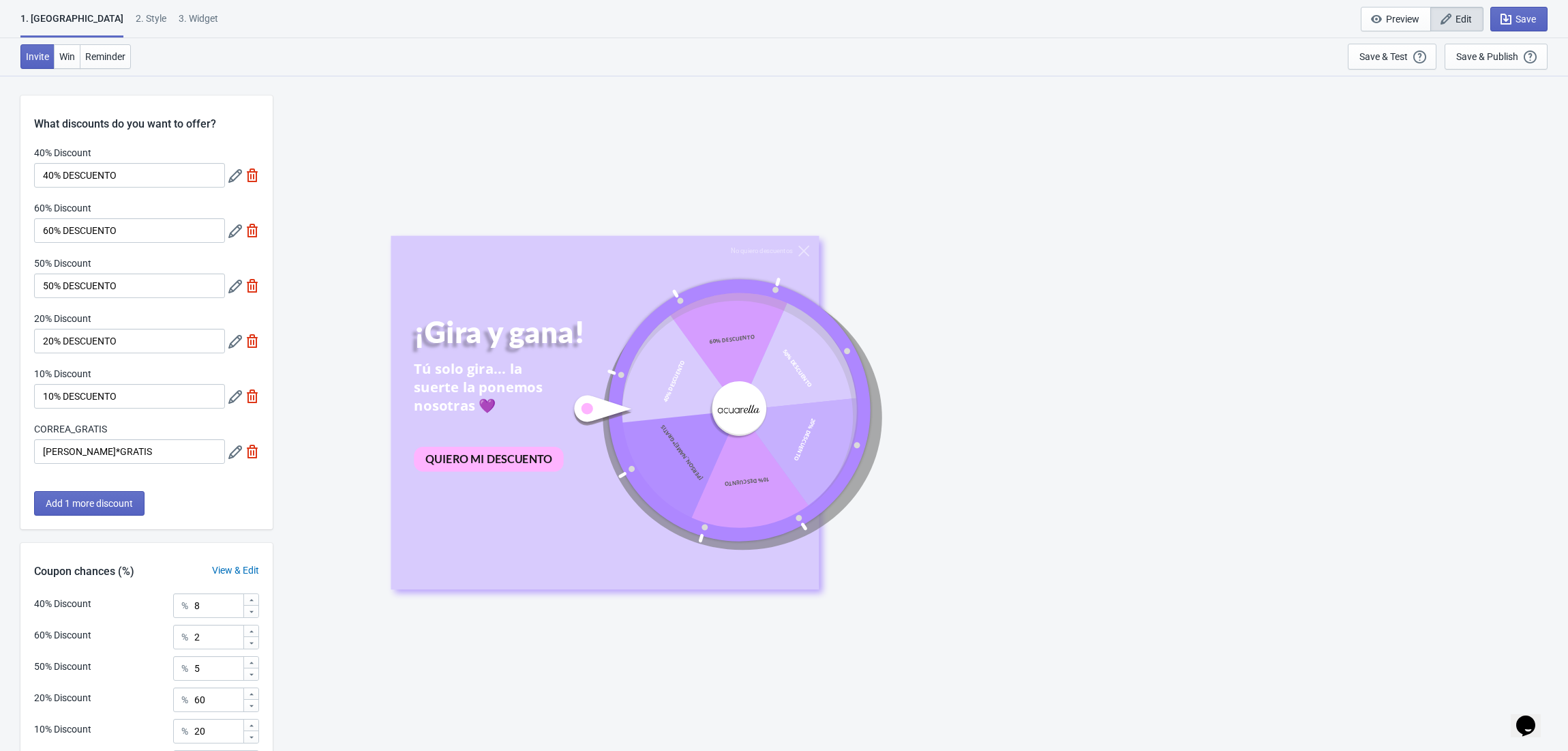
scroll to position [152, 0]
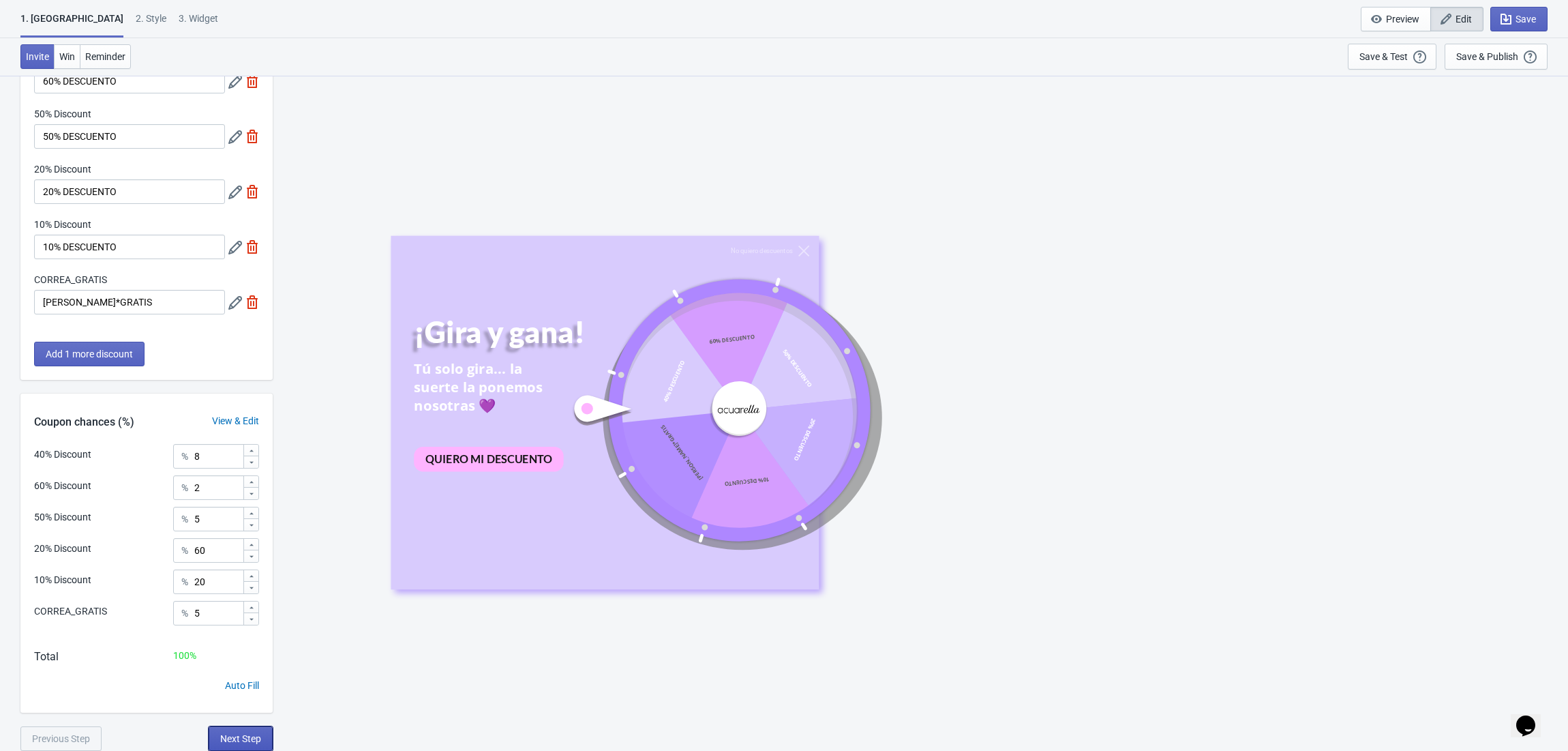
click at [243, 732] on button "Next Step" at bounding box center [240, 738] width 64 height 24
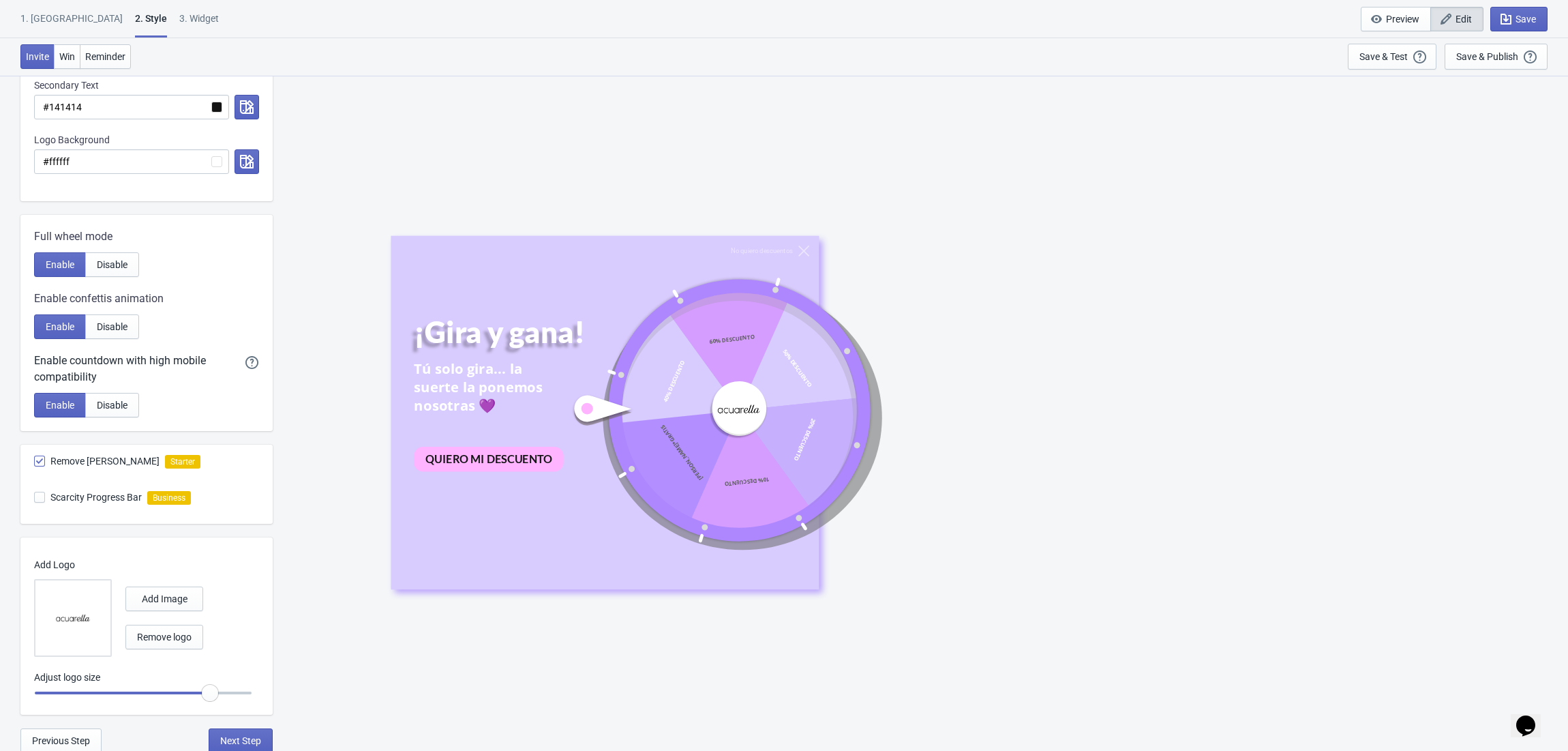
scroll to position [459, 0]
click at [228, 737] on span "Next Step" at bounding box center [240, 738] width 41 height 11
select select "once"
select select "middle_right"
select select "1"
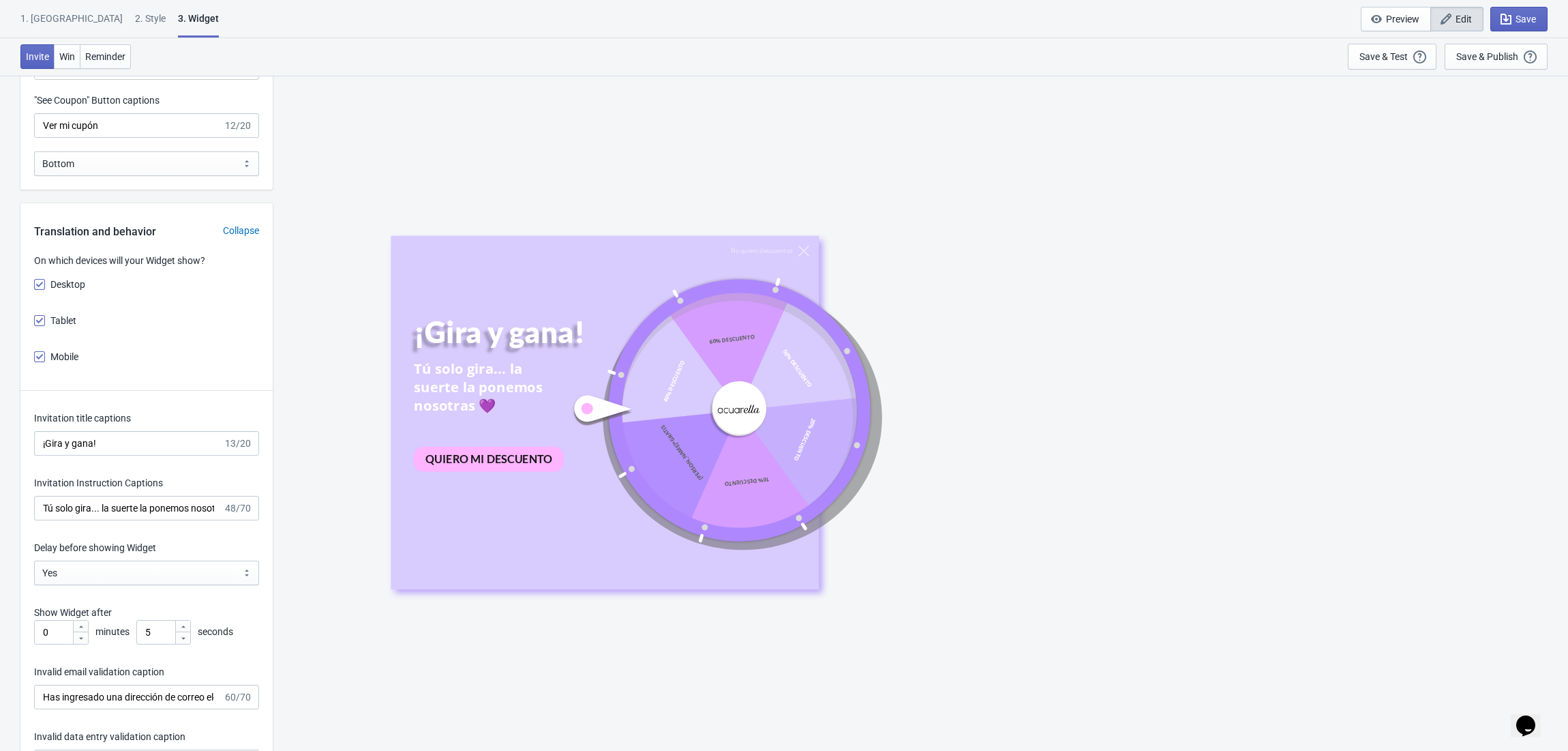
scroll to position [1909, 0]
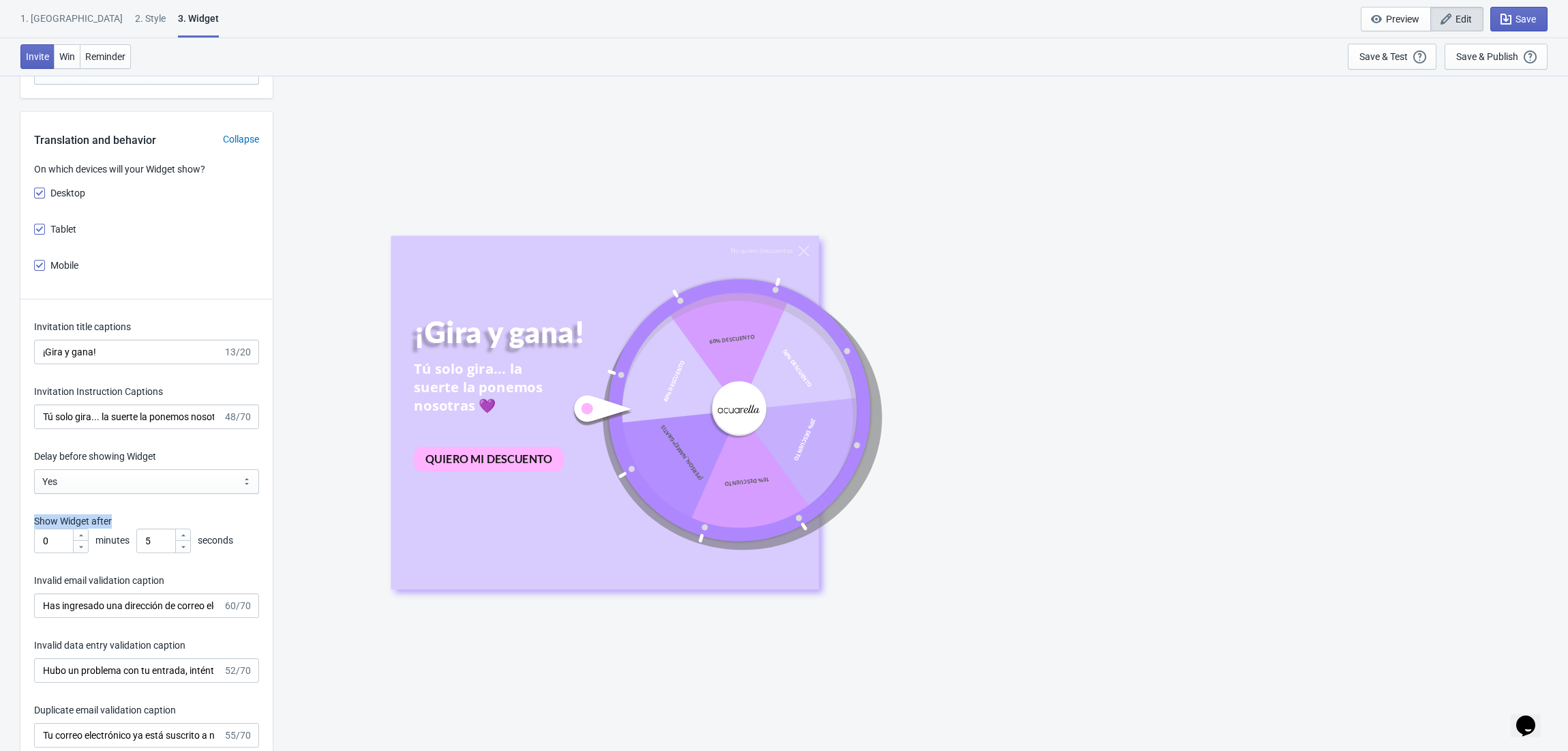
drag, startPoint x: 129, startPoint y: 516, endPoint x: 46, endPoint y: 520, distance: 83.1
click at [33, 520] on div "Invitation title captions ¡Gira y gana! 13/20 Invitation Instruction Captions T…" at bounding box center [146, 655] width 253 height 712
click at [298, 441] on div "No quiero descuentos ¡Gira y gana! Tú solo gira... la suerte la ponemos nosotra…" at bounding box center [921, 413] width 1282 height 675
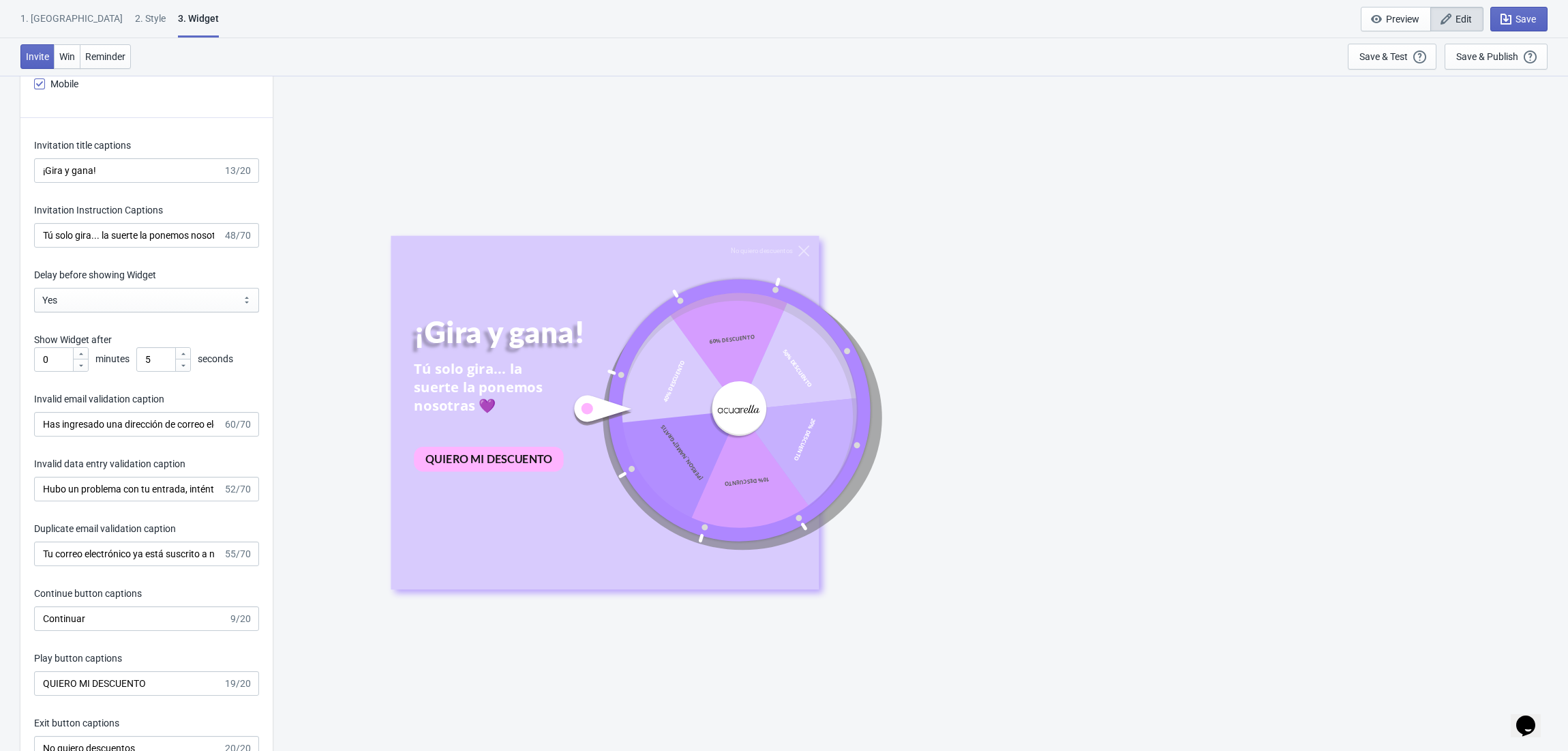
click at [357, 222] on div "No quiero descuentos ¡Gira y gana! Tú solo gira... la suerte la ponemos nosotra…" at bounding box center [921, 413] width 1282 height 675
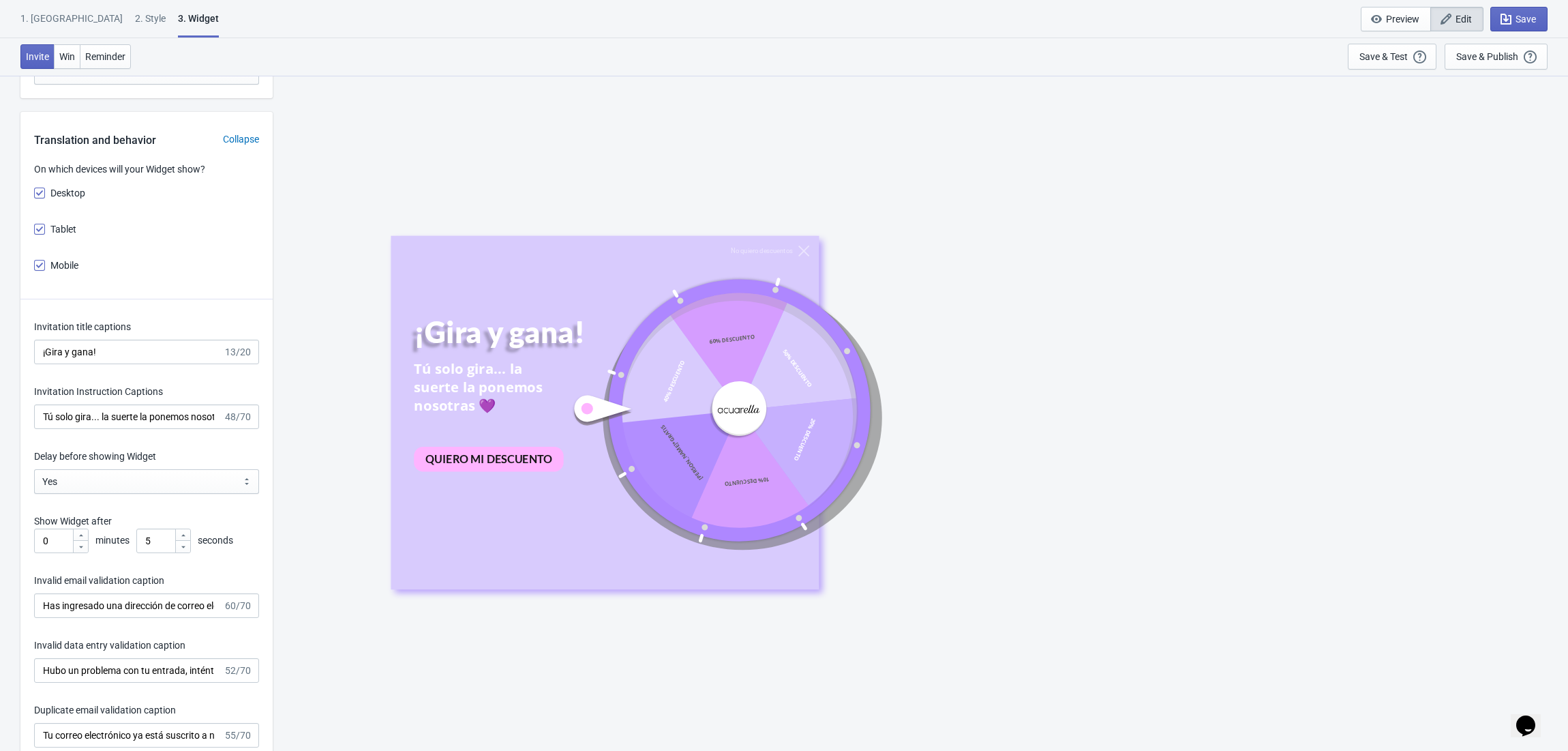
scroll to position [1818, 0]
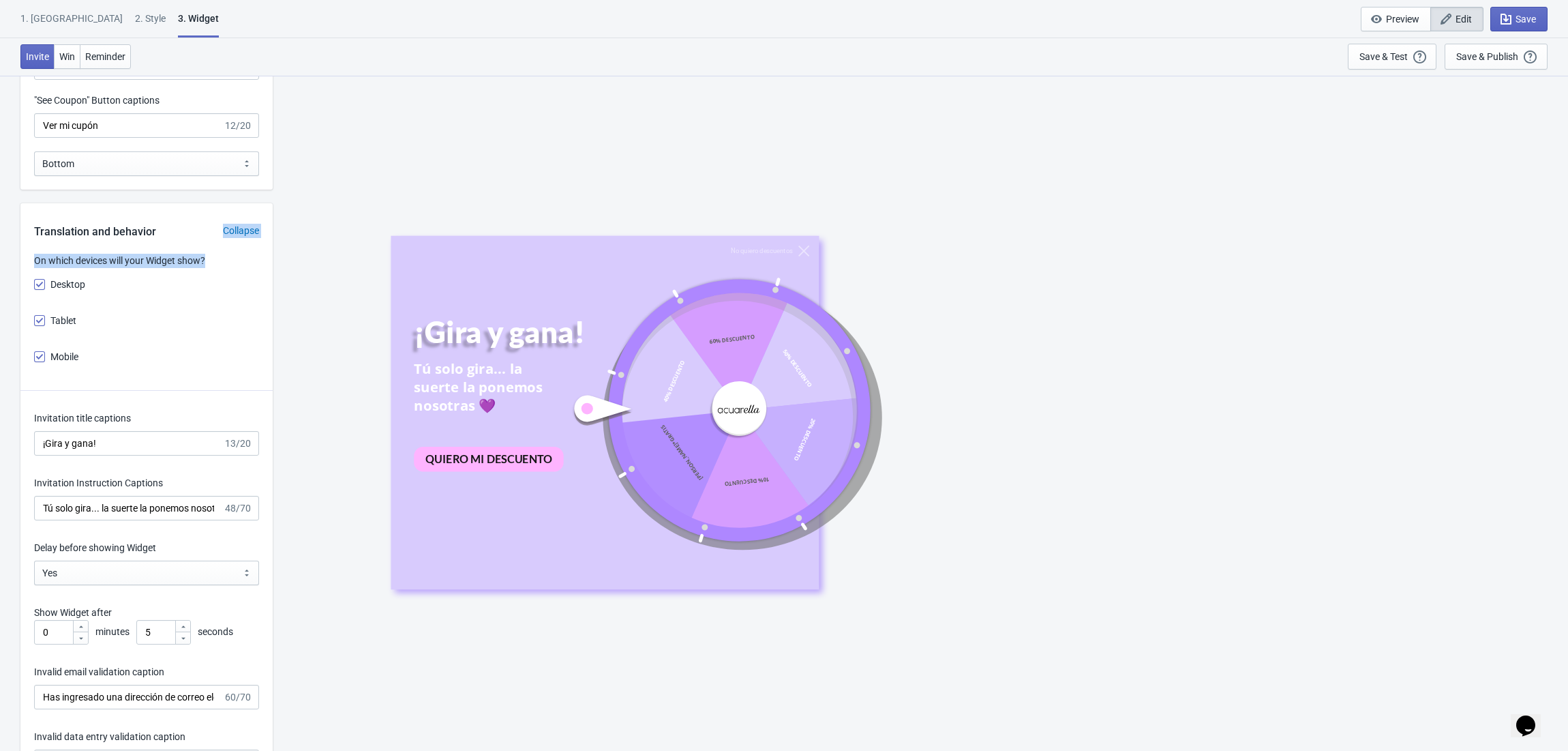
drag, startPoint x: 222, startPoint y: 255, endPoint x: 25, endPoint y: 254, distance: 197.0
click at [96, 253] on div "Translation and behavior Collapse" at bounding box center [146, 228] width 253 height 51
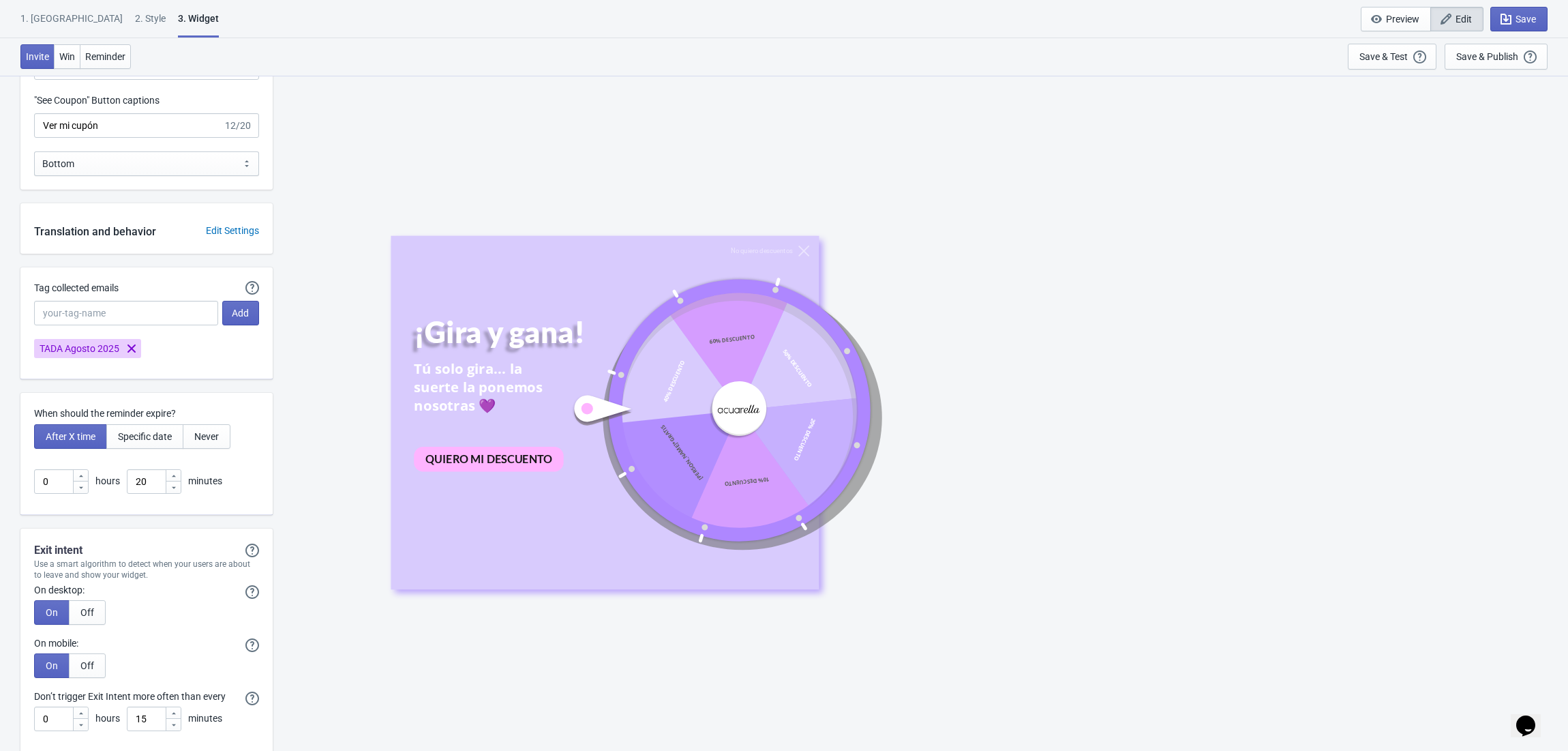
click at [221, 238] on div "Edit Settings" at bounding box center [232, 231] width 80 height 14
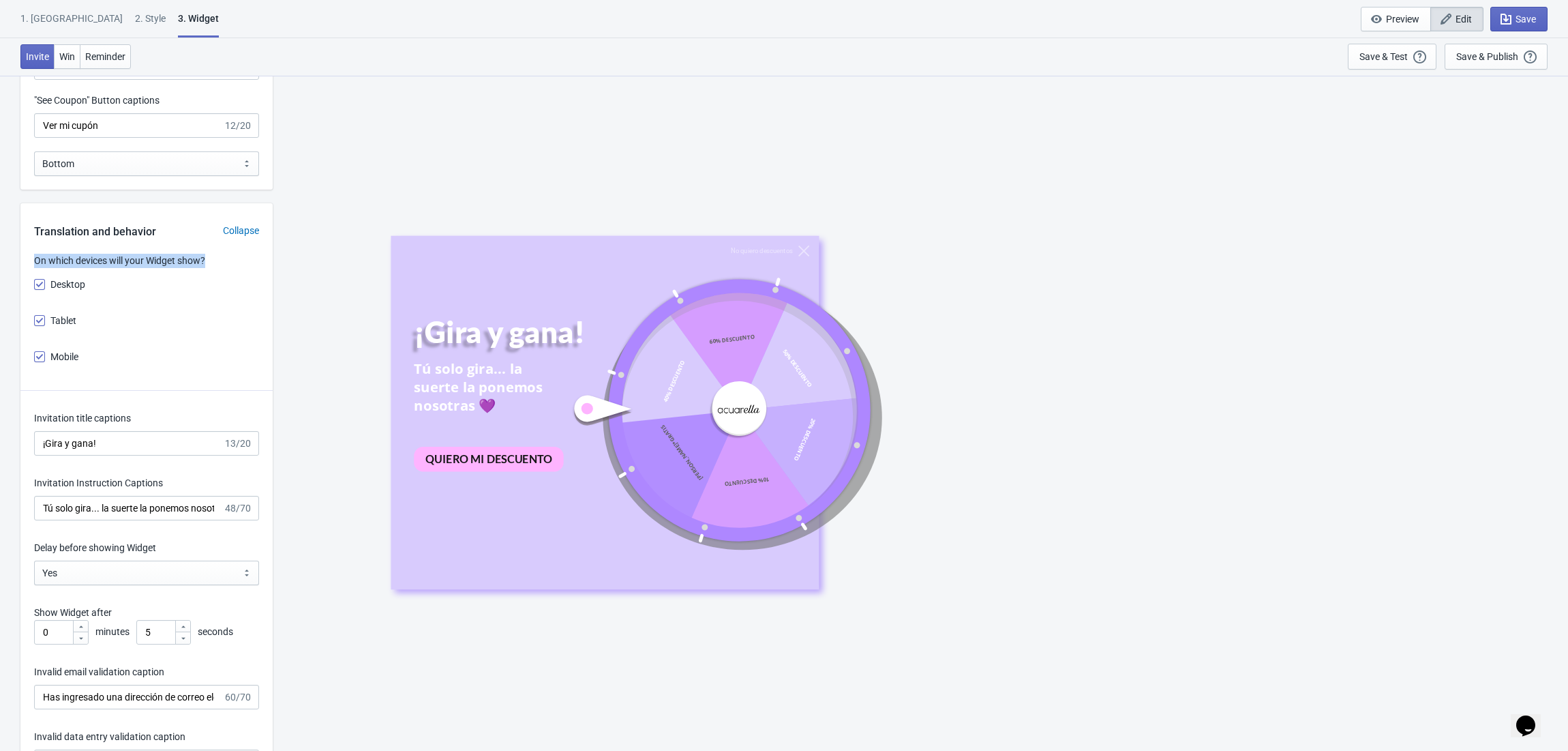
drag, startPoint x: 227, startPoint y: 254, endPoint x: 34, endPoint y: 262, distance: 193.2
click at [34, 262] on p "On which devices will your Widget show?" at bounding box center [146, 260] width 225 height 14
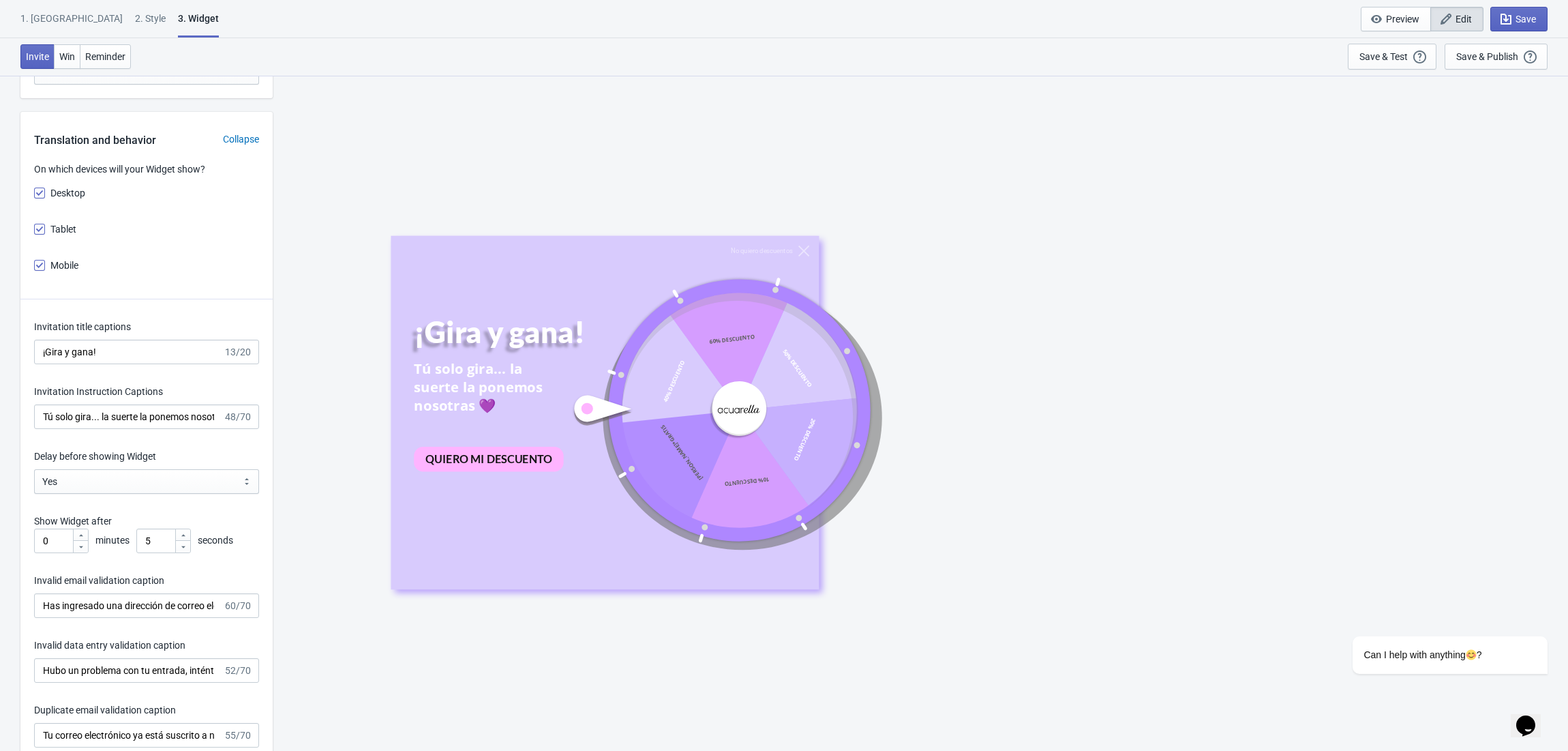
click at [181, 462] on div "Delay before showing Widget" at bounding box center [146, 457] width 225 height 17
click at [244, 479] on select "Yes No" at bounding box center [146, 481] width 225 height 24
click at [238, 454] on div "Delay before showing Widget" at bounding box center [146, 457] width 225 height 17
drag, startPoint x: 227, startPoint y: 454, endPoint x: 42, endPoint y: 457, distance: 185.0
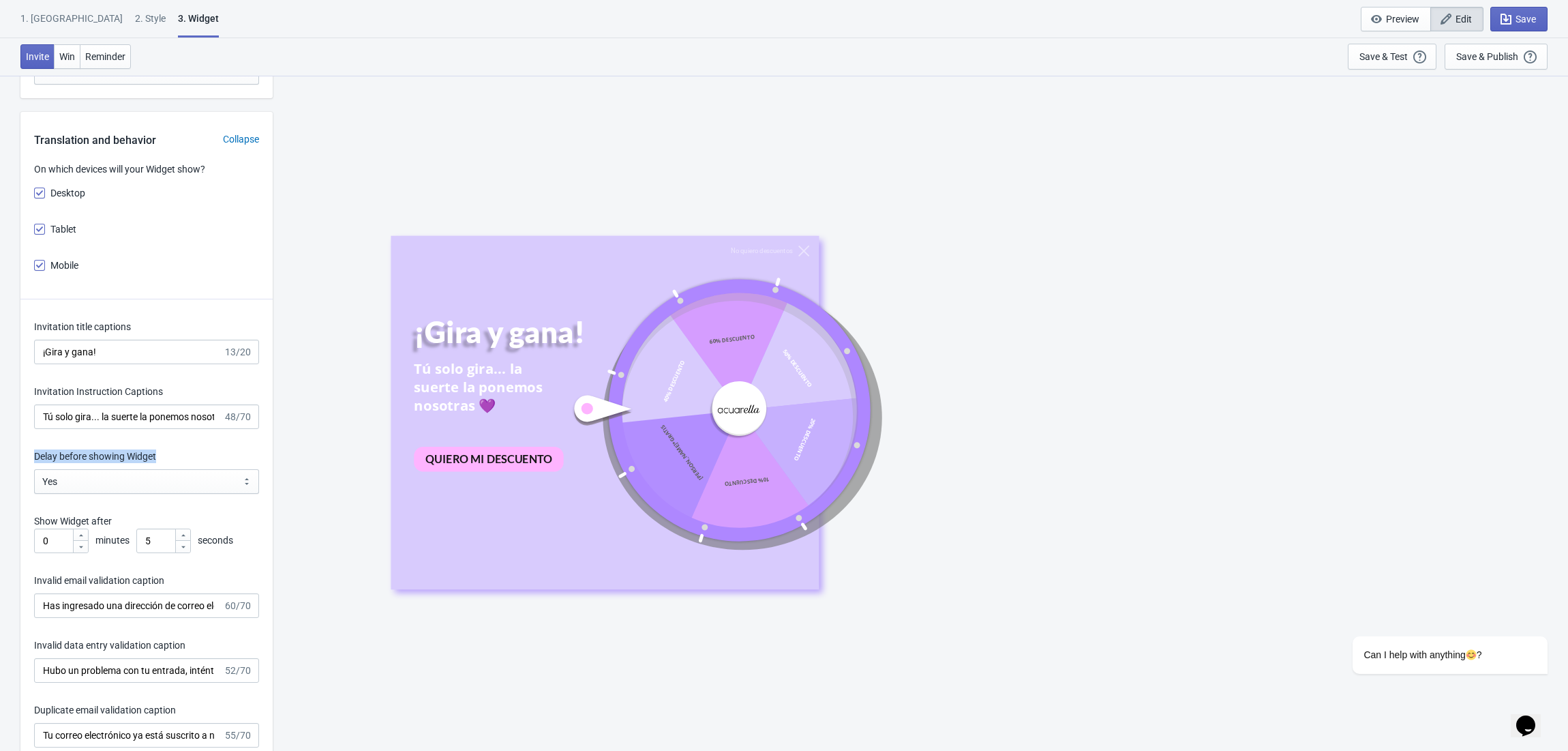
click at [25, 458] on div "Invitation title captions ¡Gira y gana! 13/20 Invitation Instruction Captions T…" at bounding box center [146, 655] width 253 height 712
click at [219, 450] on div "Invitation title captions ¡Gira y gana! 13/20 Invitation Instruction Captions T…" at bounding box center [146, 655] width 253 height 712
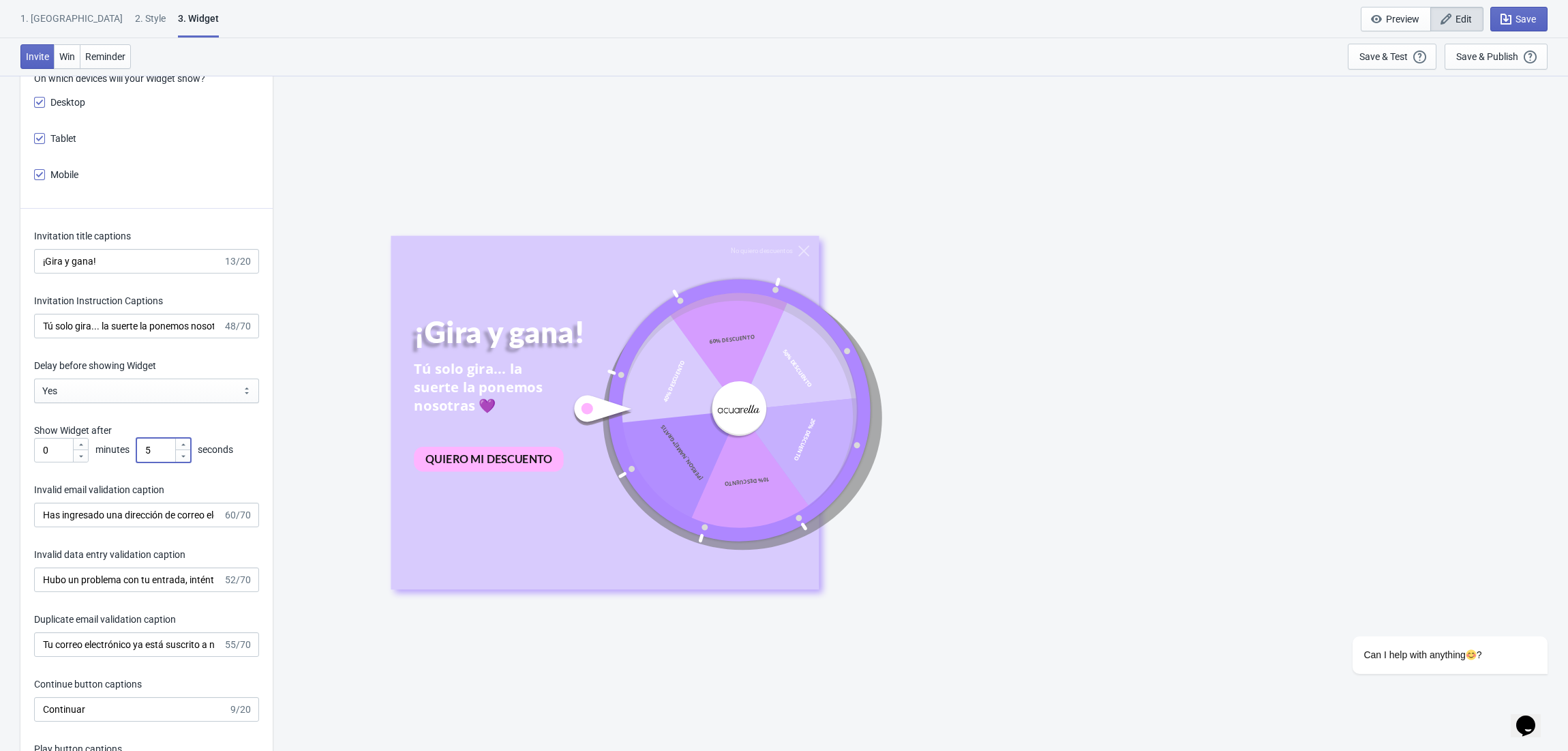
click at [156, 454] on input "5" at bounding box center [156, 450] width 38 height 24
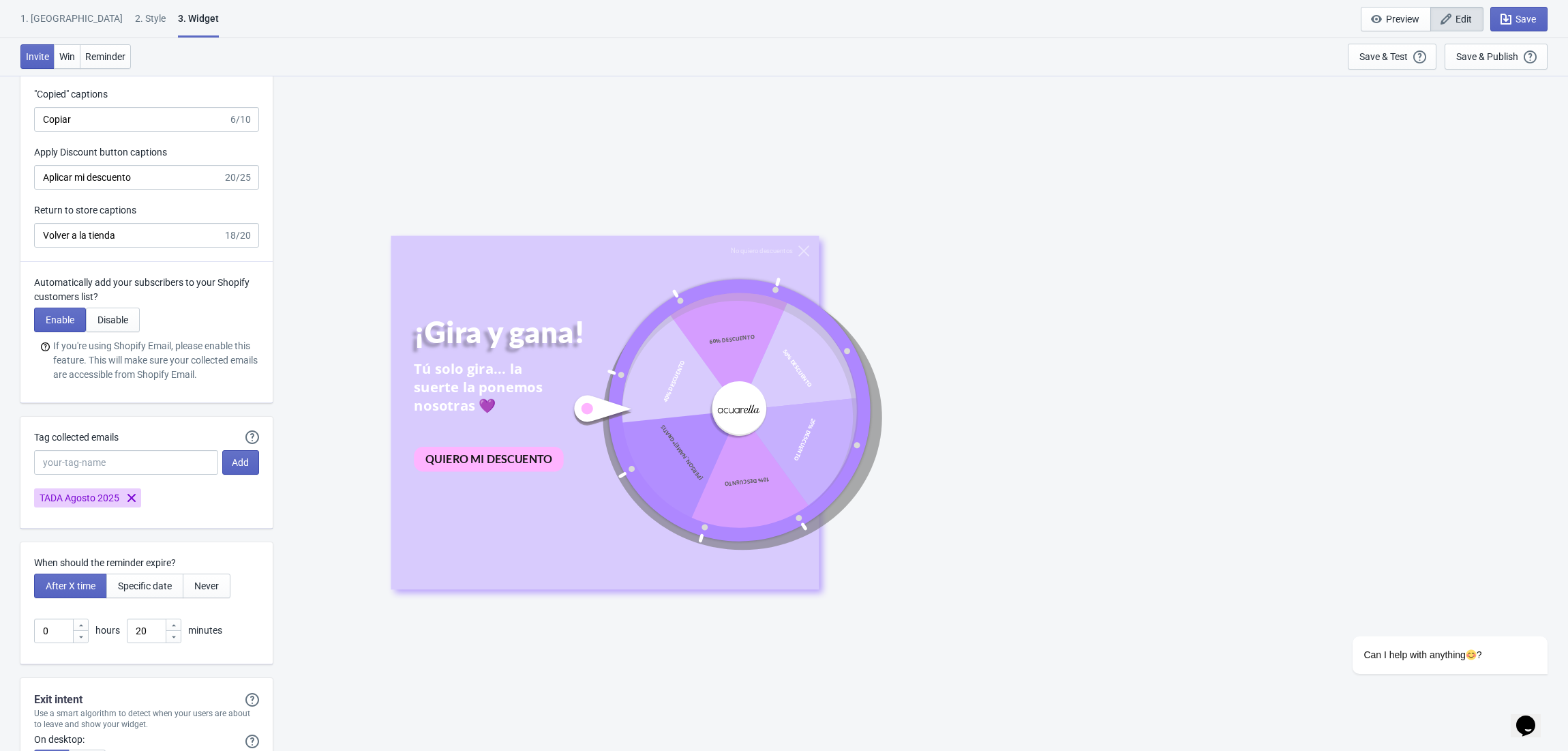
scroll to position [3364, 0]
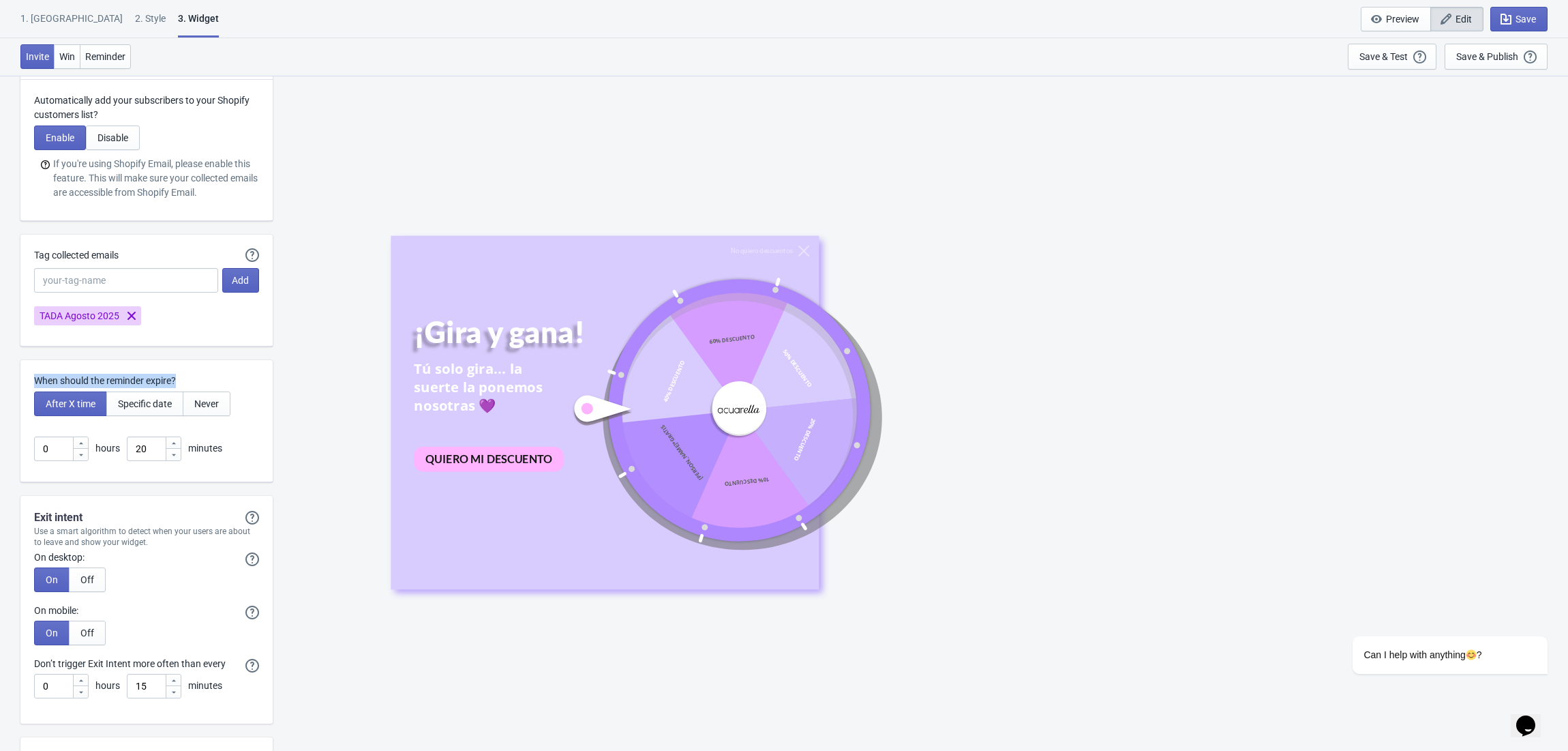
drag, startPoint x: 198, startPoint y: 391, endPoint x: 34, endPoint y: 396, distance: 164.1
click at [34, 388] on p "When should the reminder expire?" at bounding box center [146, 381] width 225 height 14
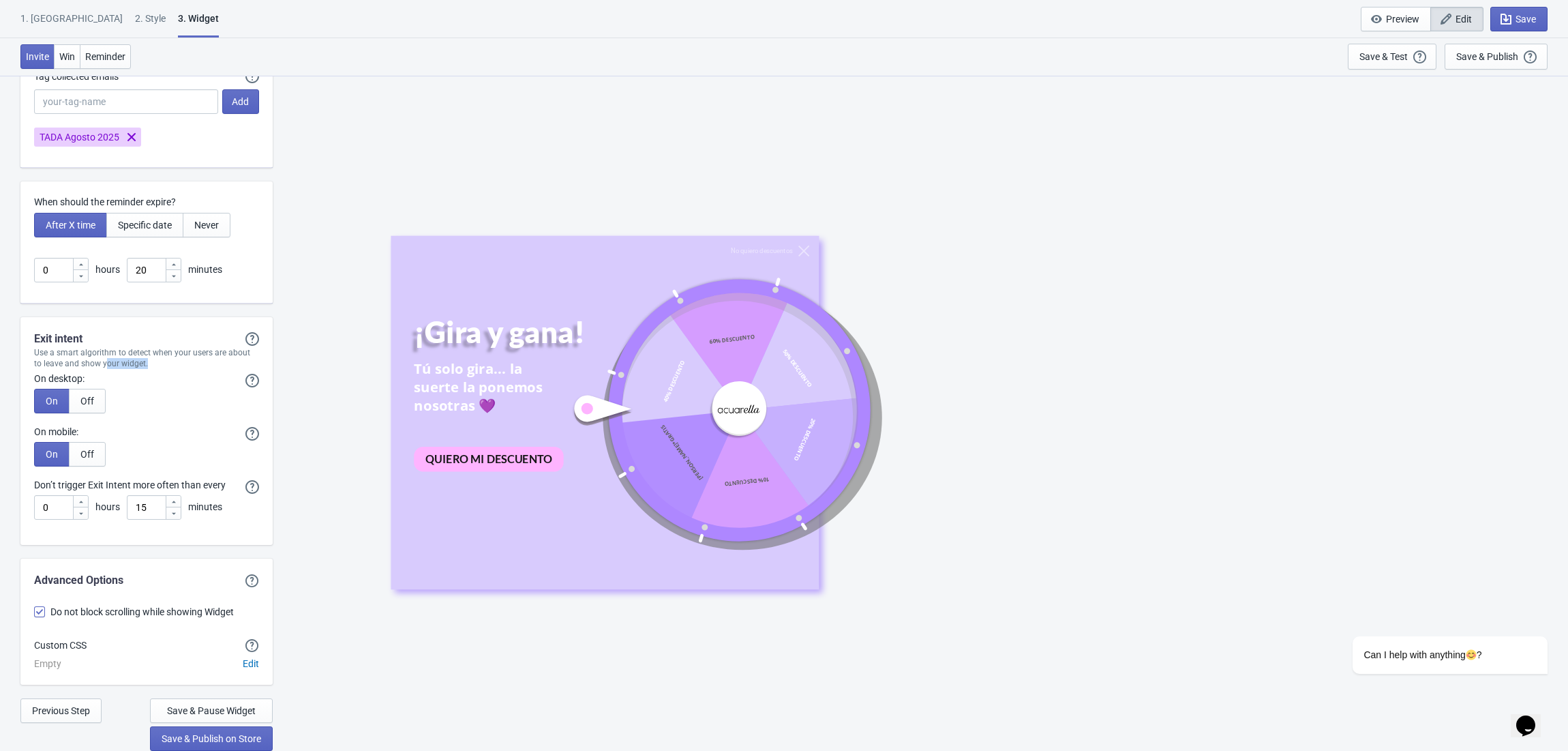
drag, startPoint x: 162, startPoint y: 369, endPoint x: 96, endPoint y: 371, distance: 66.0
click at [96, 369] on div "Use a smart algorithm to detect when your users are about to leave and show you…" at bounding box center [146, 358] width 253 height 22
drag, startPoint x: 97, startPoint y: 386, endPoint x: 77, endPoint y: 342, distance: 48.3
click at [25, 338] on div "Exit intent Exit intent will only show the Widget if it hasn't showed previousl…" at bounding box center [146, 431] width 253 height 228
drag, startPoint x: 198, startPoint y: 489, endPoint x: 30, endPoint y: 491, distance: 168.0
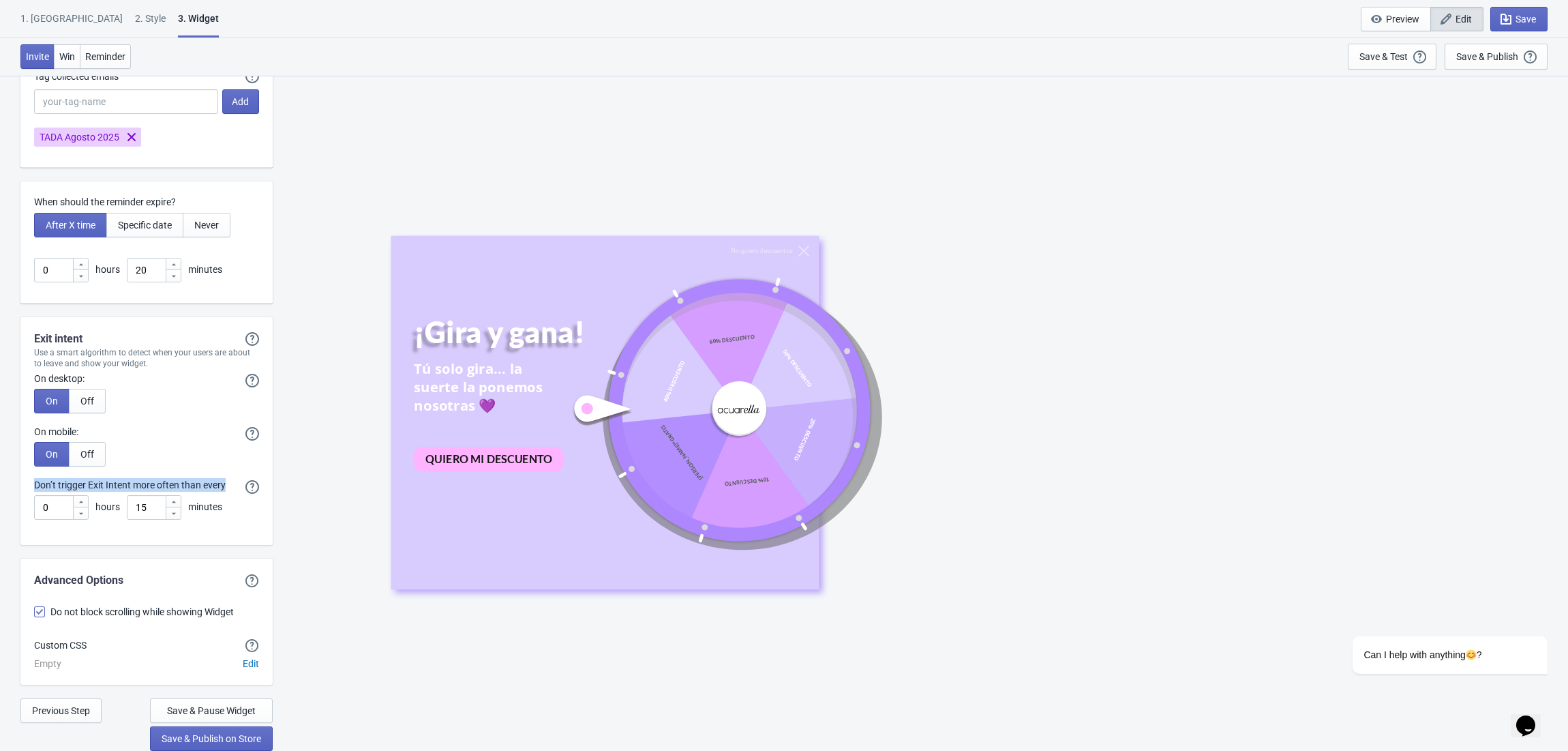
click at [30, 491] on div "Don’t trigger Exit Intent more often than every If you enter 5 hours in the fie…" at bounding box center [146, 498] width 253 height 42
click at [239, 740] on span "Save & Publish on Store" at bounding box center [211, 738] width 99 height 11
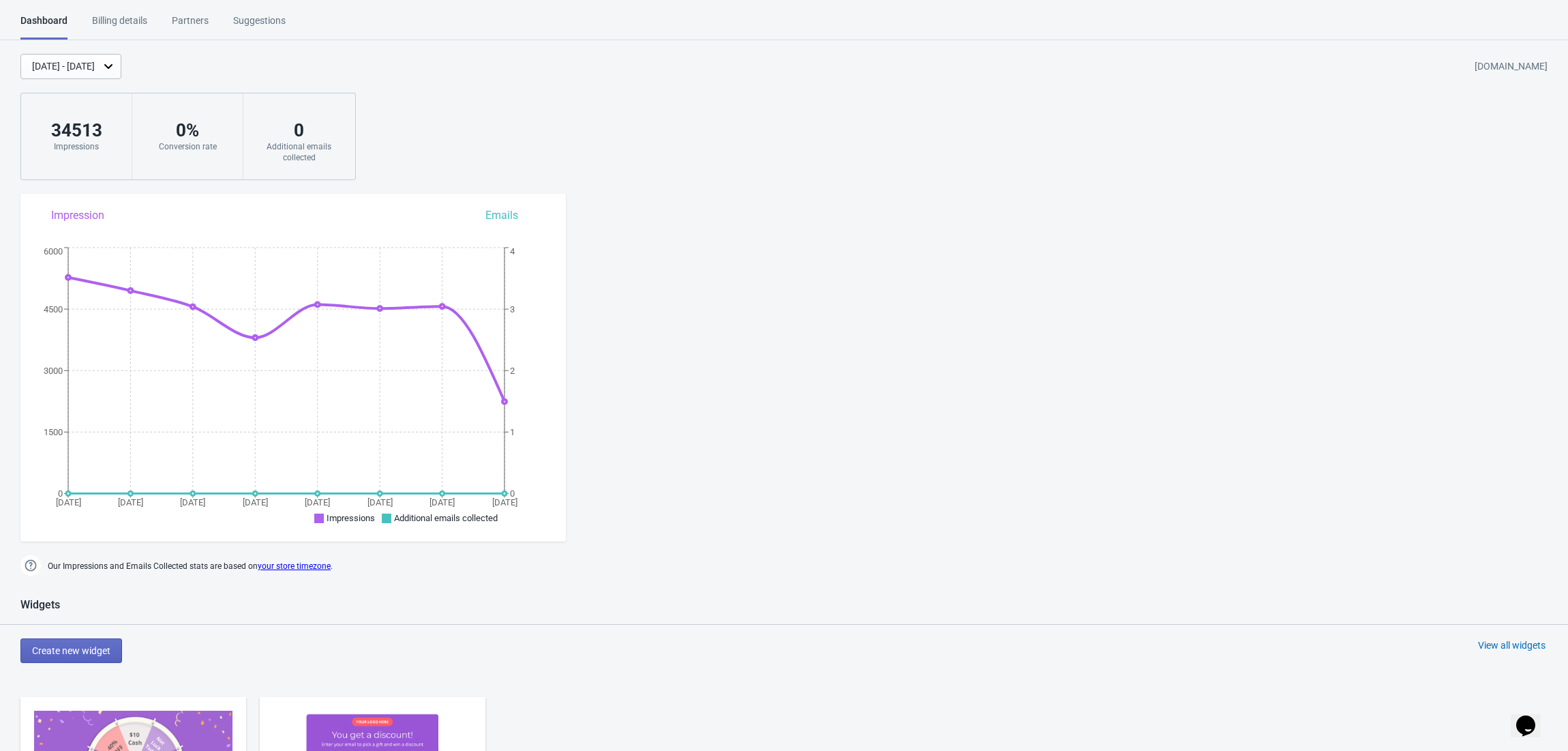
scroll to position [454, 0]
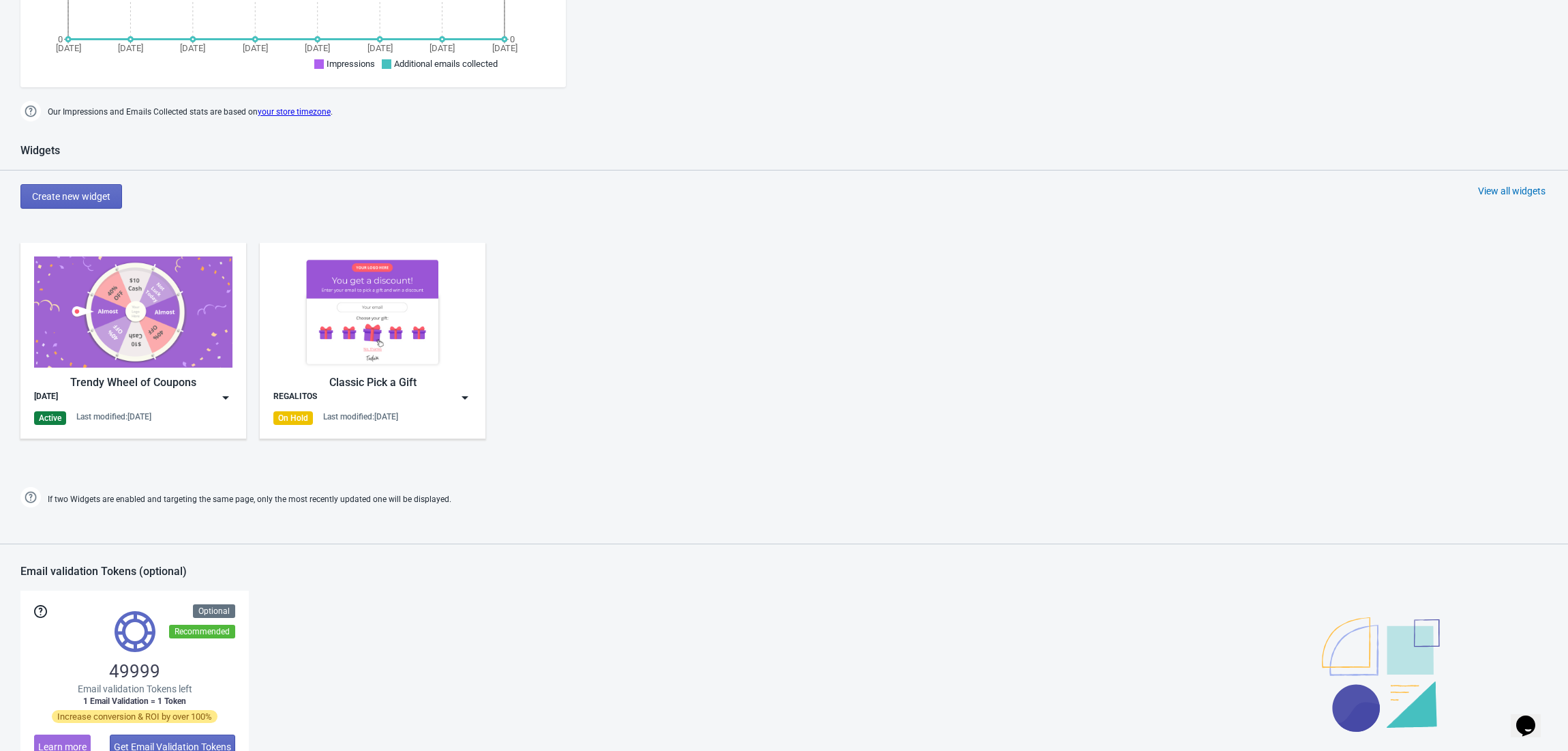
click at [132, 295] on img at bounding box center [134, 312] width 199 height 112
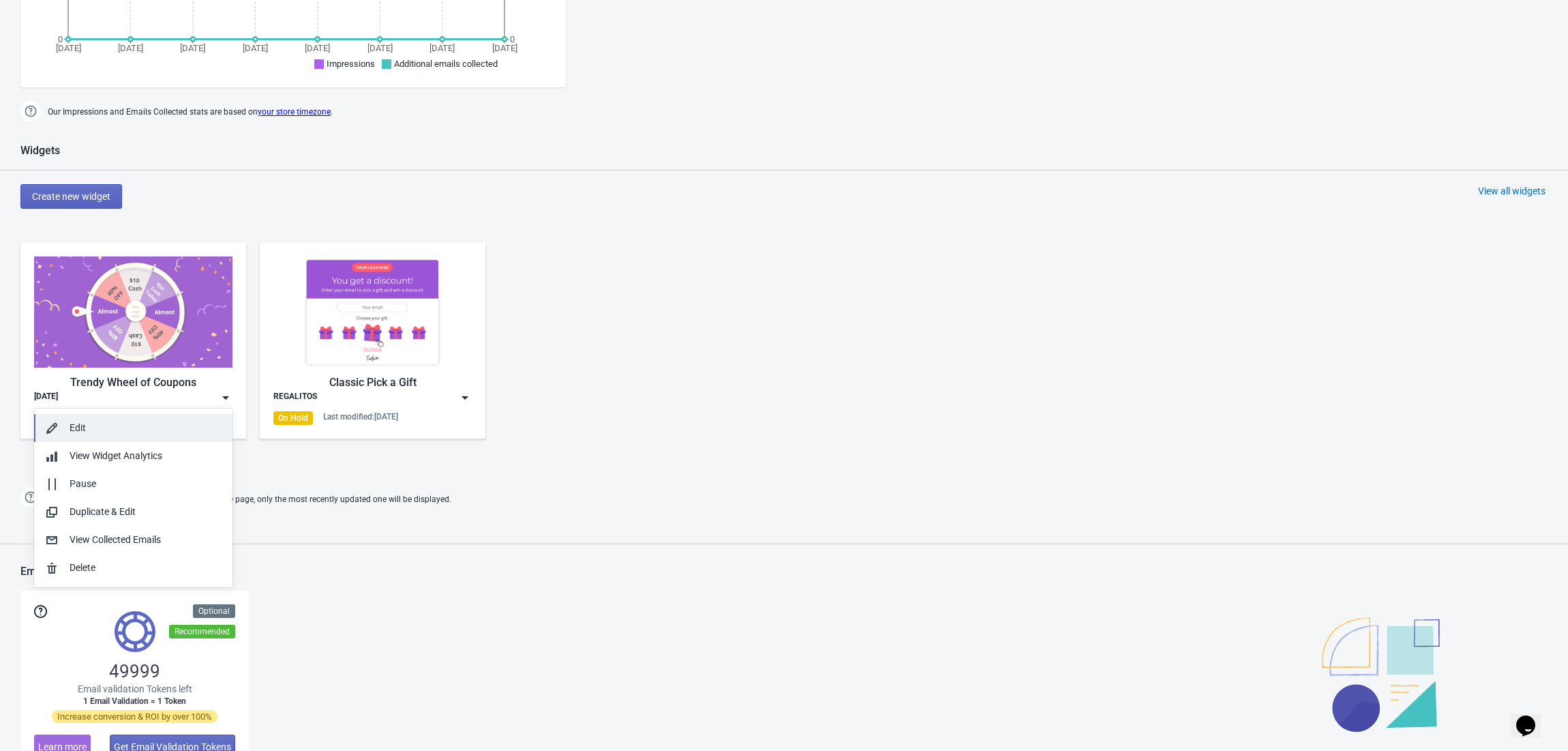
click at [118, 421] on div "Edit" at bounding box center [146, 428] width 152 height 14
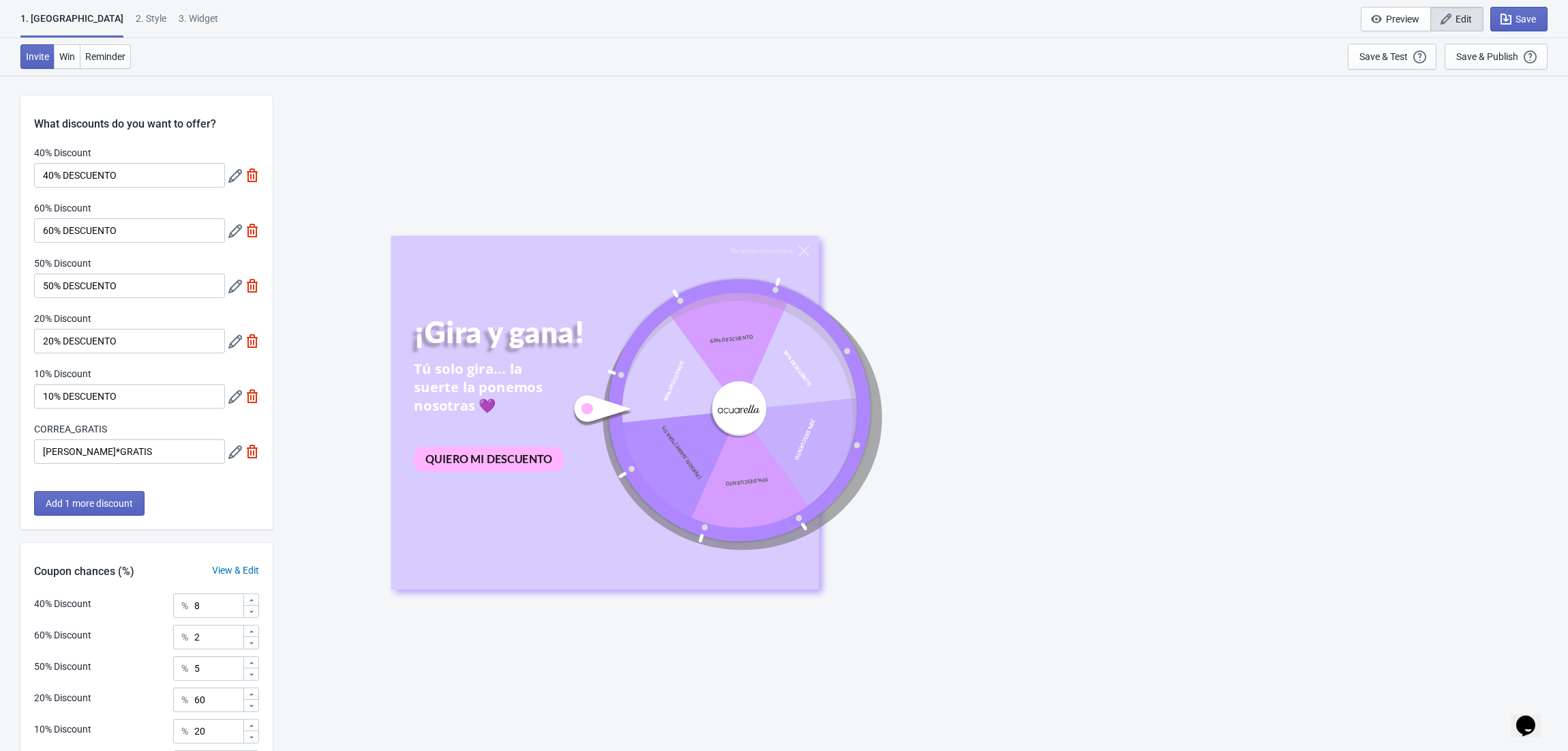
click at [233, 179] on icon at bounding box center [235, 176] width 14 height 14
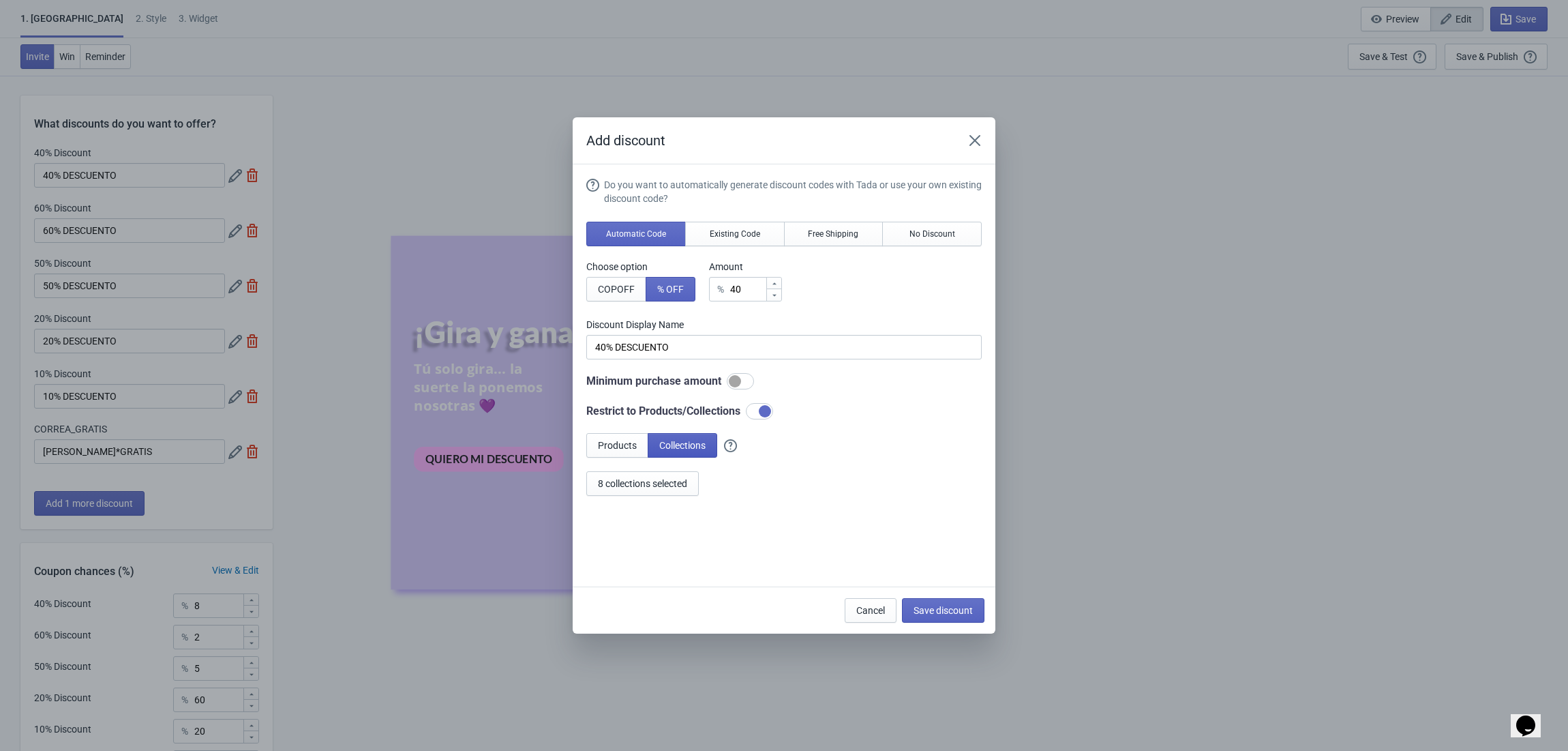
click at [677, 439] on button "Collections" at bounding box center [683, 445] width 70 height 24
click at [677, 477] on button "8 collections selected" at bounding box center [643, 483] width 112 height 24
click at [869, 606] on span "Cancel" at bounding box center [871, 610] width 29 height 11
